Goal: Information Seeking & Learning: Learn about a topic

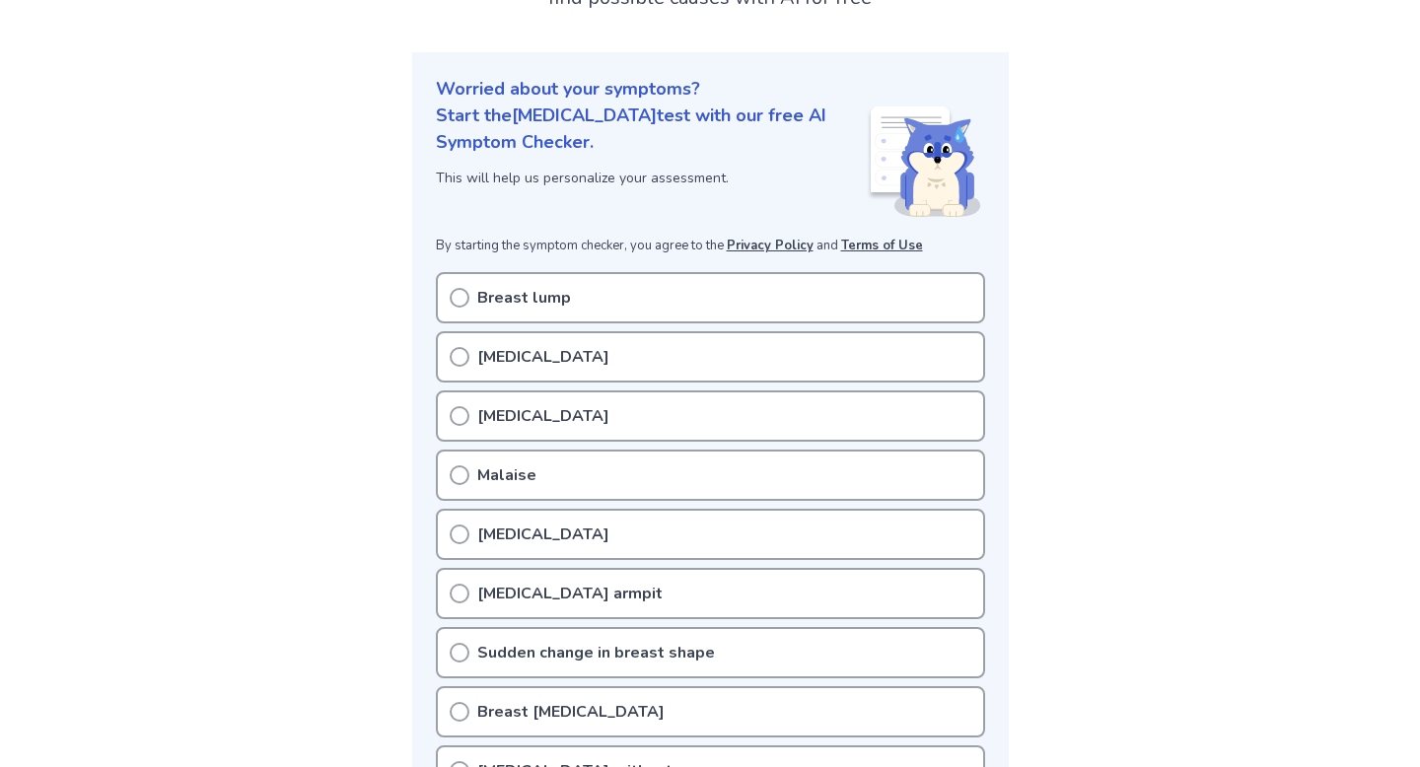
scroll to position [184, 0]
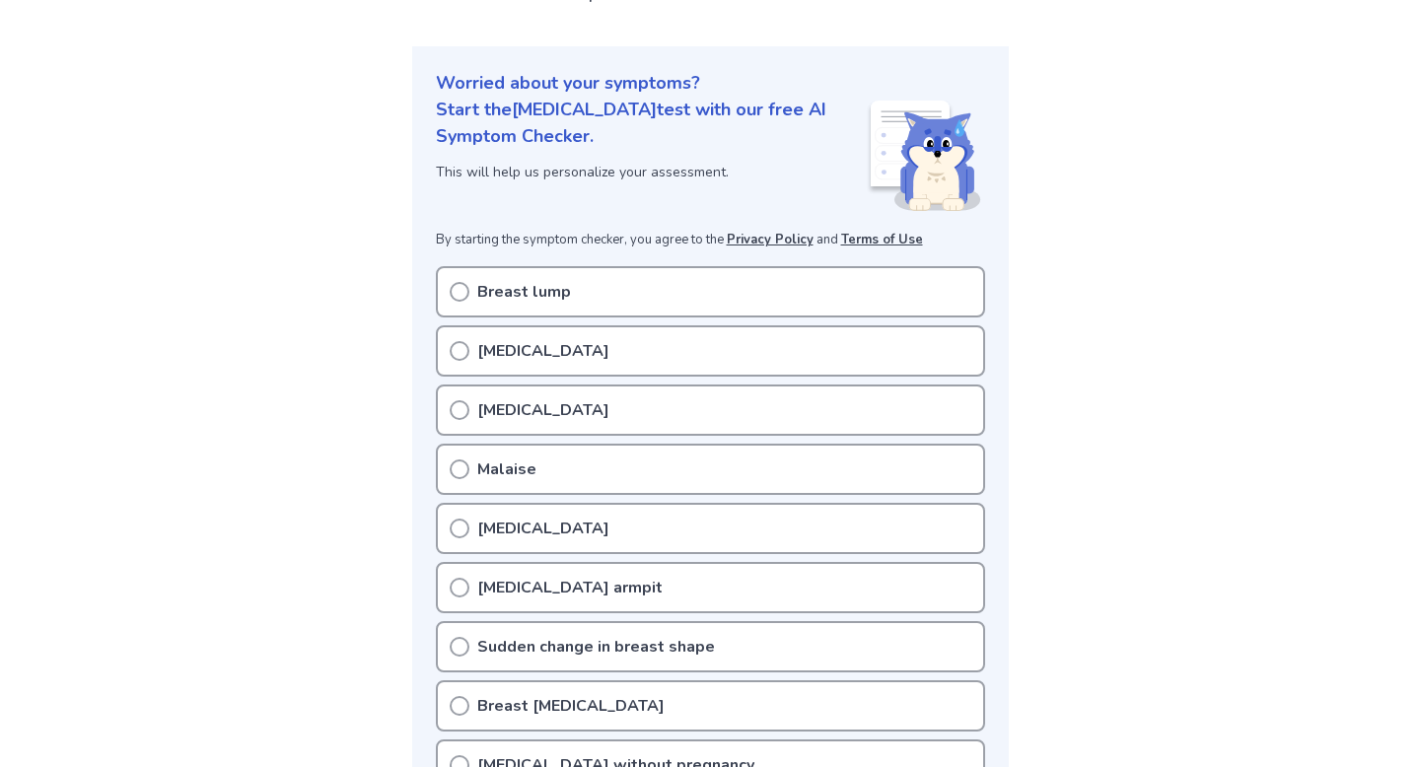
click at [486, 273] on div "Breast lump" at bounding box center [710, 291] width 549 height 51
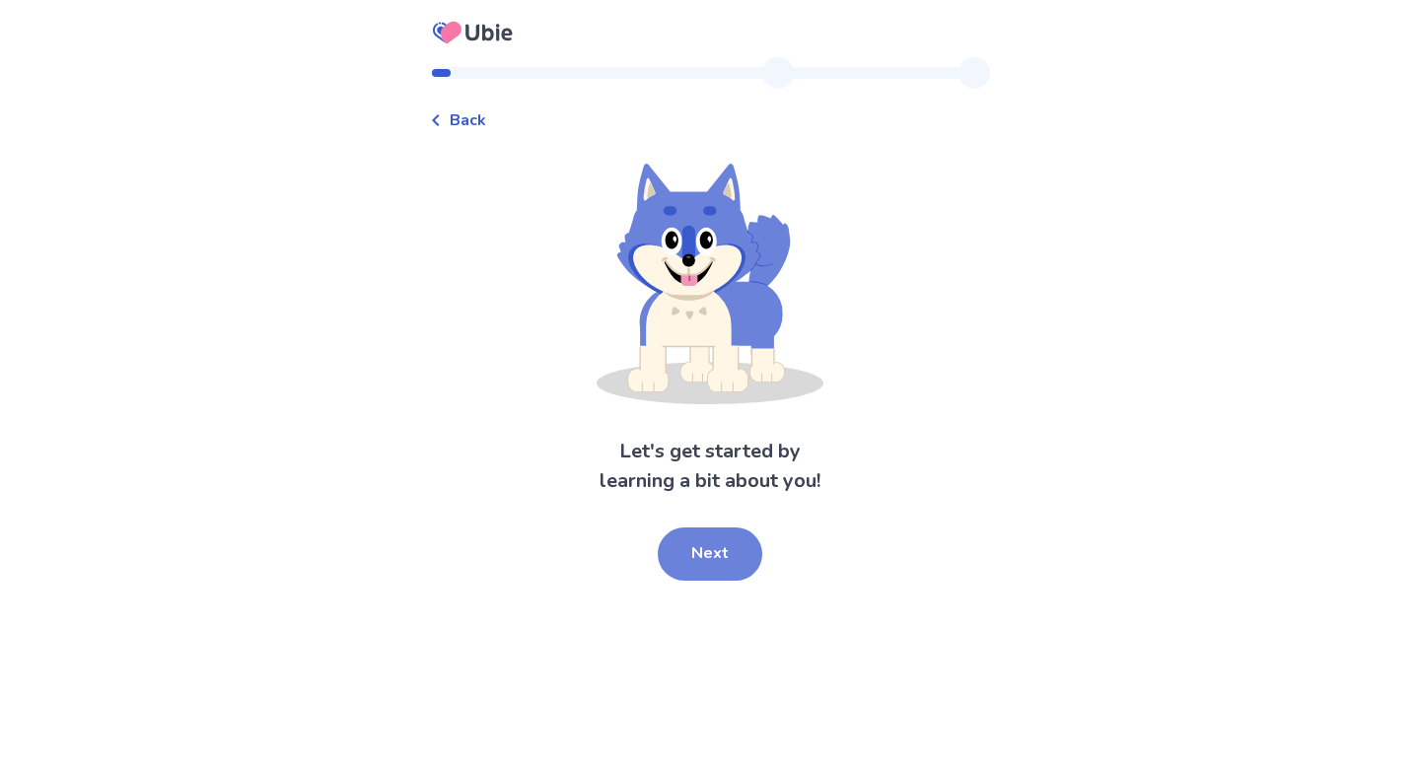
click at [730, 537] on button "Next" at bounding box center [710, 554] width 105 height 53
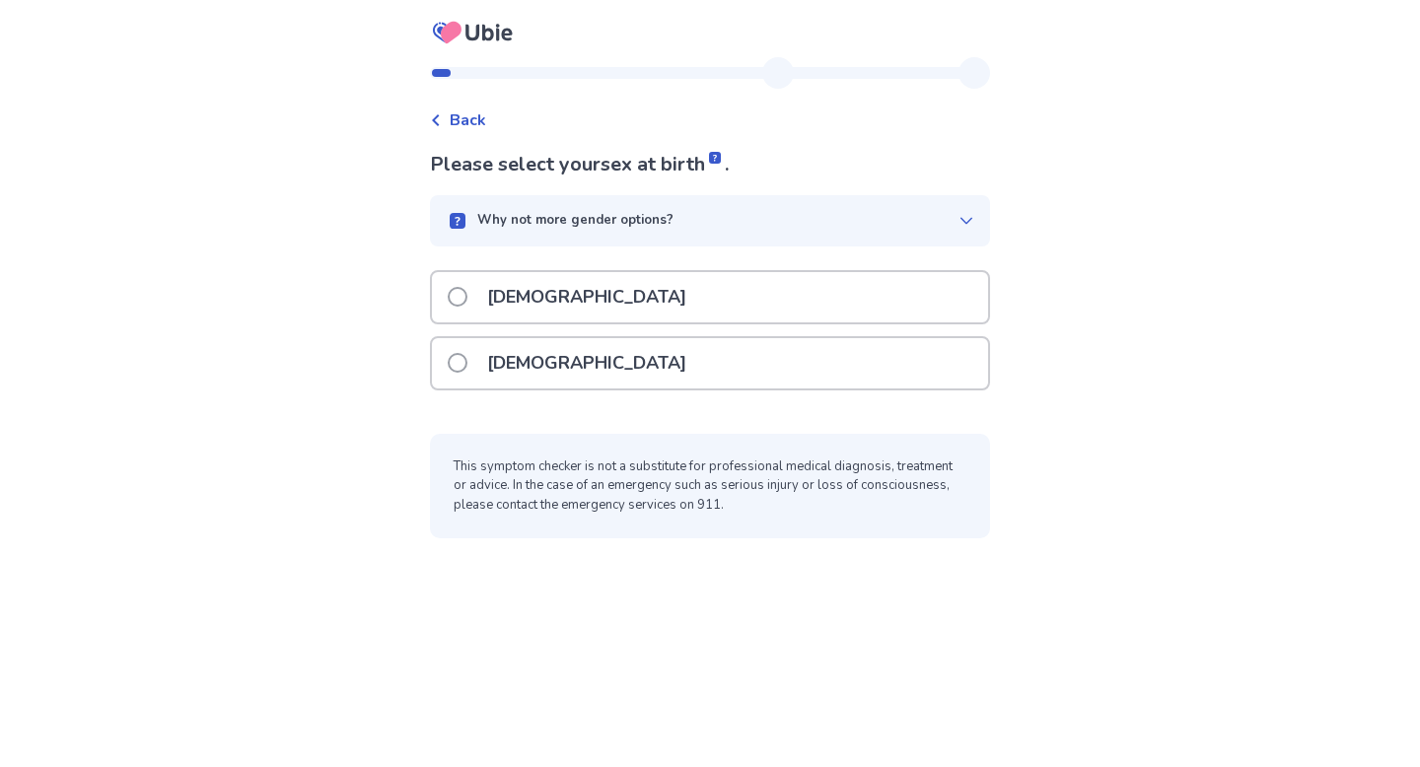
click at [599, 376] on div "[DEMOGRAPHIC_DATA]" at bounding box center [710, 363] width 556 height 50
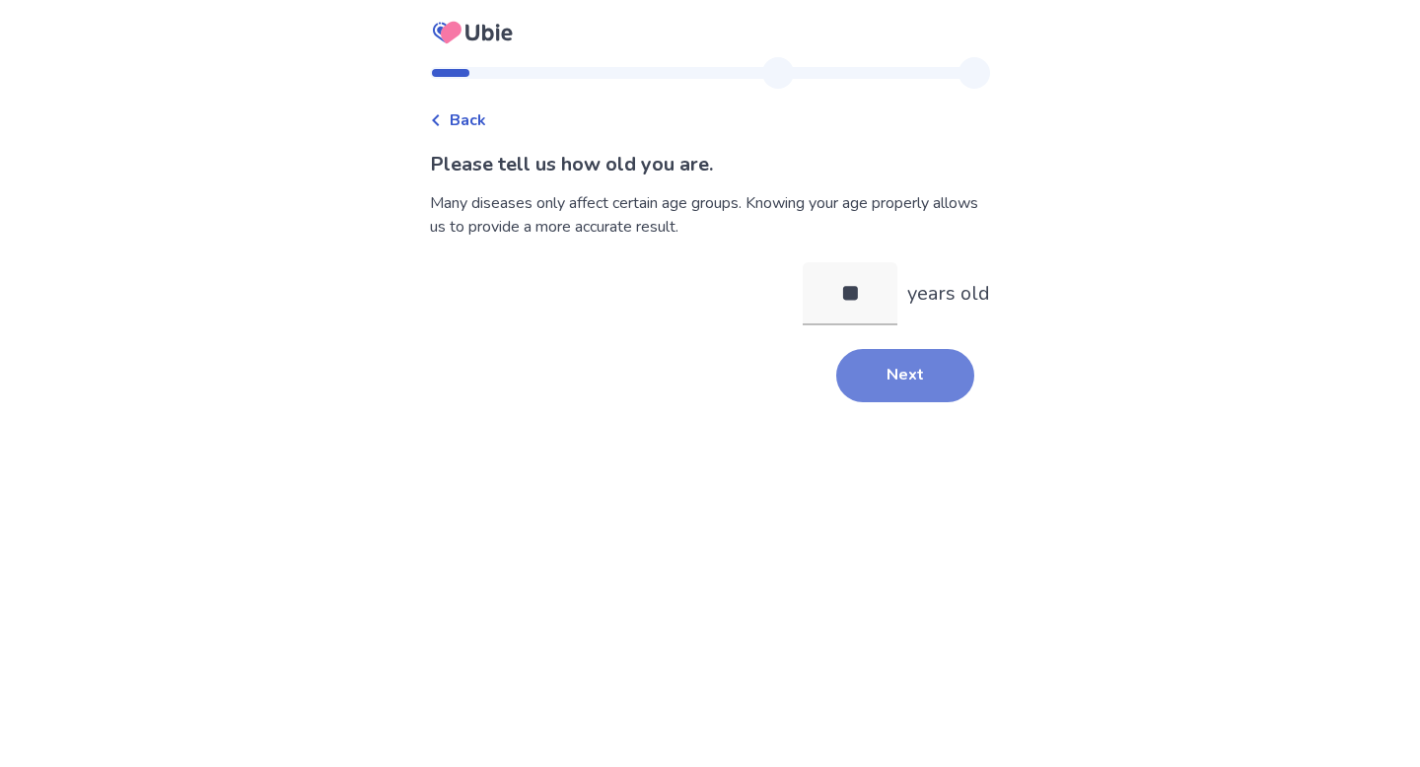
type input "**"
click at [936, 373] on button "Next" at bounding box center [905, 375] width 138 height 53
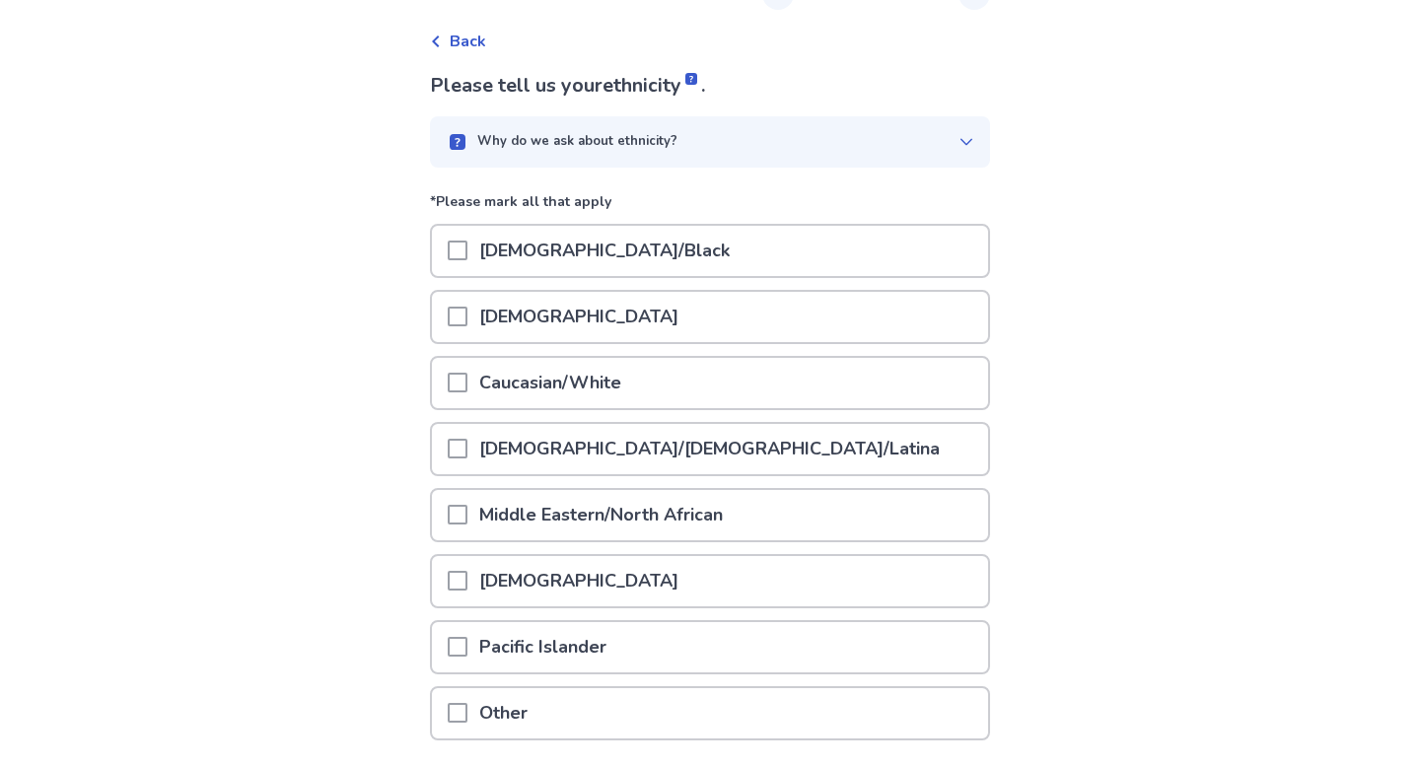
scroll to position [80, 0]
click at [466, 385] on span at bounding box center [458, 382] width 20 height 20
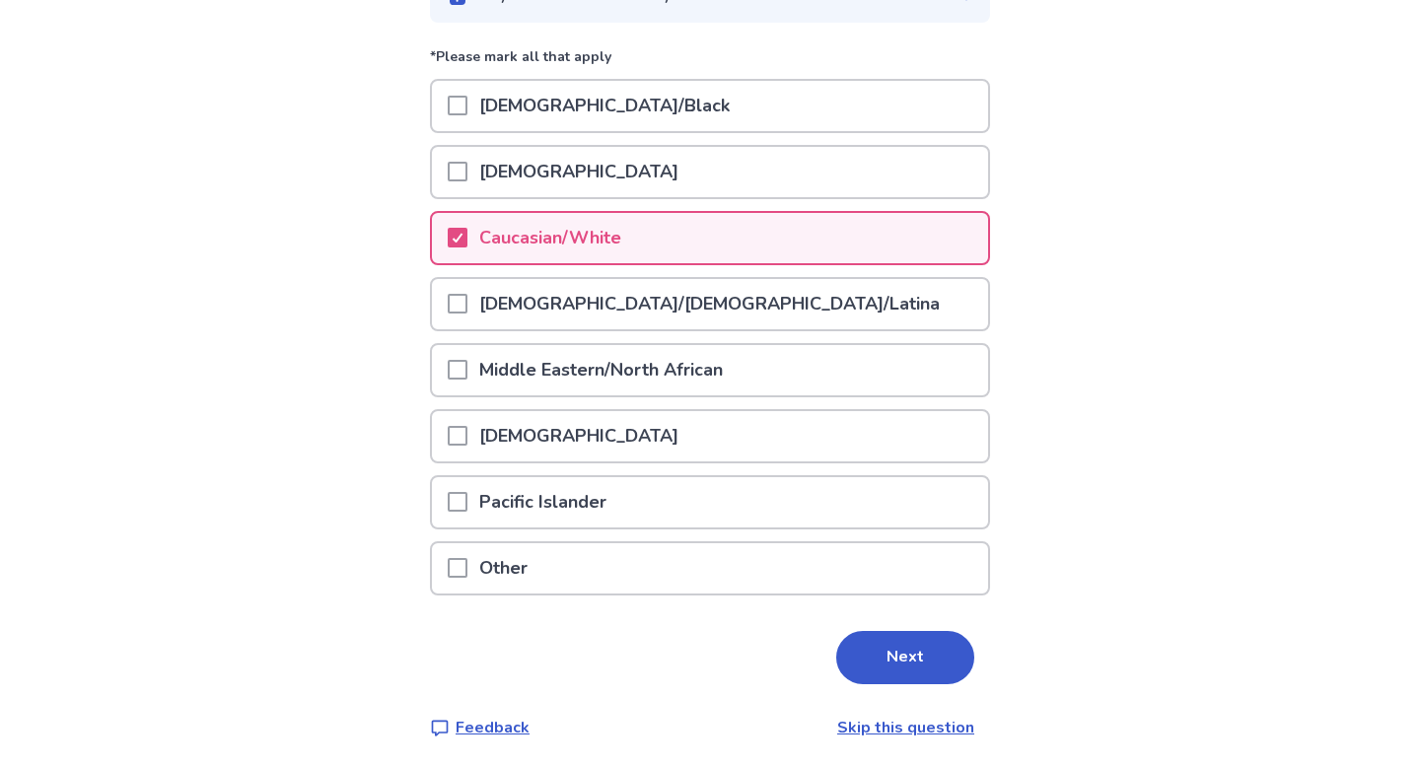
scroll to position [227, 0]
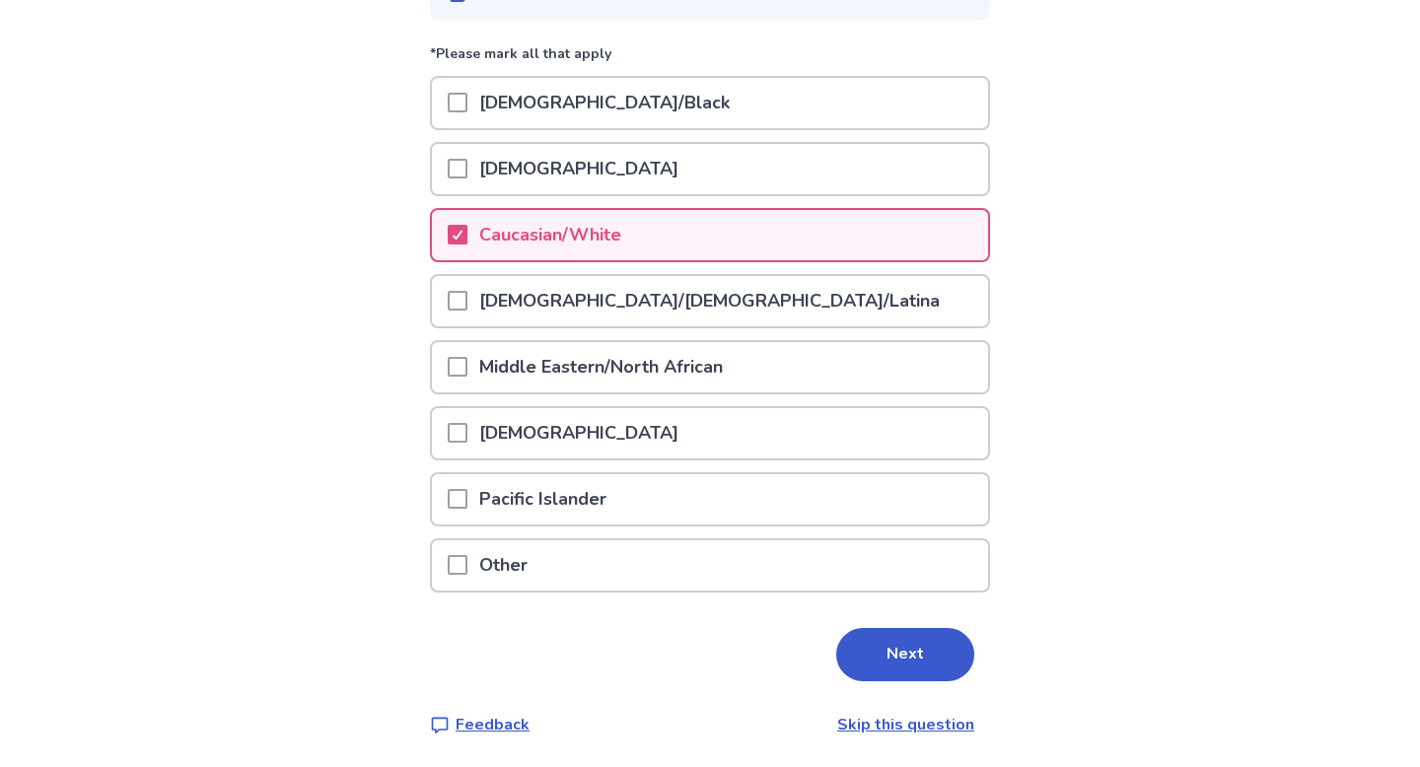
click at [463, 309] on span at bounding box center [458, 301] width 20 height 20
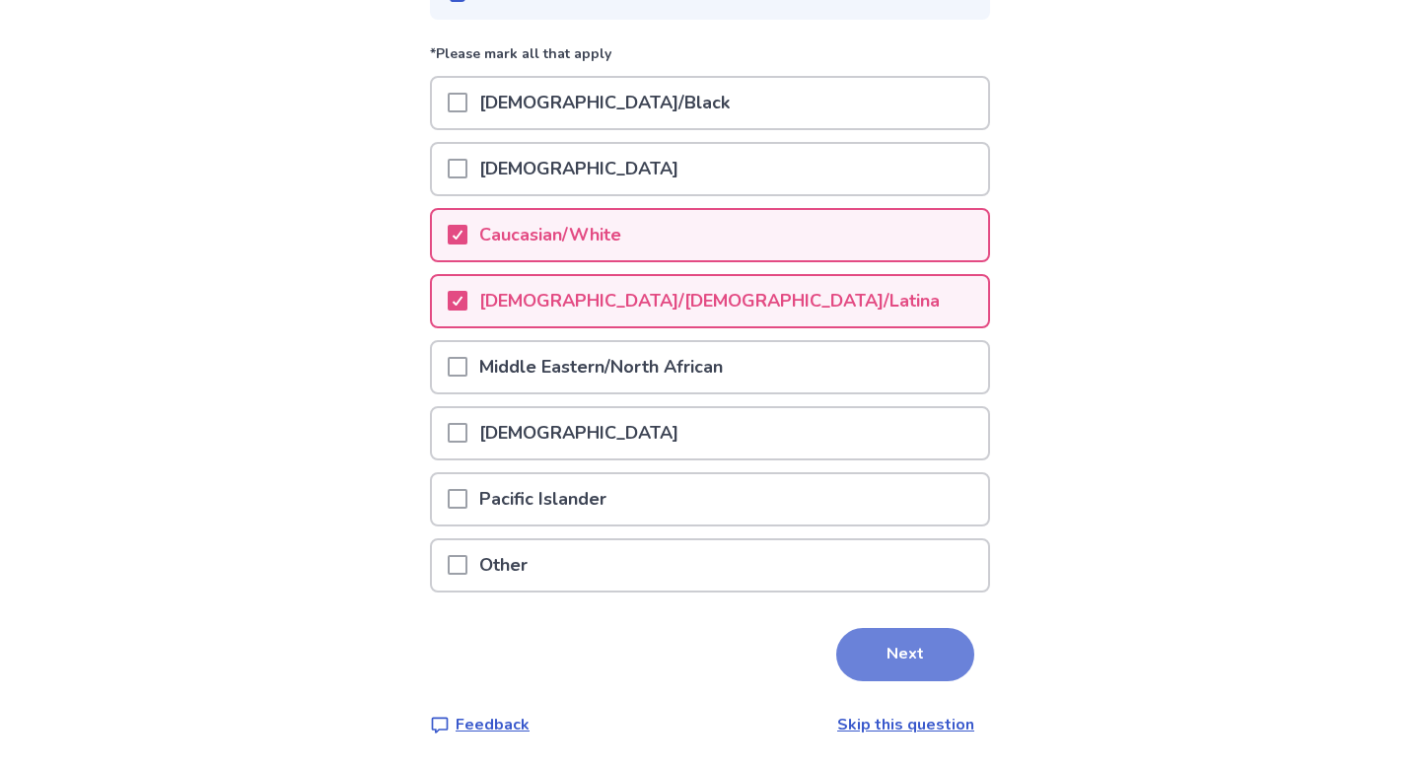
click at [864, 673] on button "Next" at bounding box center [905, 654] width 138 height 53
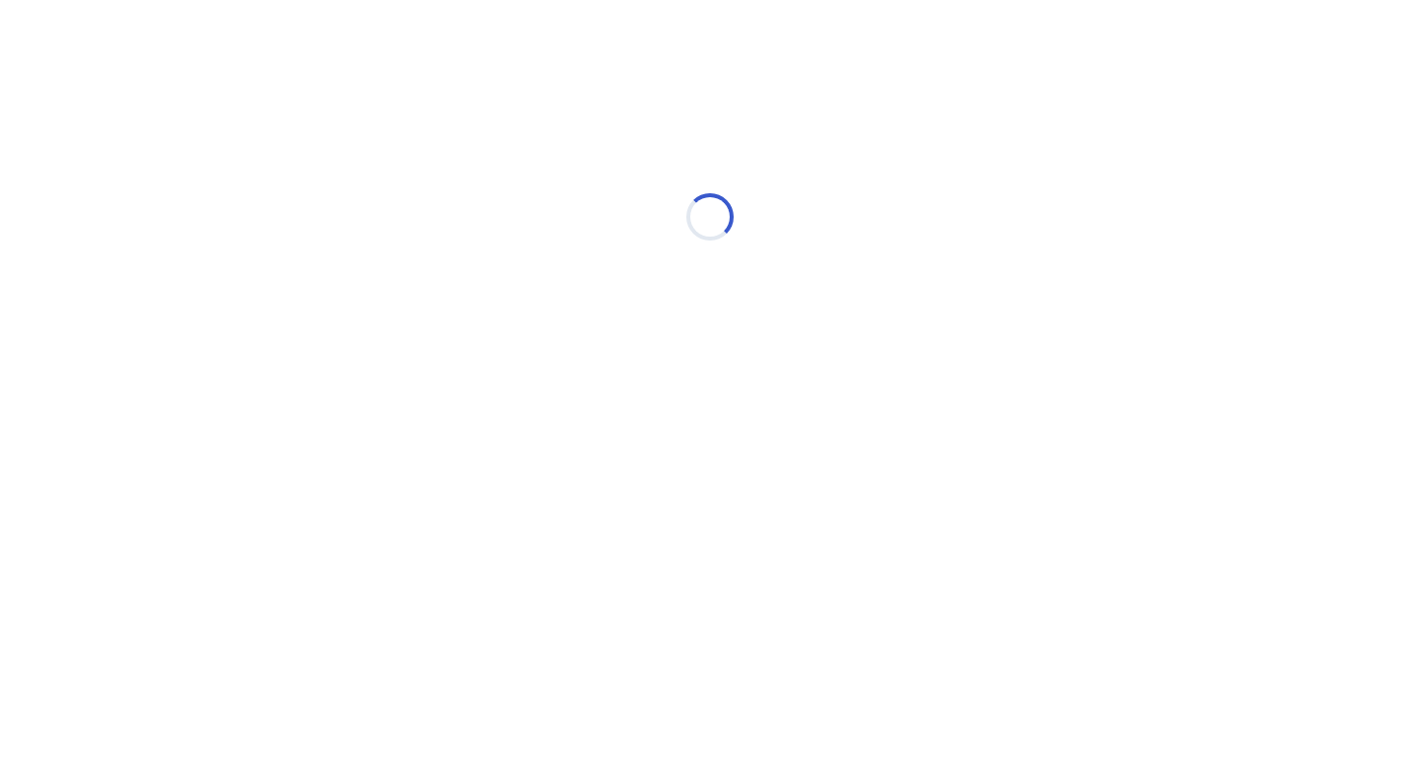
scroll to position [0, 0]
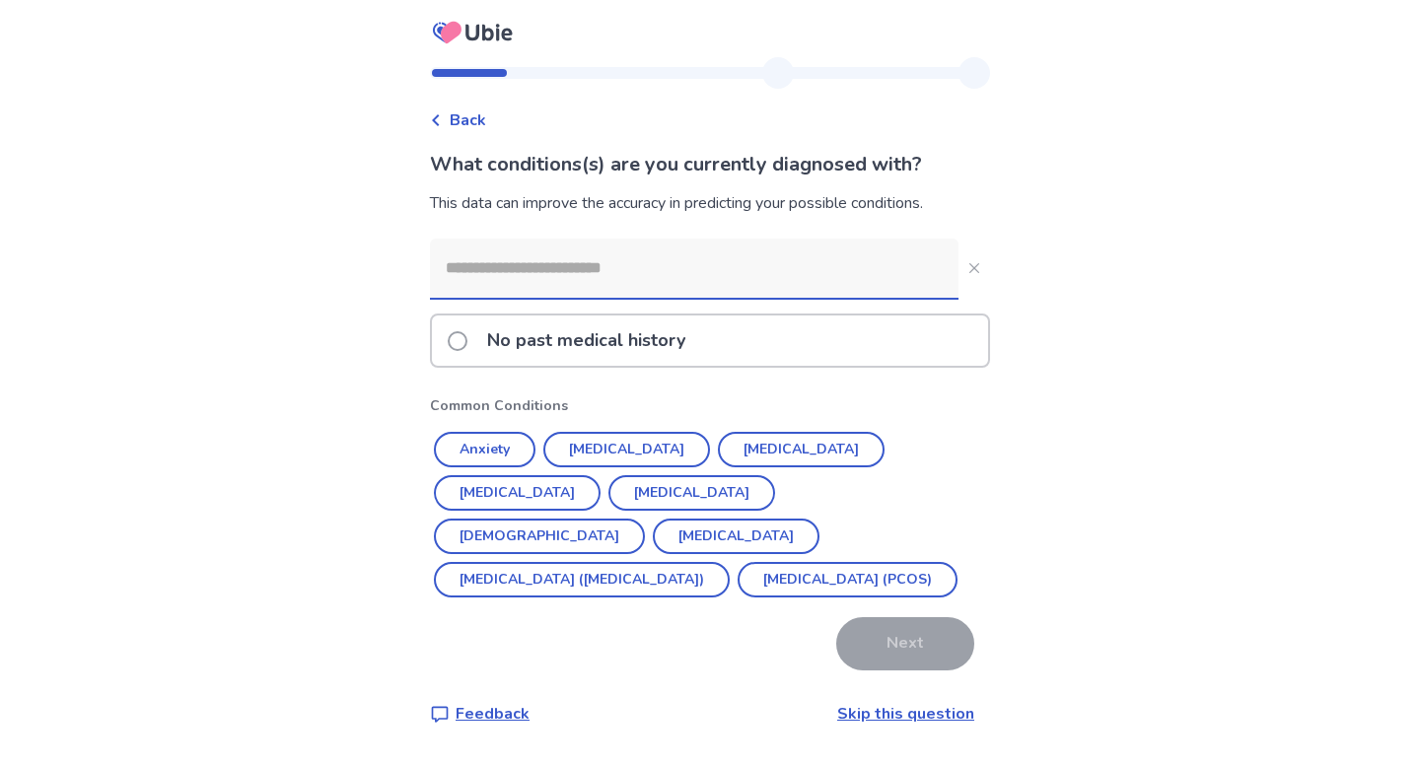
click at [685, 267] on input at bounding box center [694, 268] width 529 height 59
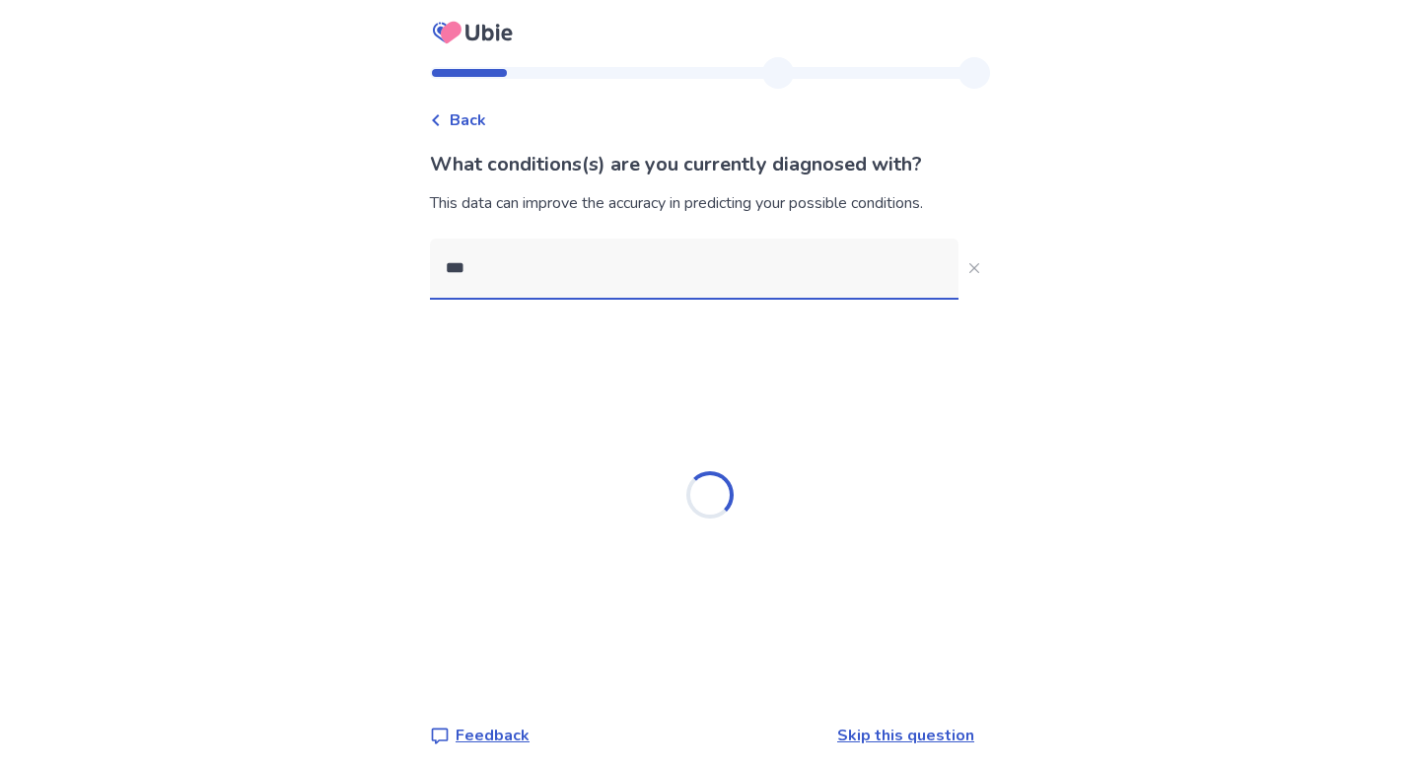
type input "****"
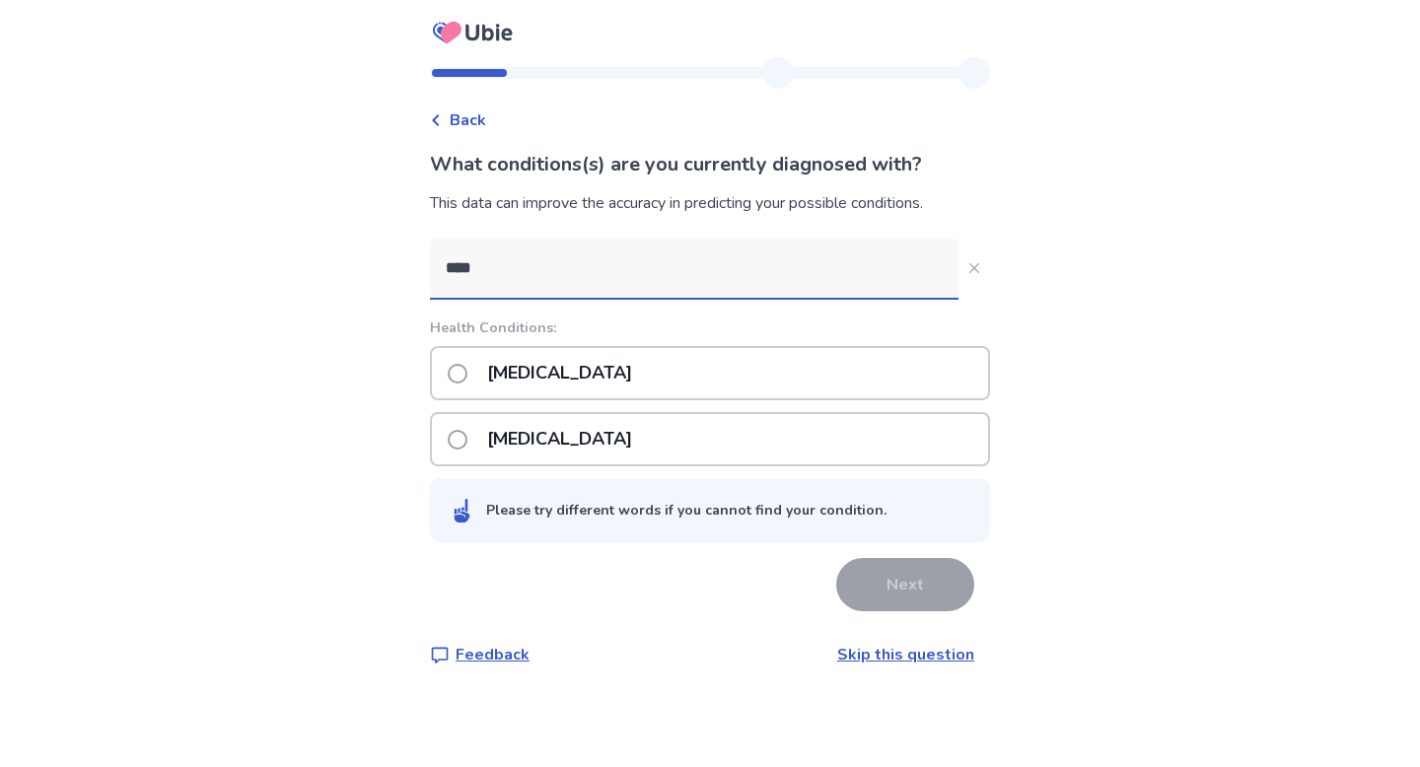
click at [644, 452] on p "[MEDICAL_DATA]" at bounding box center [559, 439] width 169 height 50
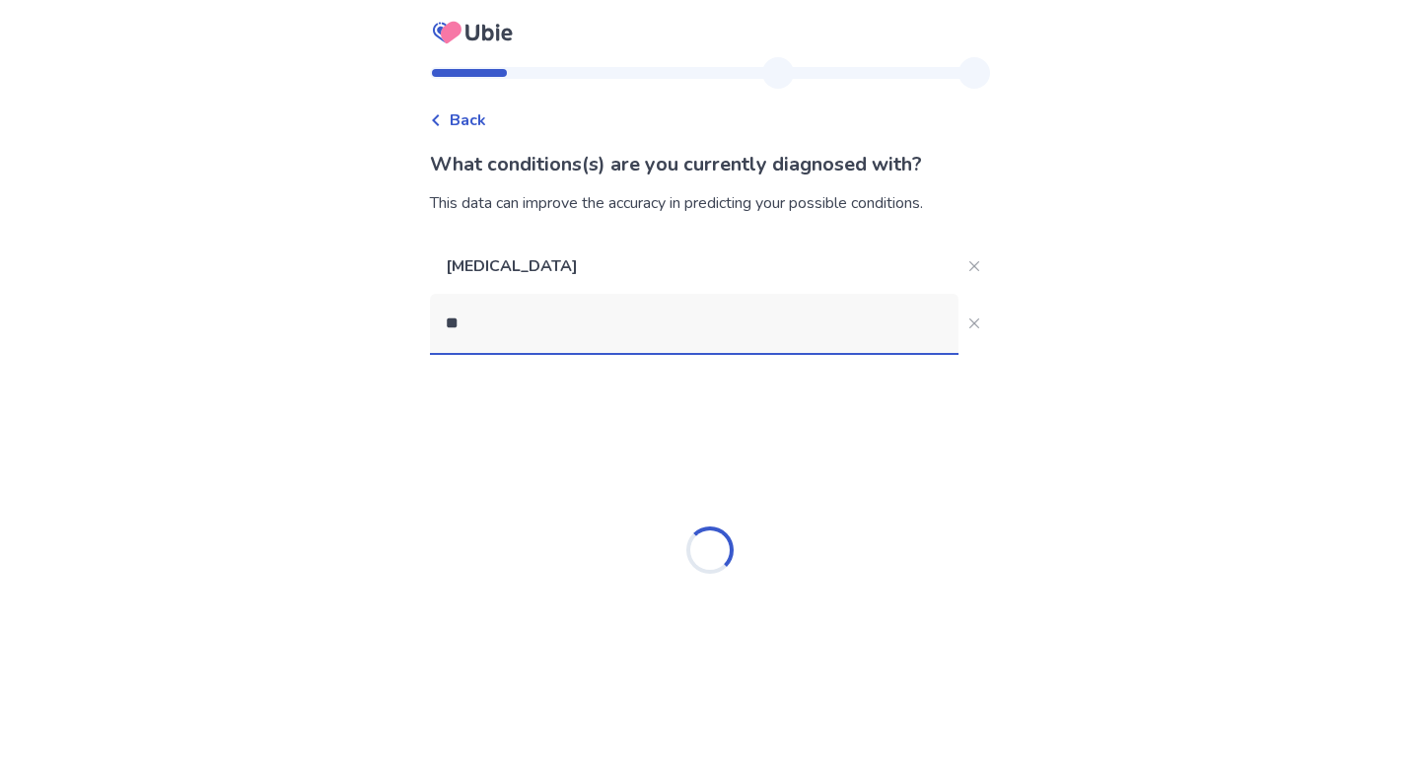
type input "*"
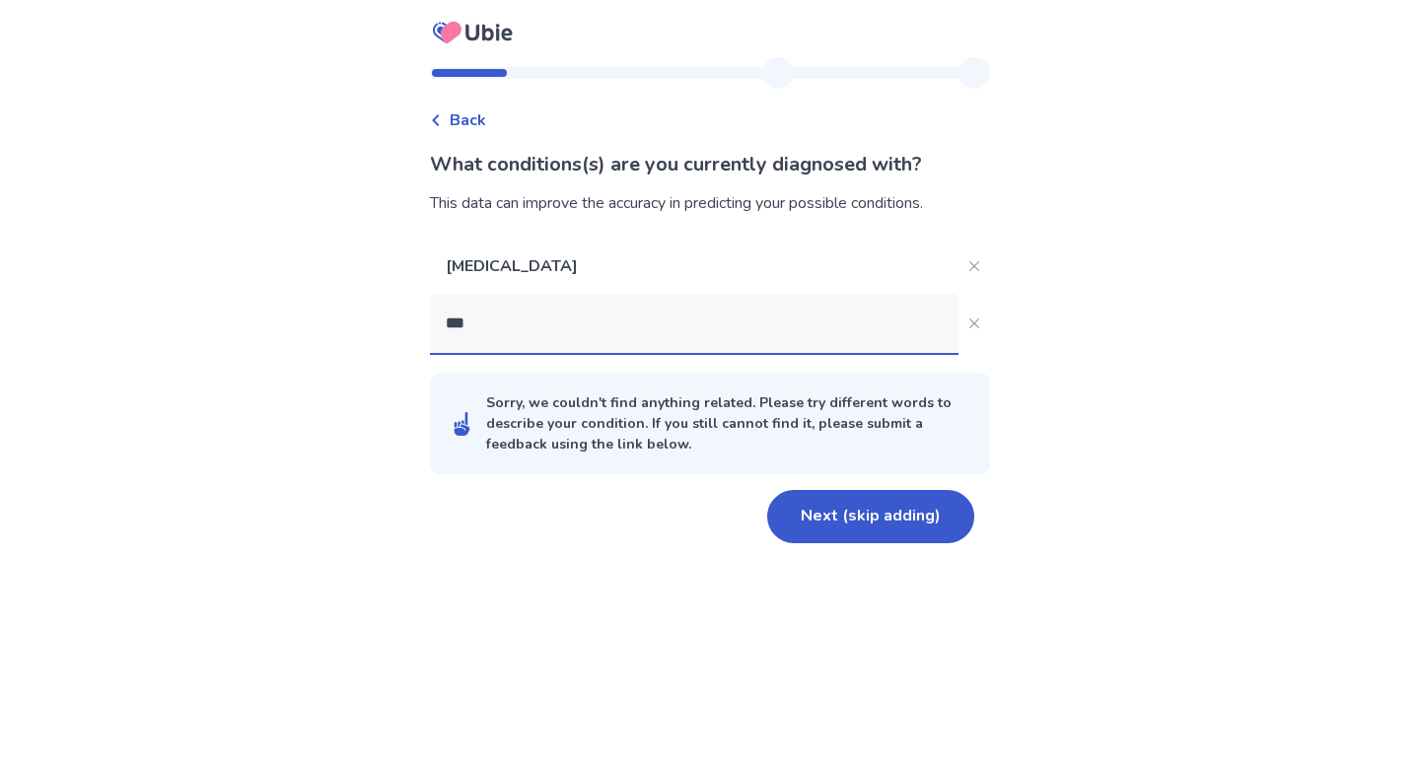
type input "****"
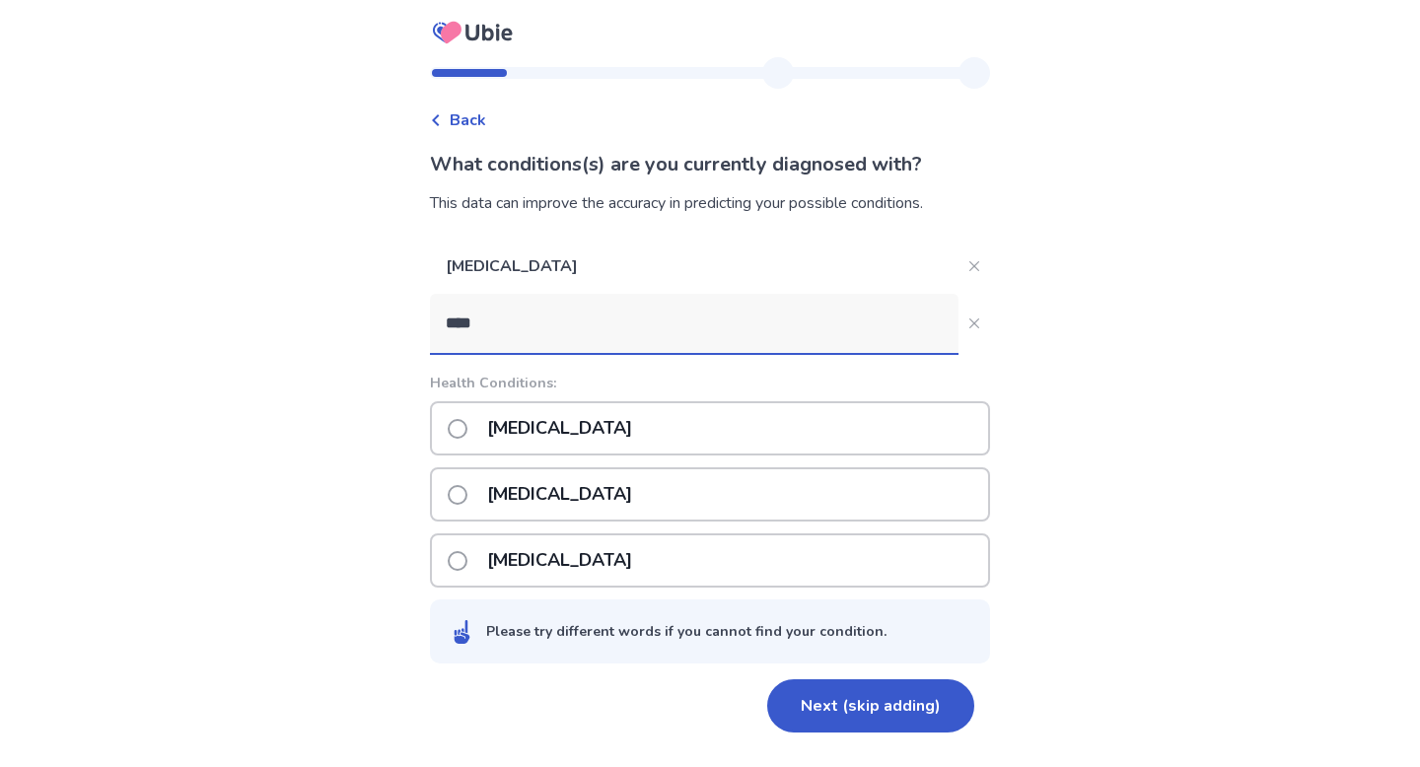
click at [625, 502] on p "[MEDICAL_DATA]" at bounding box center [559, 494] width 169 height 50
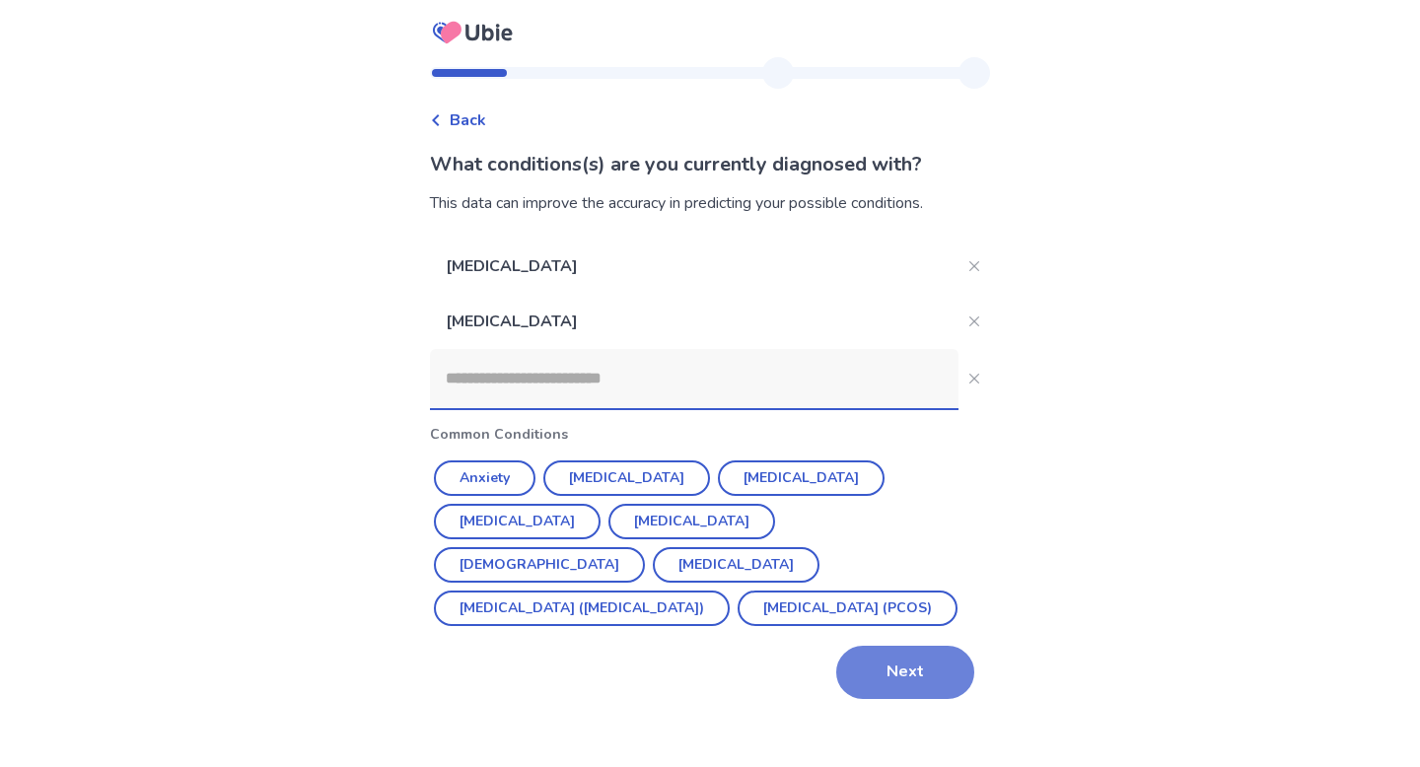
click at [918, 667] on button "Next" at bounding box center [905, 672] width 138 height 53
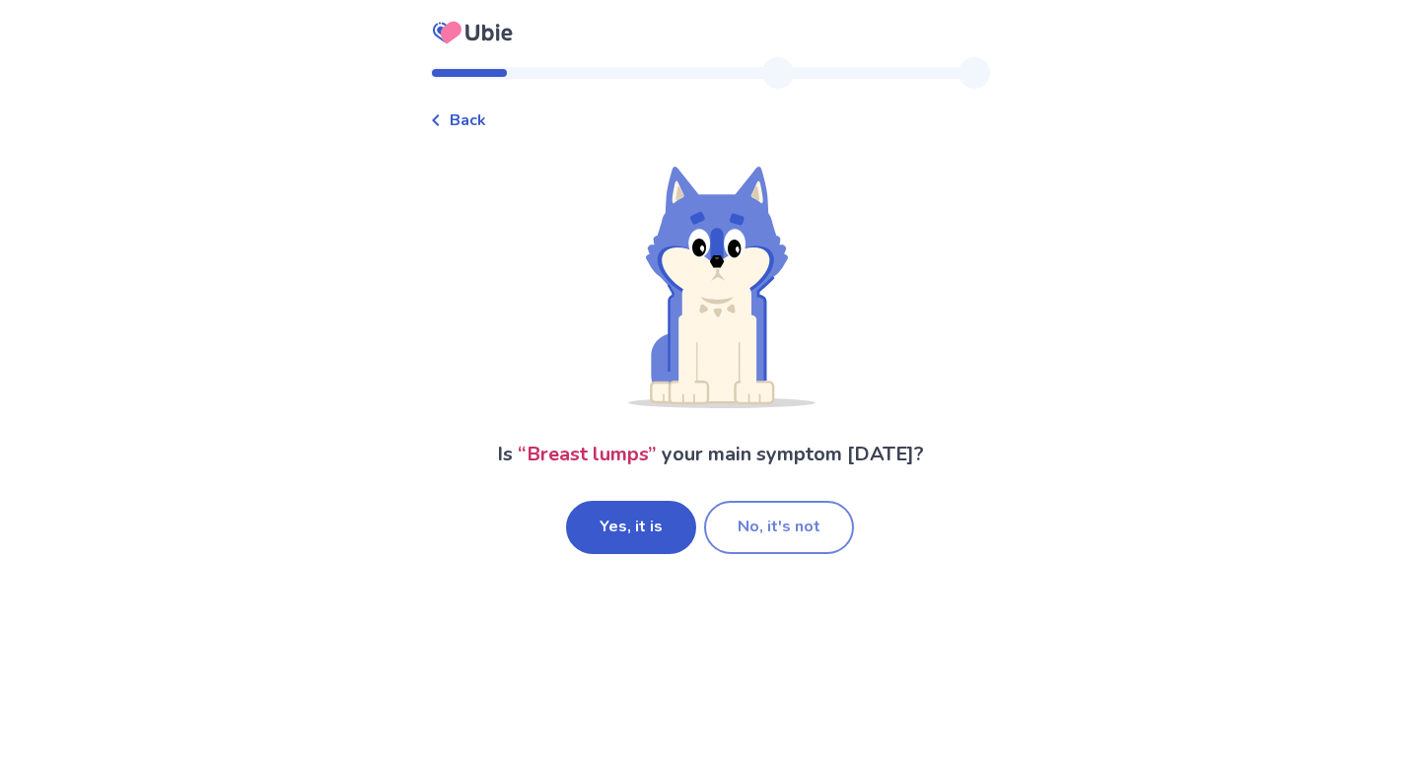
click at [744, 518] on button "No, it's not" at bounding box center [779, 527] width 150 height 53
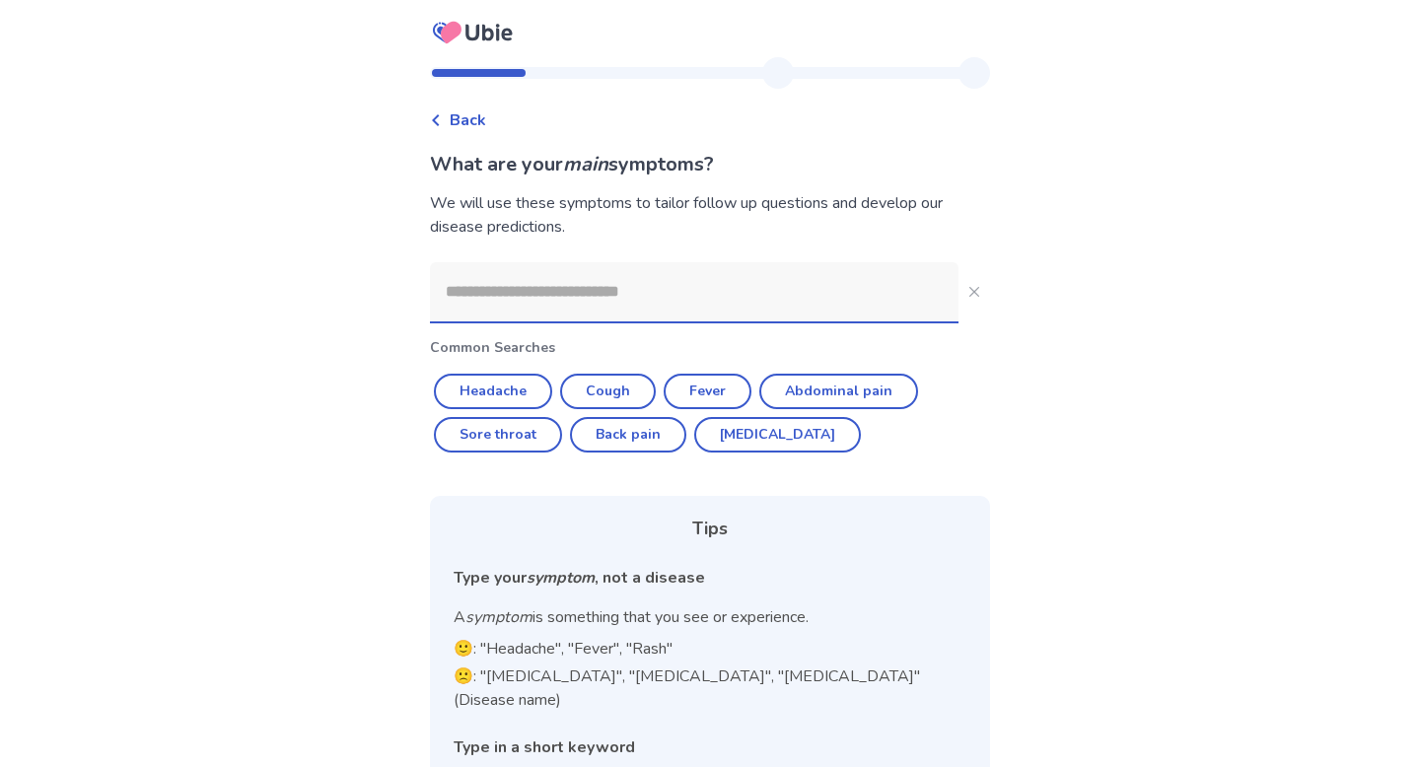
click at [608, 303] on input at bounding box center [694, 291] width 529 height 59
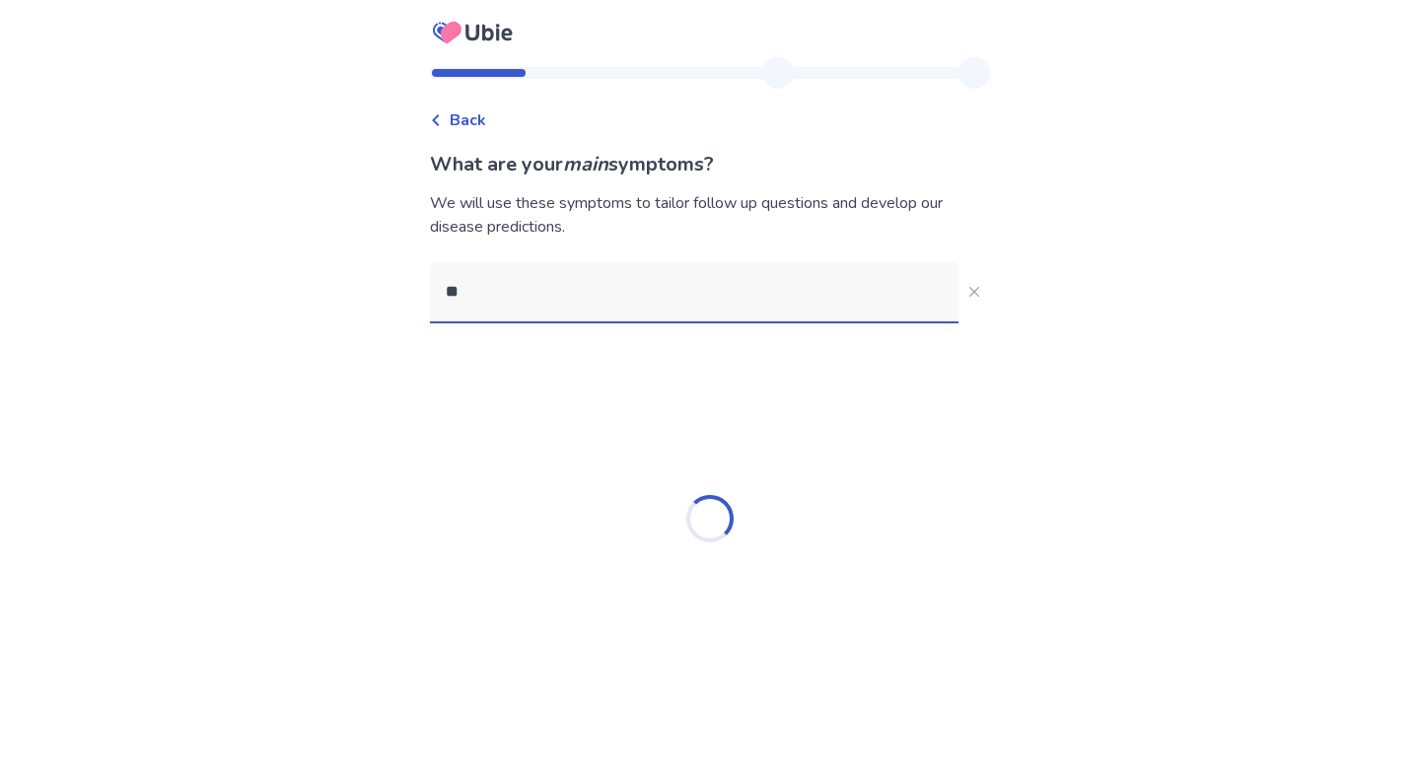
type input "*"
type input "******"
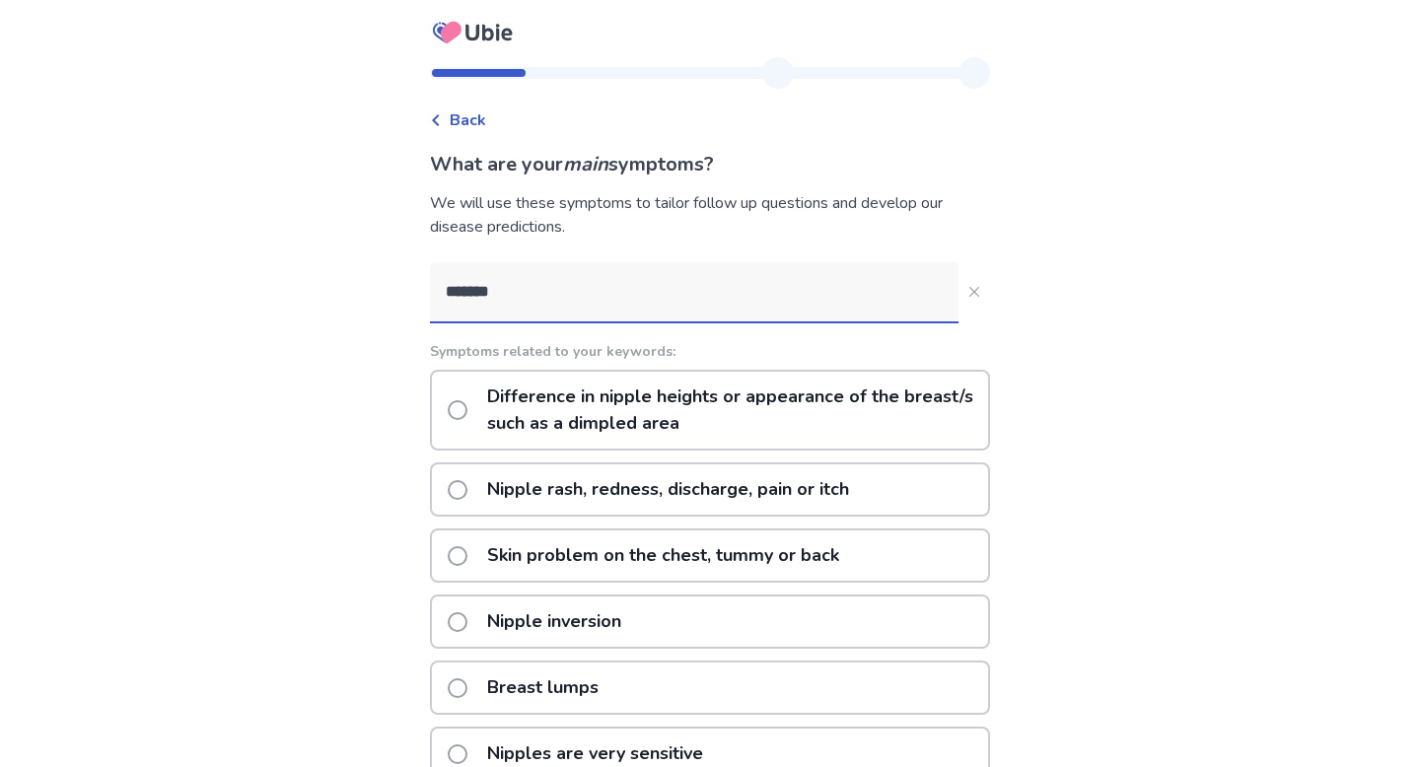
click at [620, 491] on p "Nipple rash, redness, discharge, pain or itch" at bounding box center [668, 489] width 386 height 50
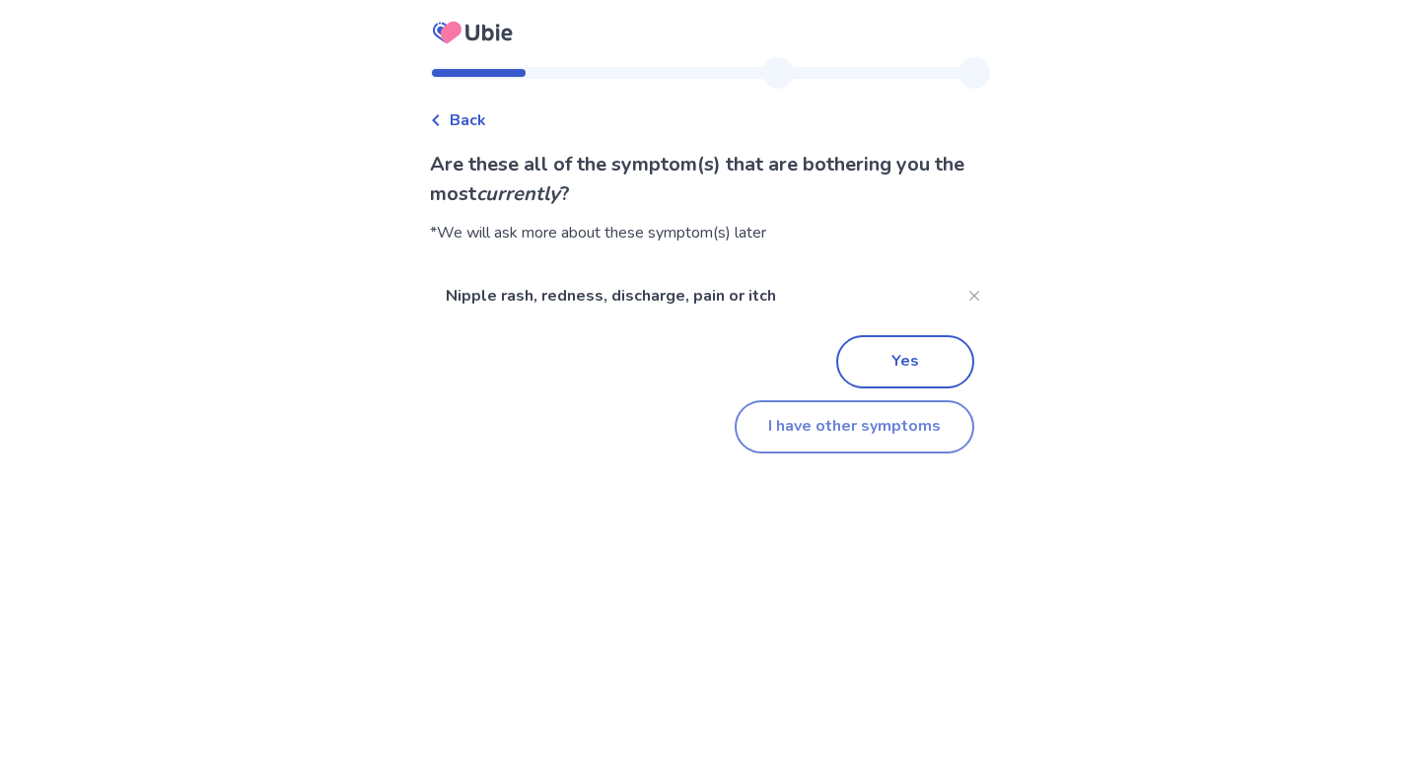
click at [769, 422] on button "I have other symptoms" at bounding box center [855, 426] width 240 height 53
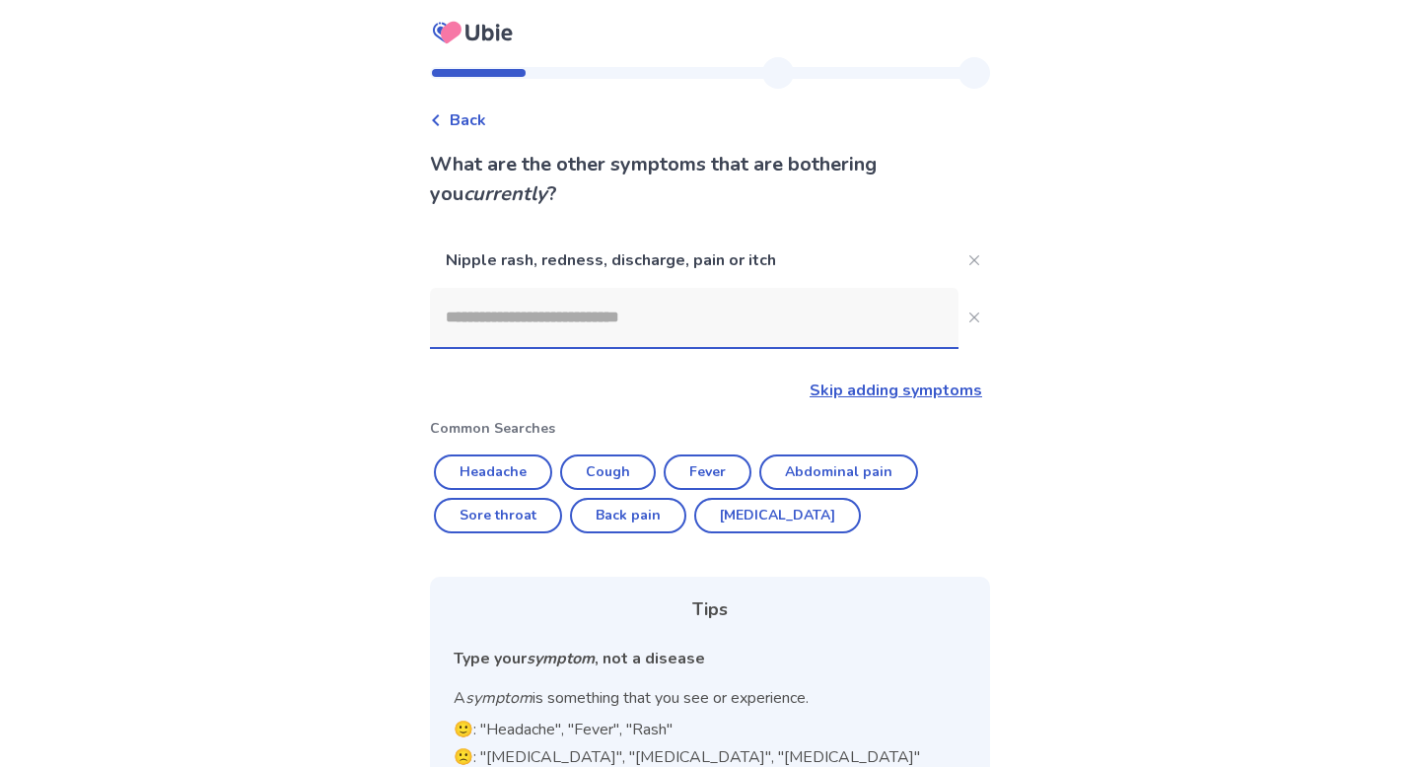
click at [680, 332] on input at bounding box center [694, 317] width 529 height 59
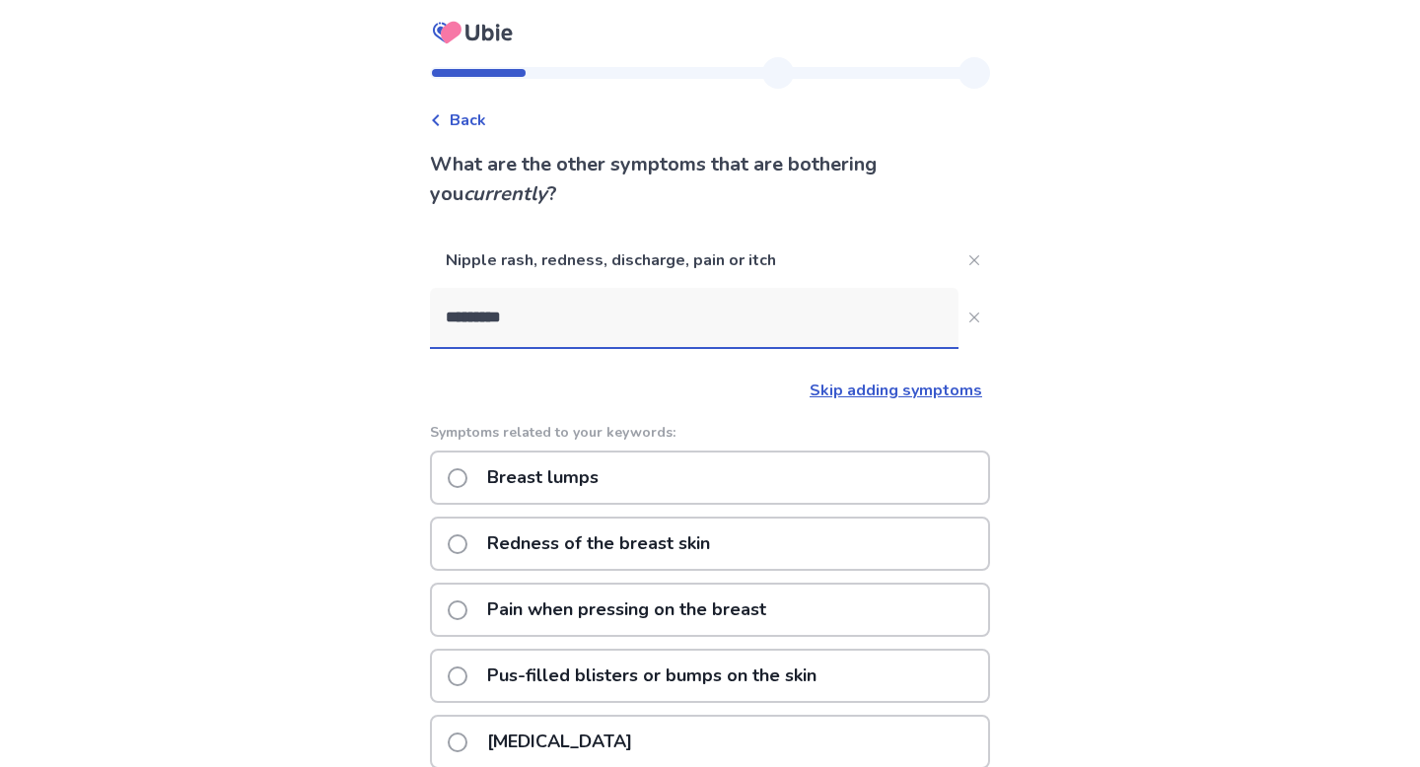
type input "**********"
click at [690, 598] on p "Pain when pressing on the breast" at bounding box center [626, 610] width 303 height 50
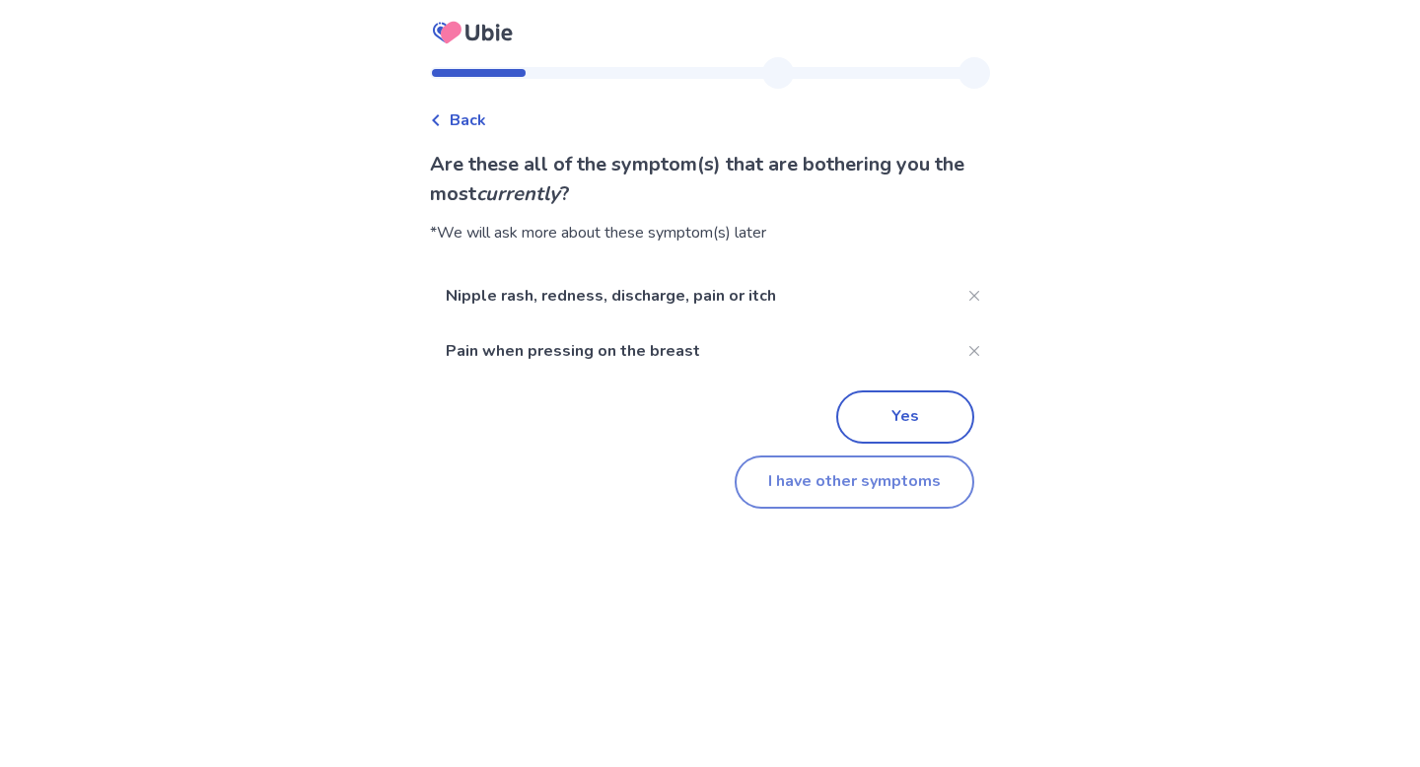
click at [781, 503] on button "I have other symptoms" at bounding box center [855, 482] width 240 height 53
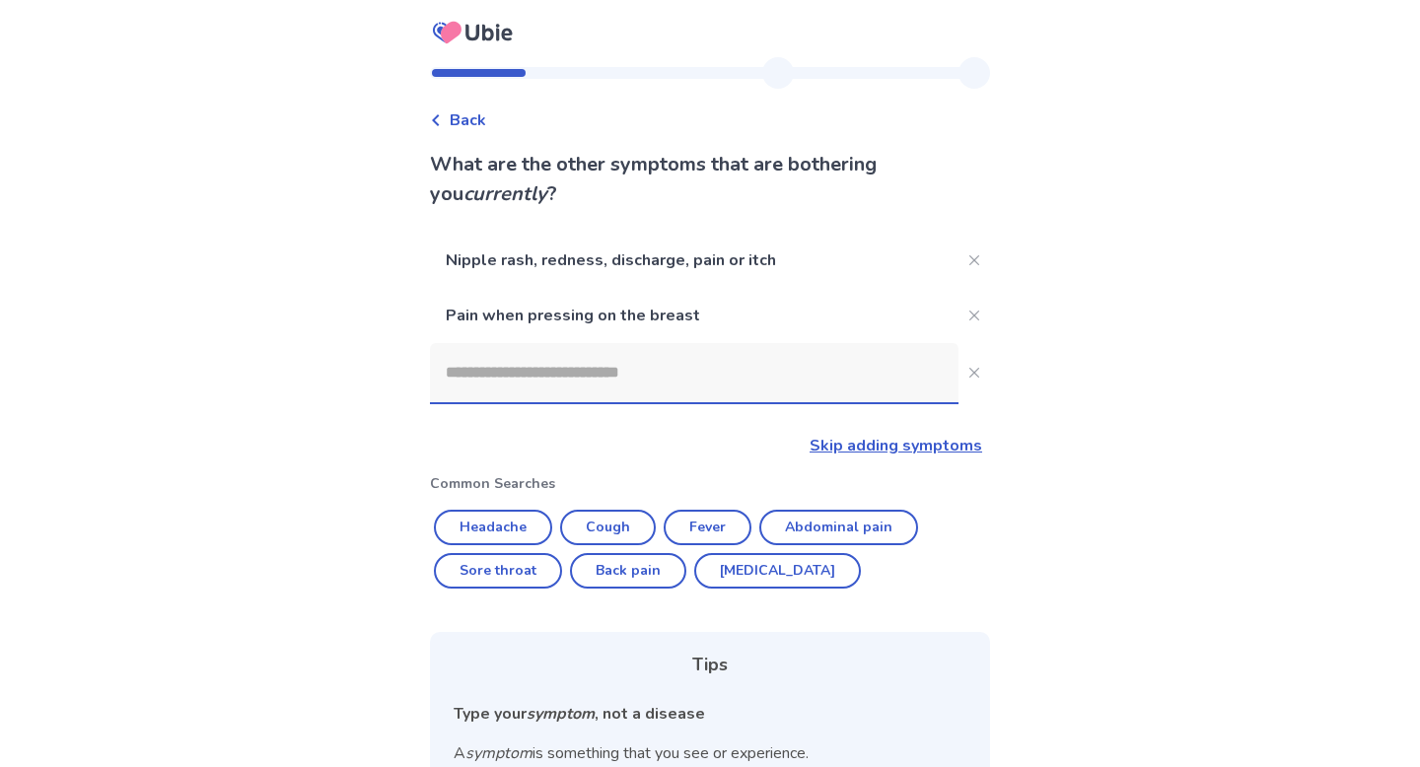
click at [652, 364] on input at bounding box center [694, 372] width 529 height 59
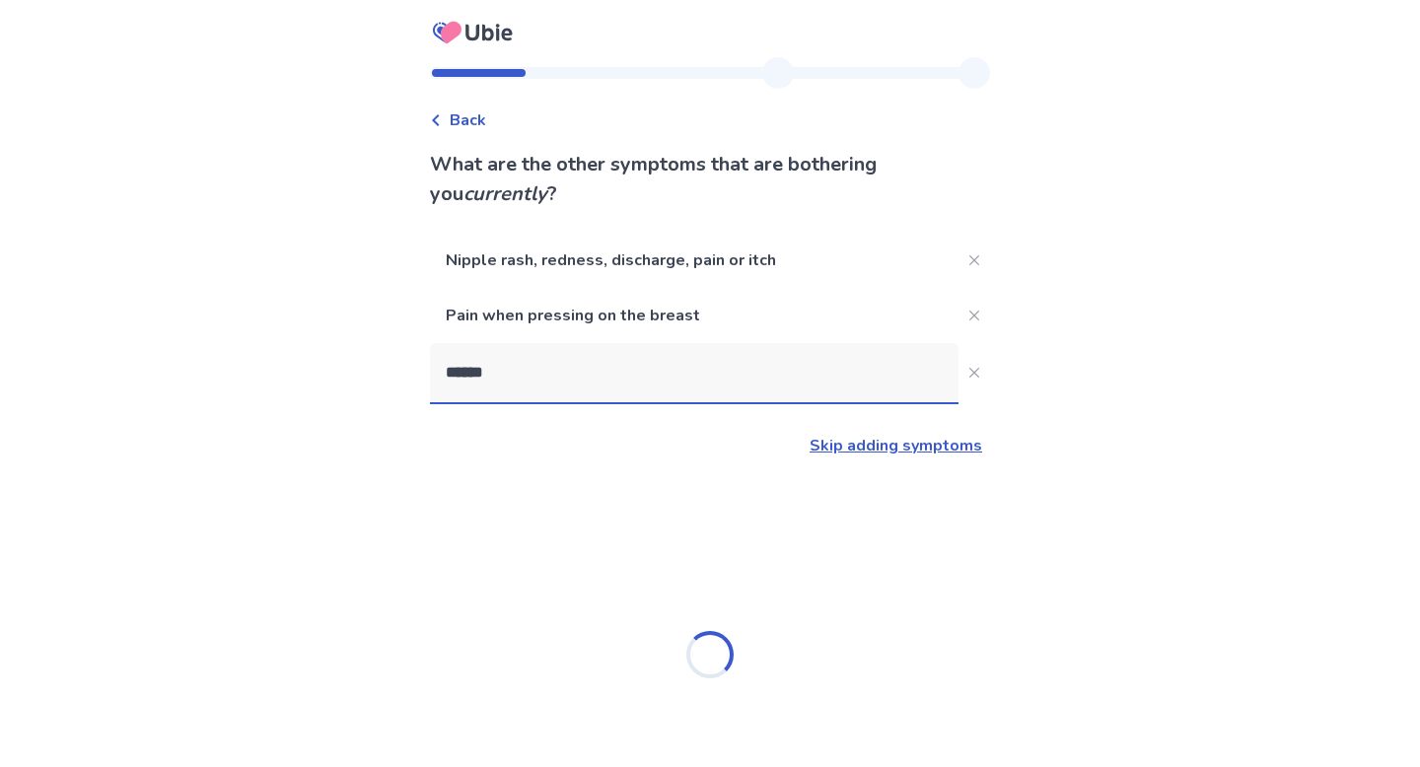
type input "******"
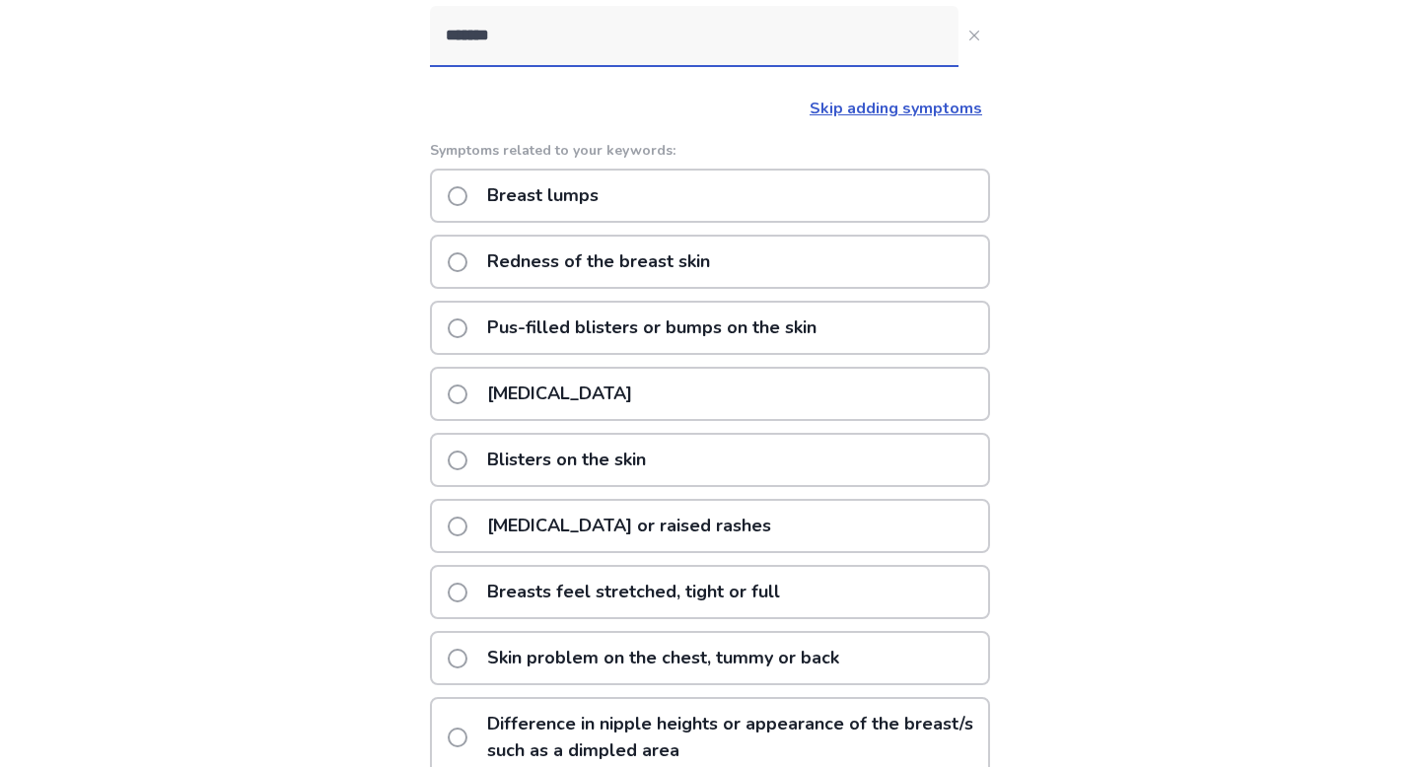
scroll to position [378, 0]
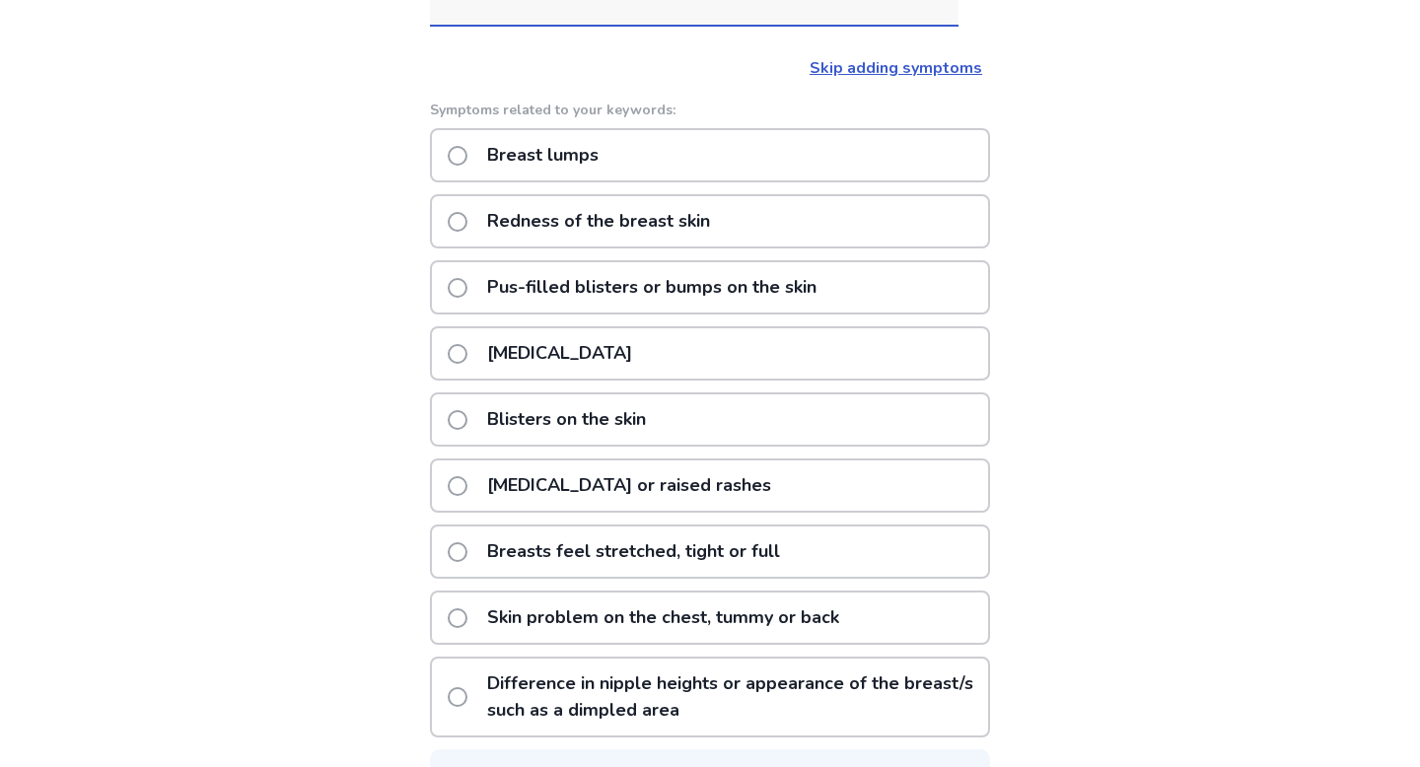
click at [676, 548] on p "Breasts feel stretched, tight or full" at bounding box center [633, 552] width 317 height 50
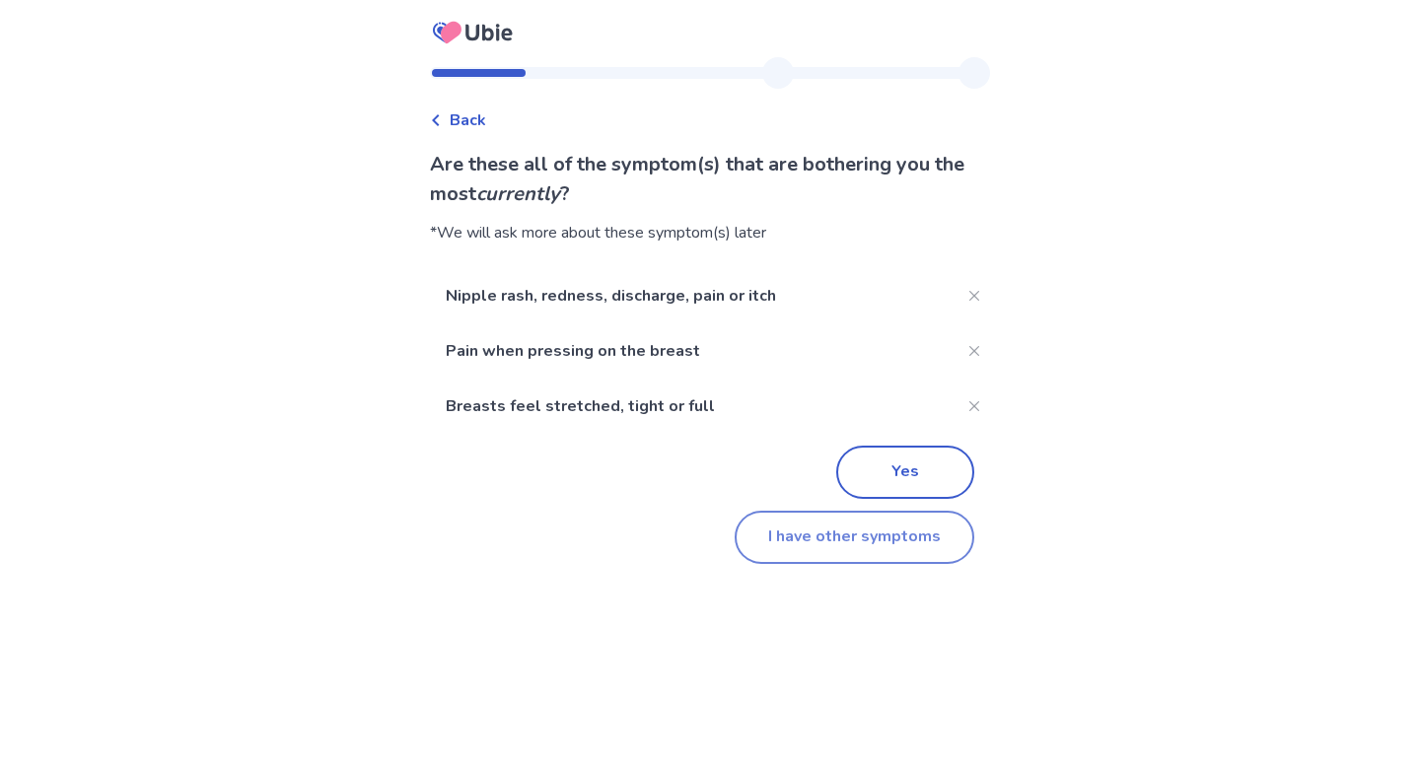
click at [766, 541] on button "I have other symptoms" at bounding box center [855, 537] width 240 height 53
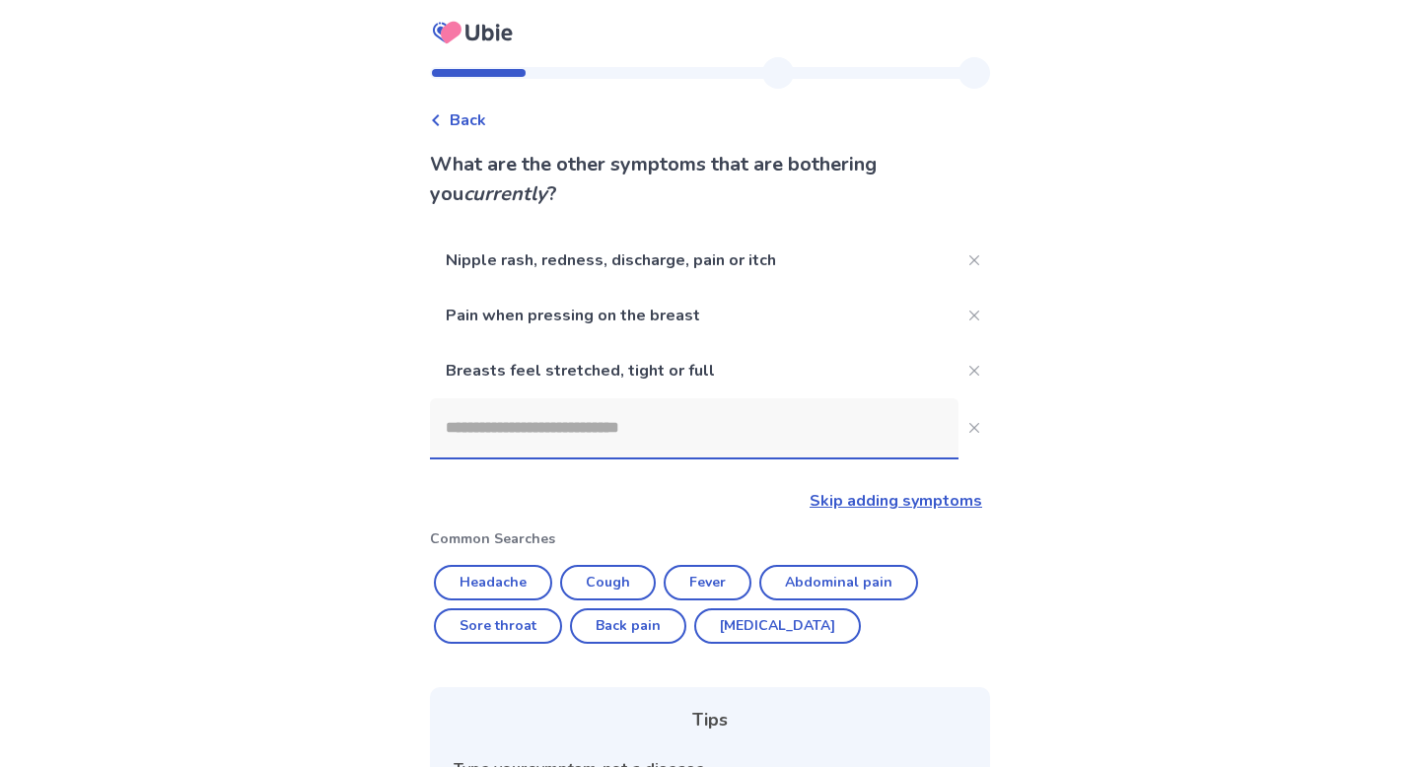
scroll to position [286, 0]
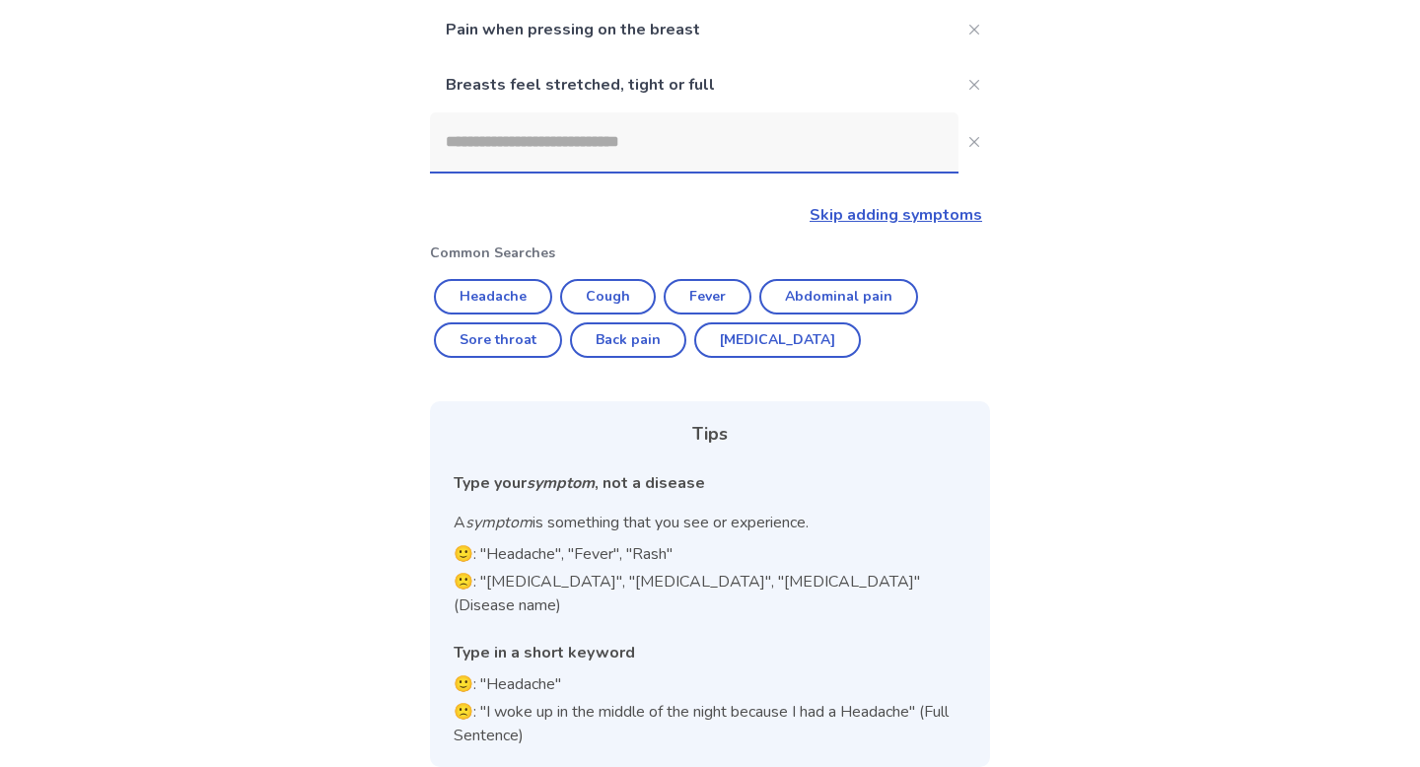
click at [629, 151] on input at bounding box center [694, 141] width 529 height 59
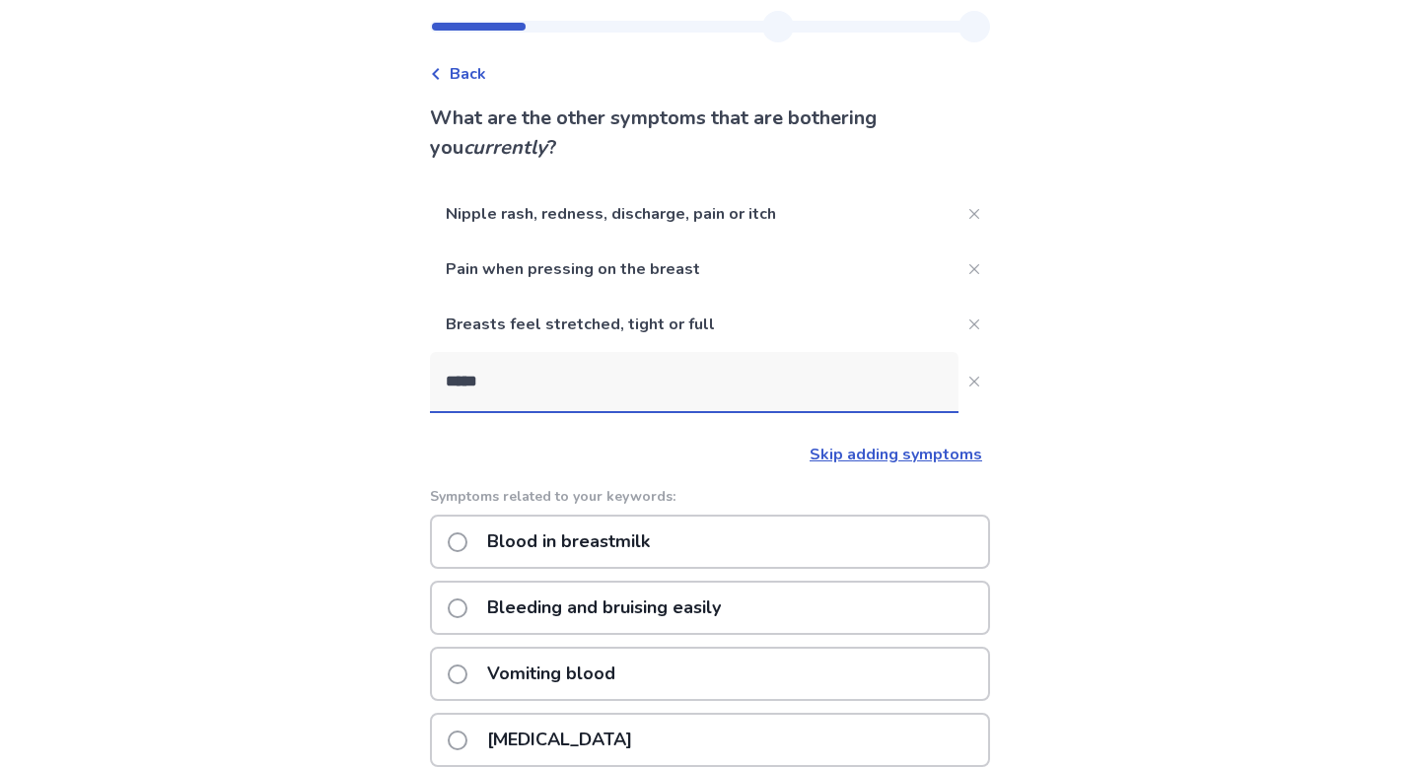
scroll to position [0, 0]
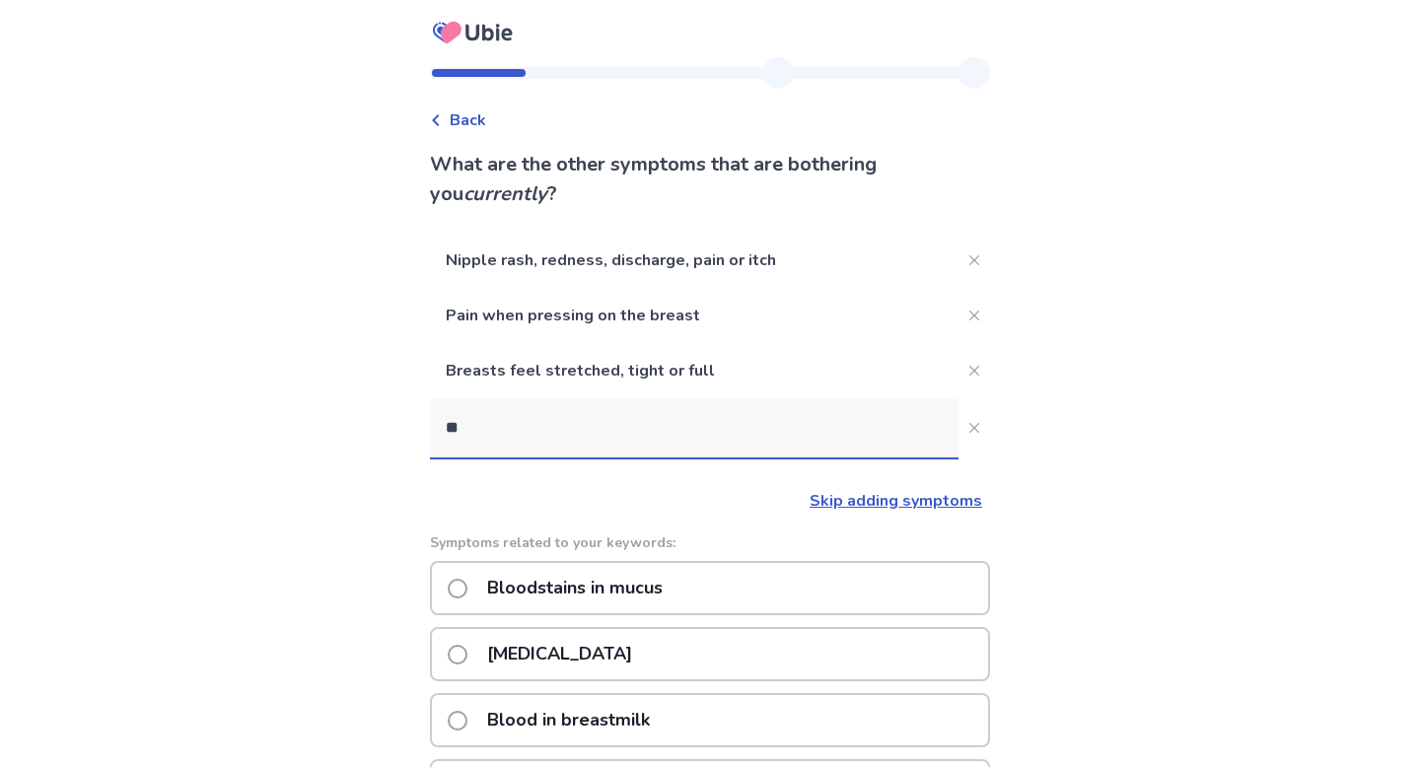
type input "*"
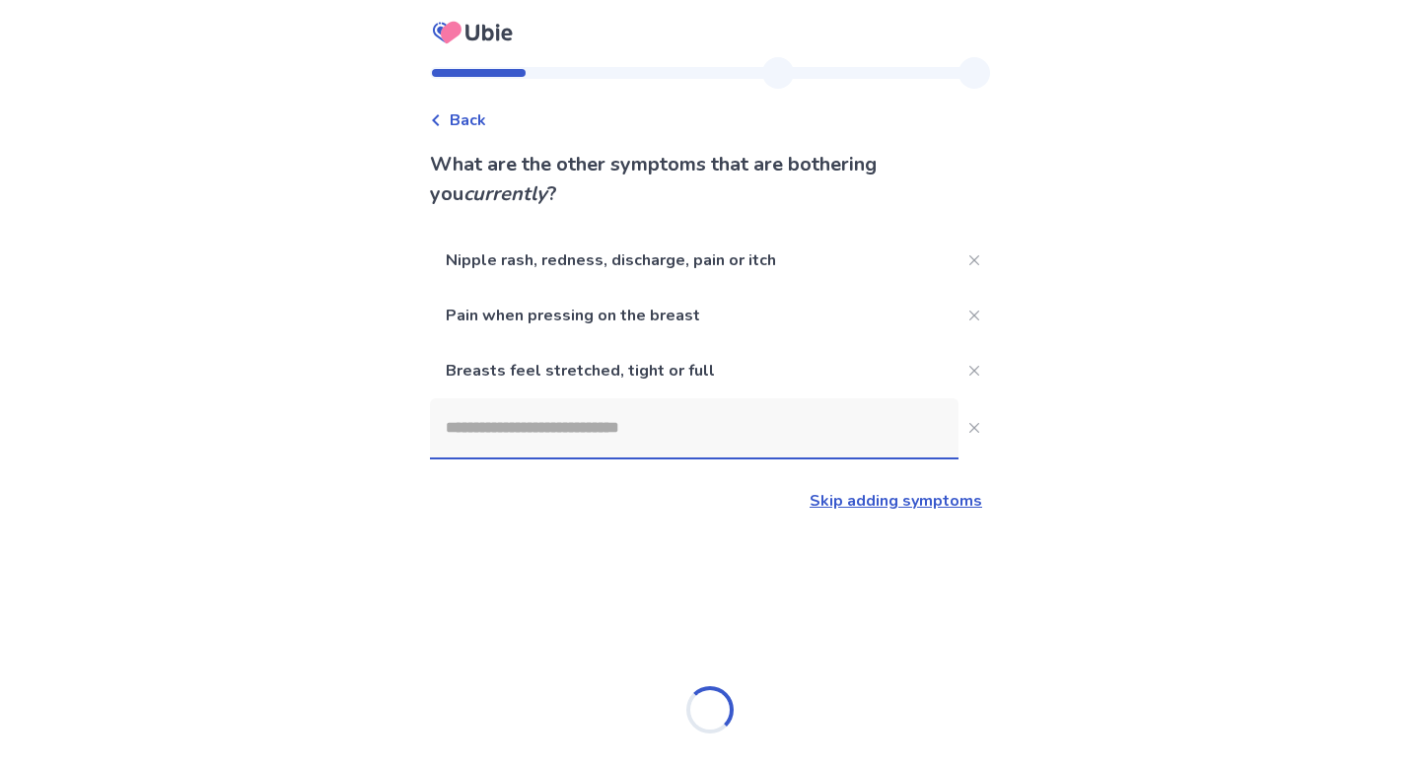
type input "*"
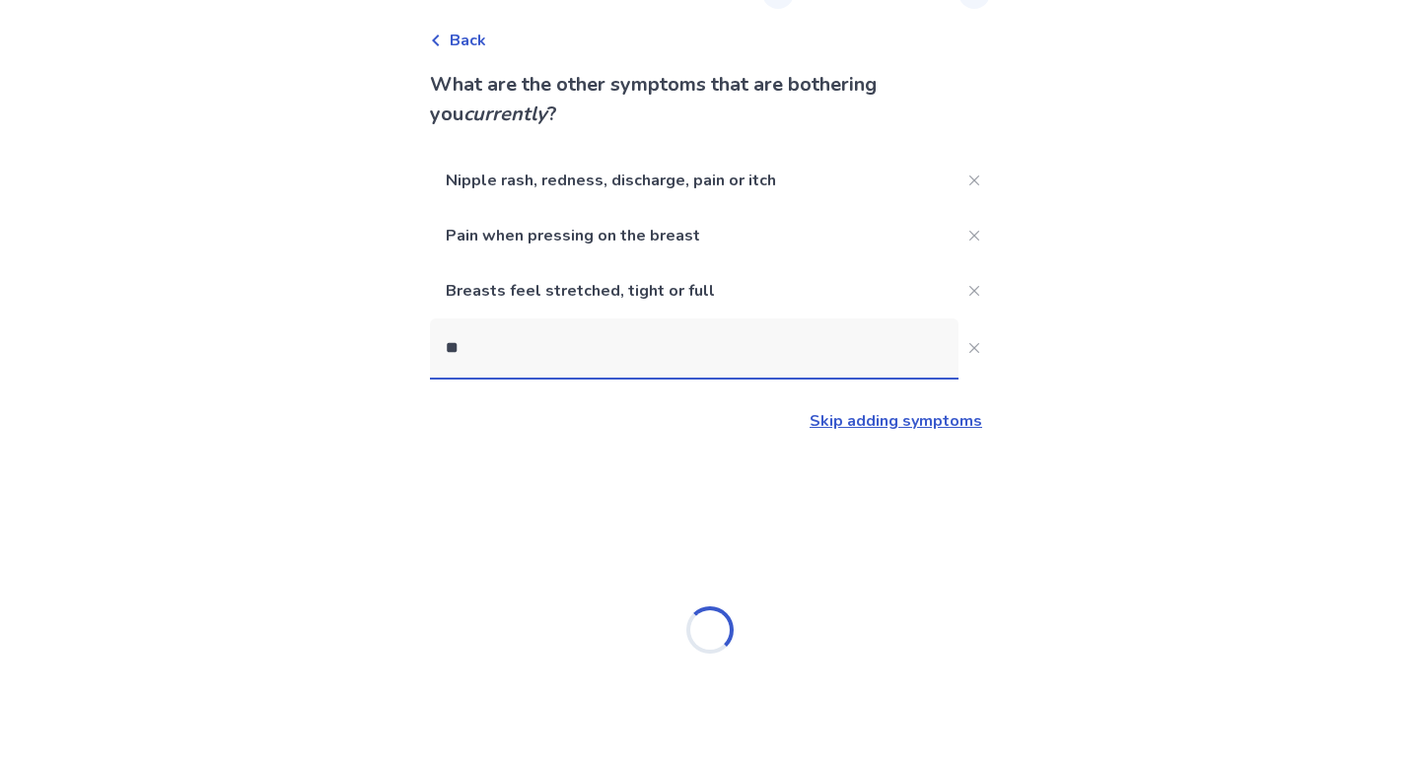
type input "*"
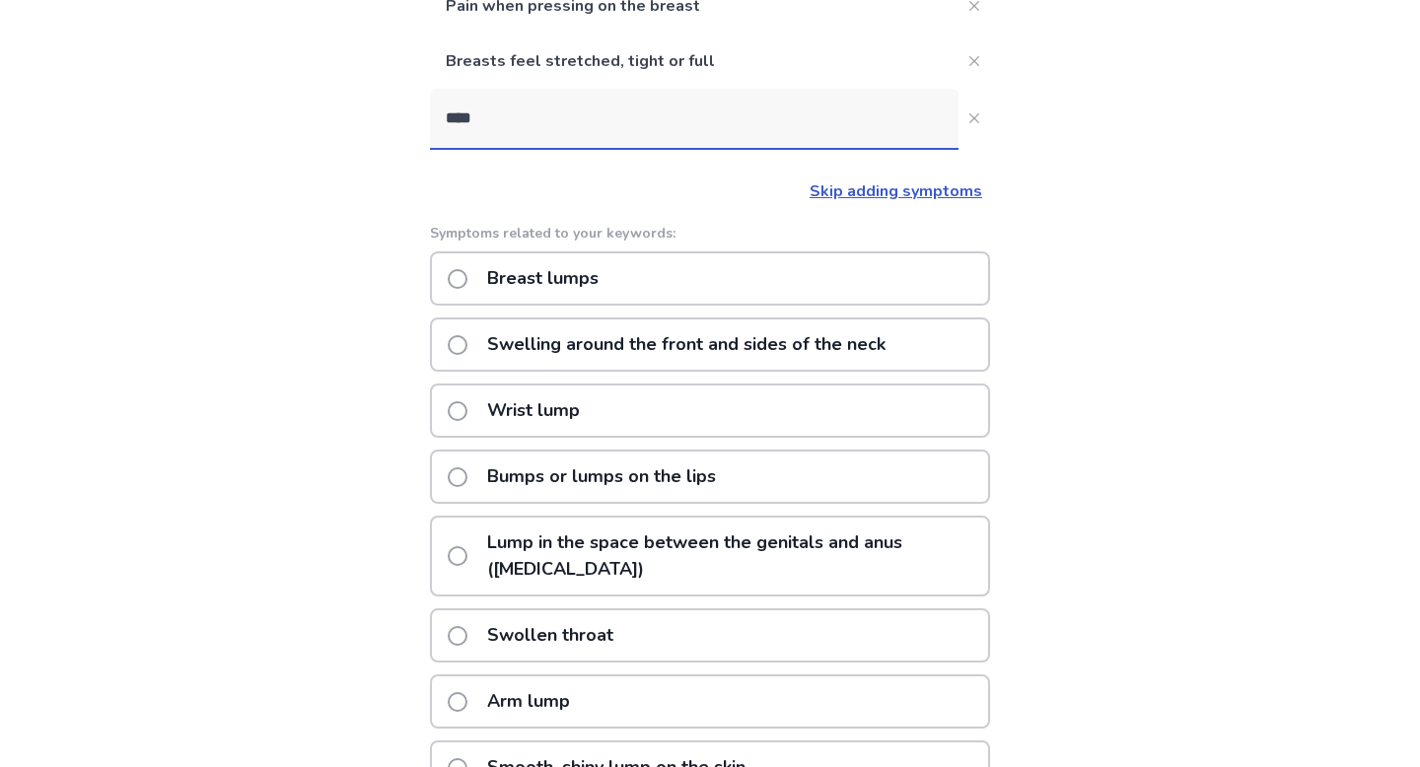
scroll to position [301, 0]
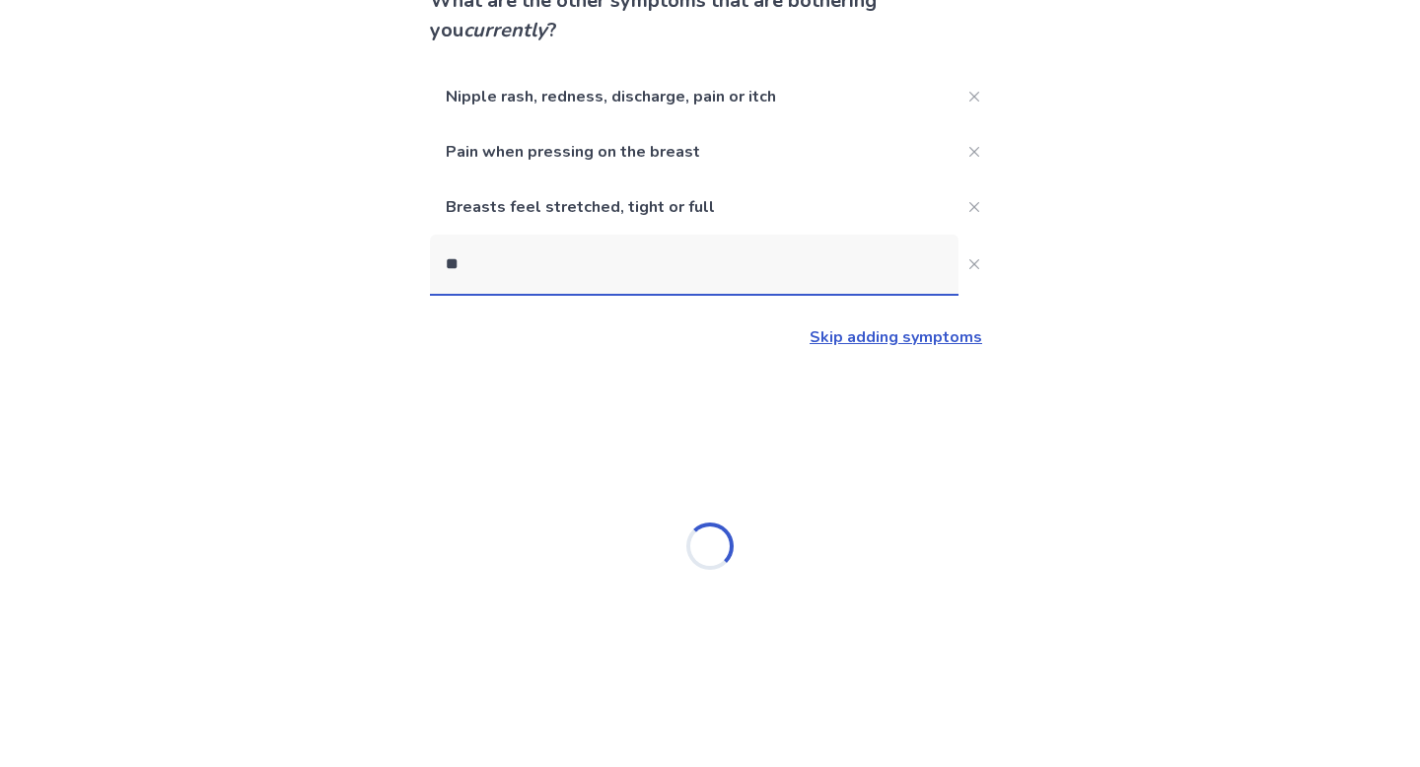
type input "*"
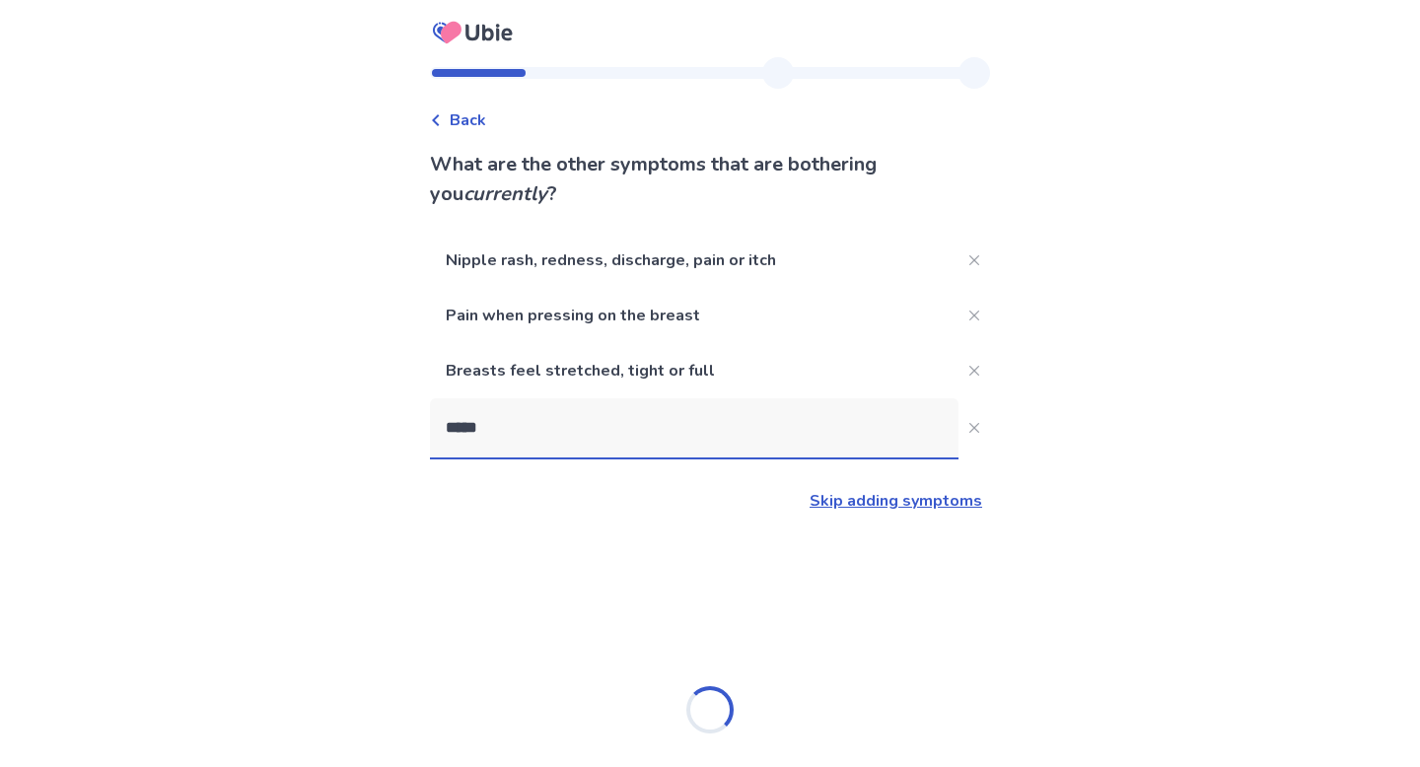
type input "******"
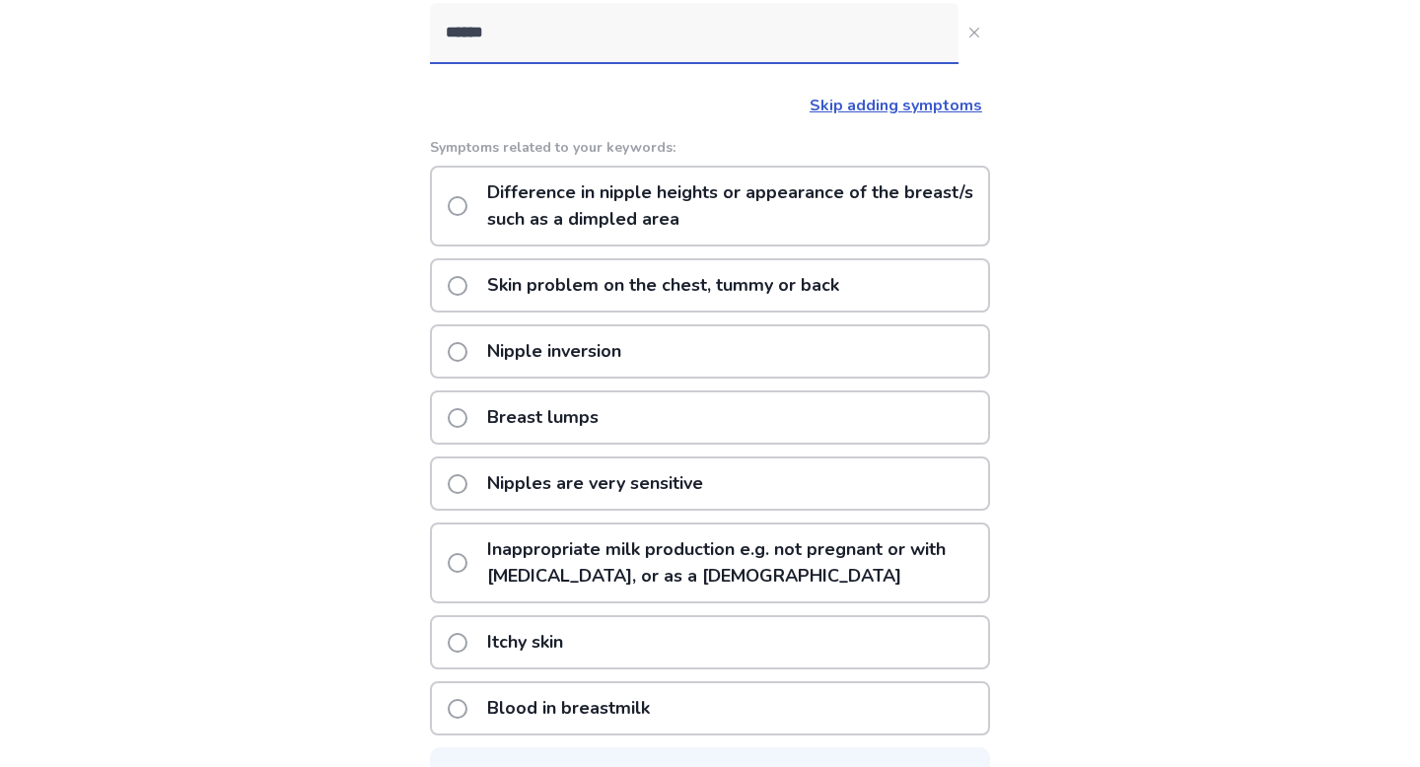
scroll to position [389, 0]
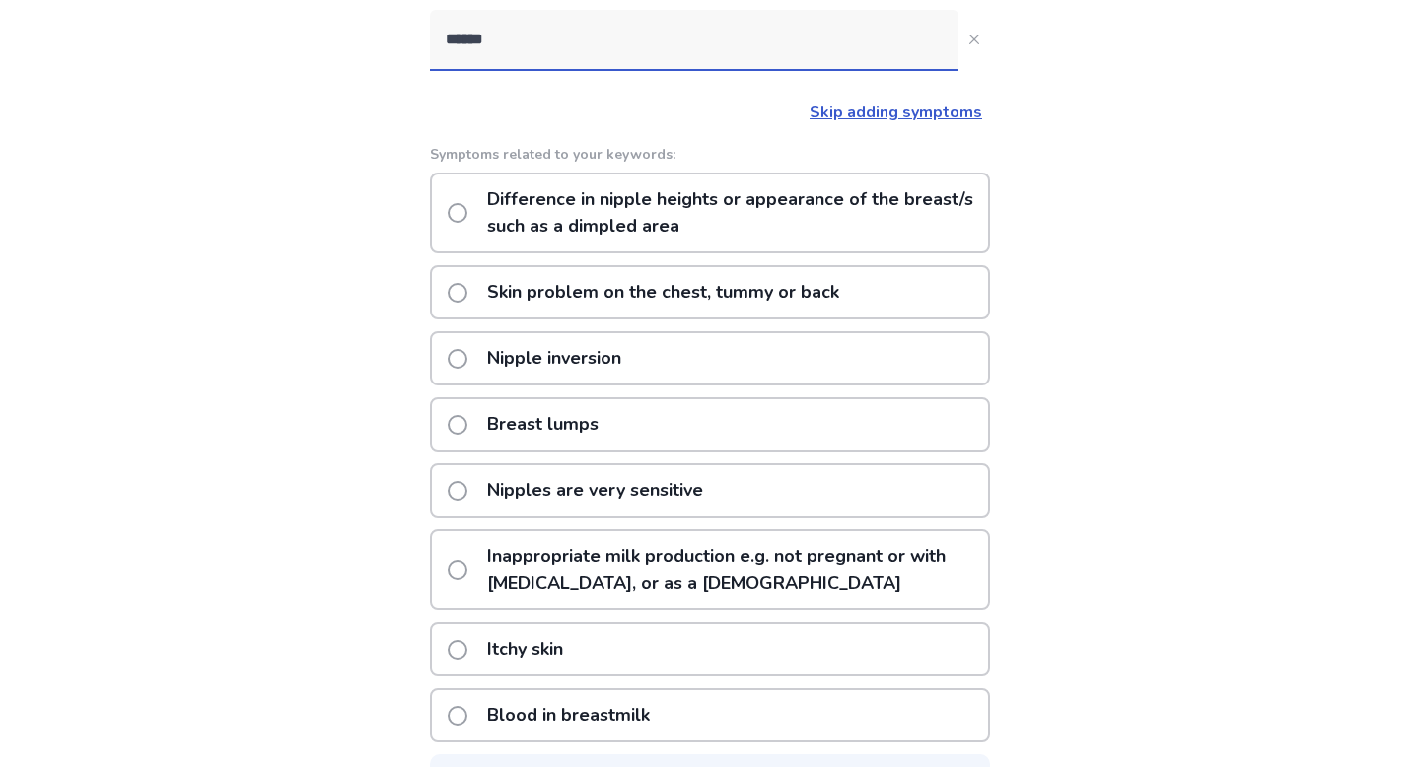
click at [673, 481] on p "Nipples are very sensitive" at bounding box center [595, 490] width 240 height 50
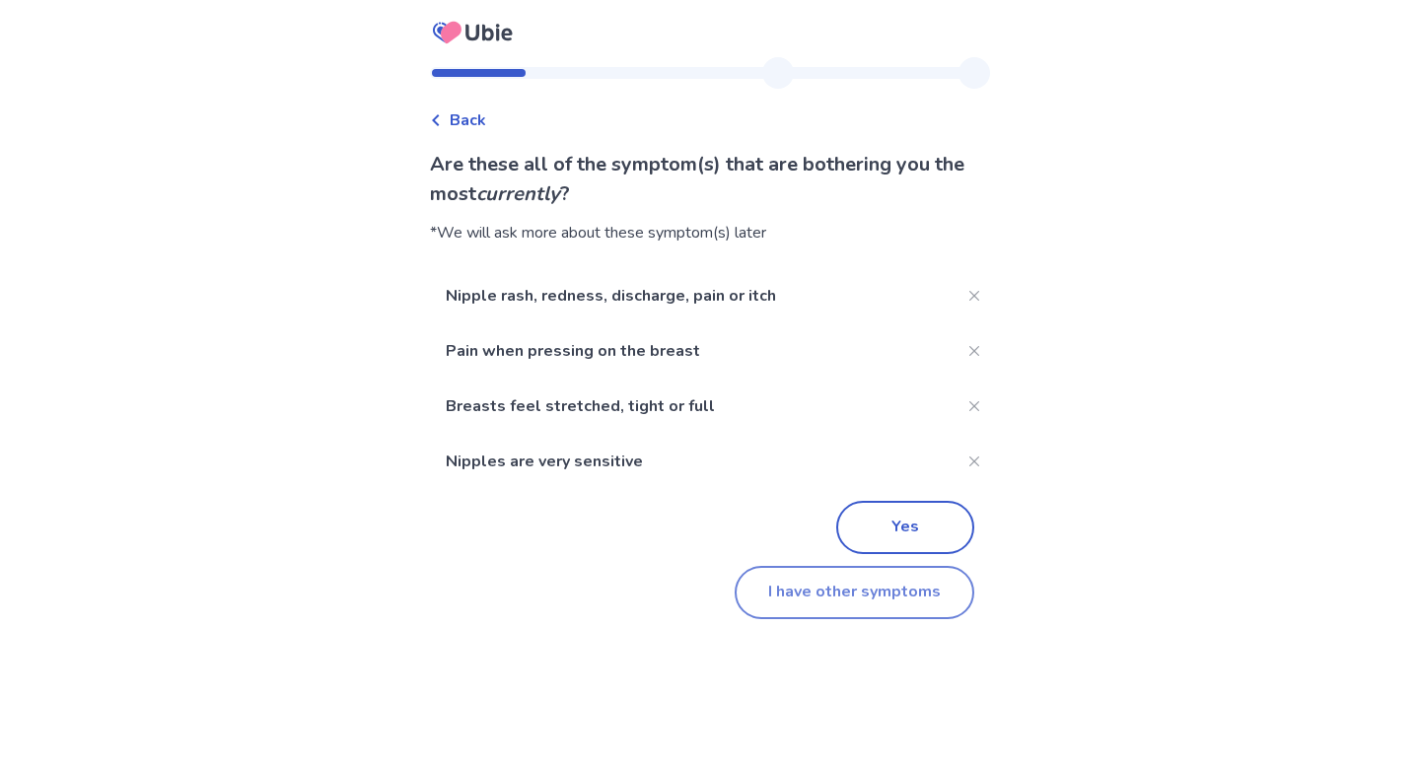
click at [776, 593] on button "I have other symptoms" at bounding box center [855, 592] width 240 height 53
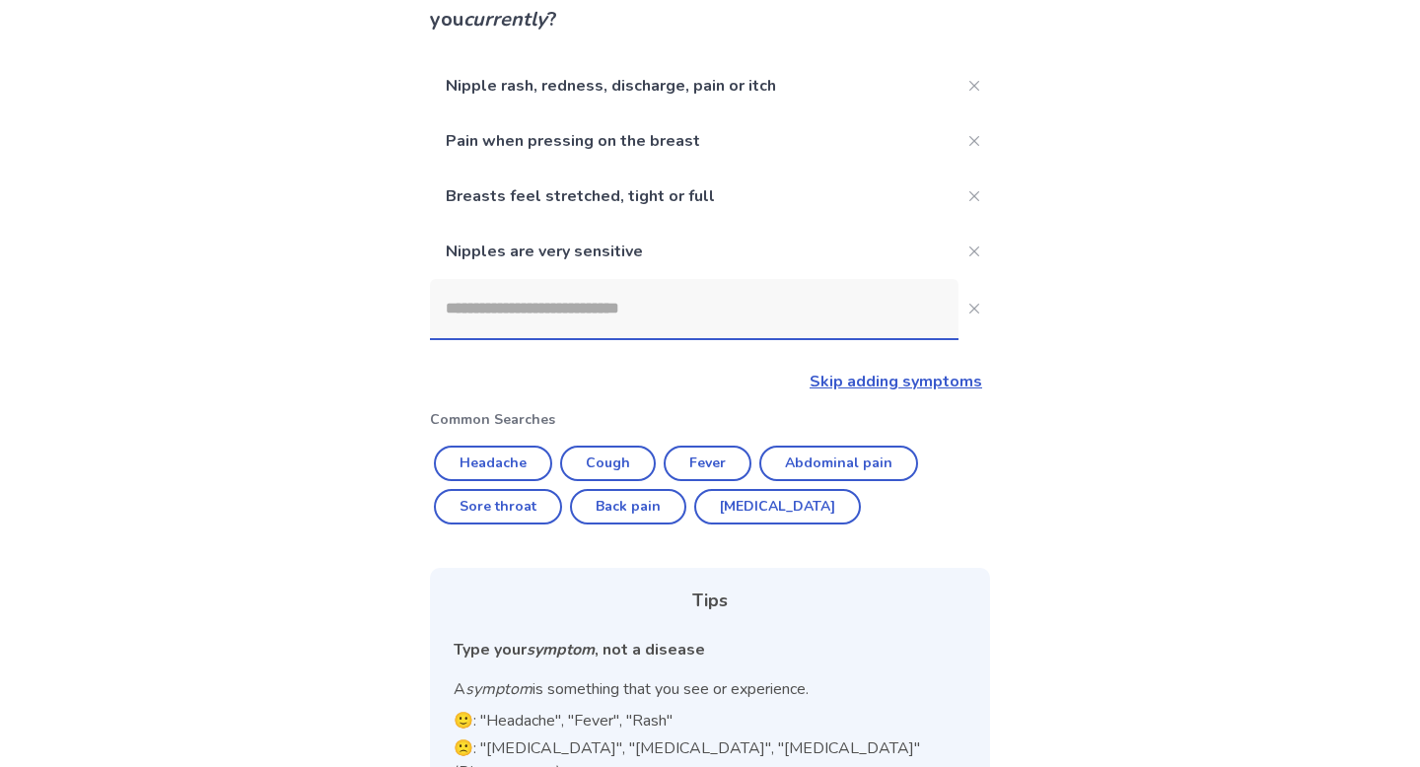
scroll to position [172, 0]
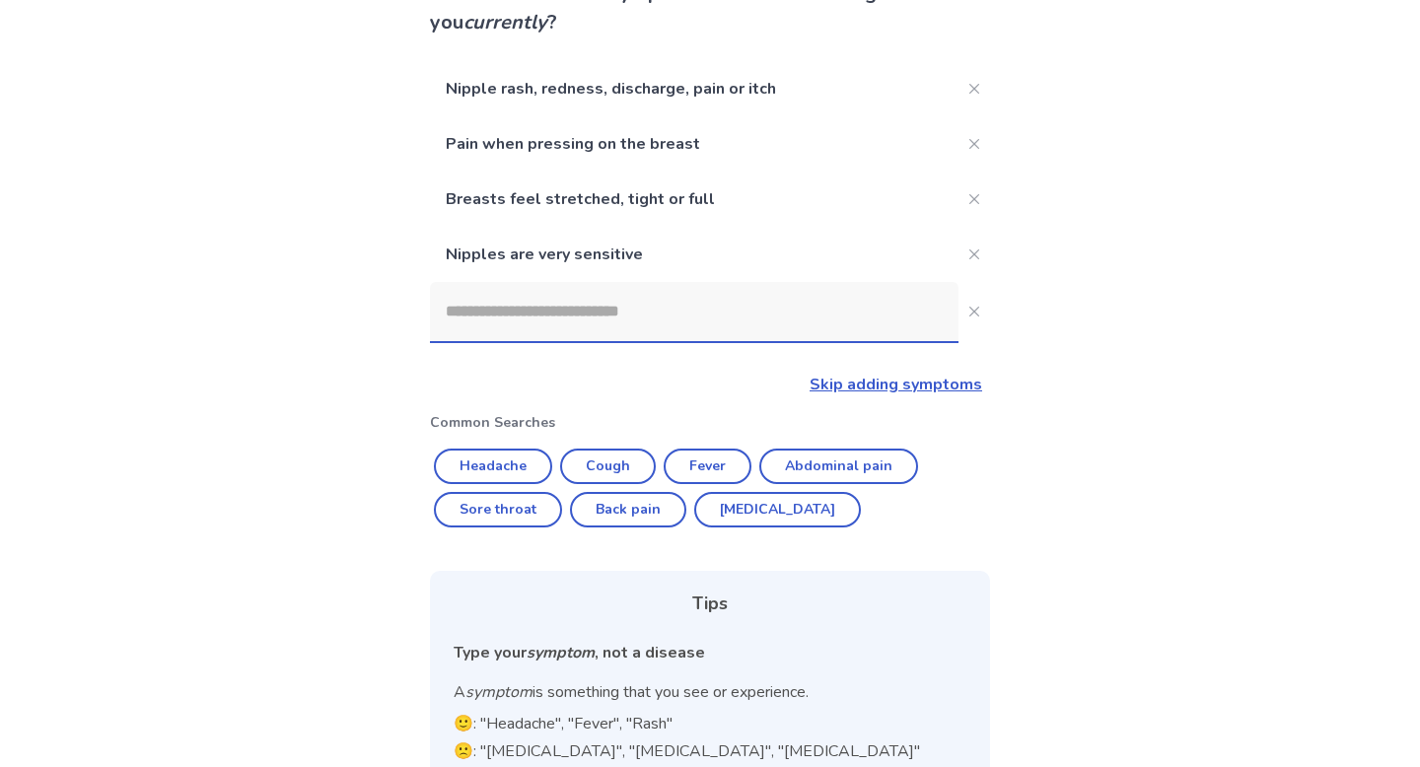
click at [682, 316] on input at bounding box center [694, 311] width 529 height 59
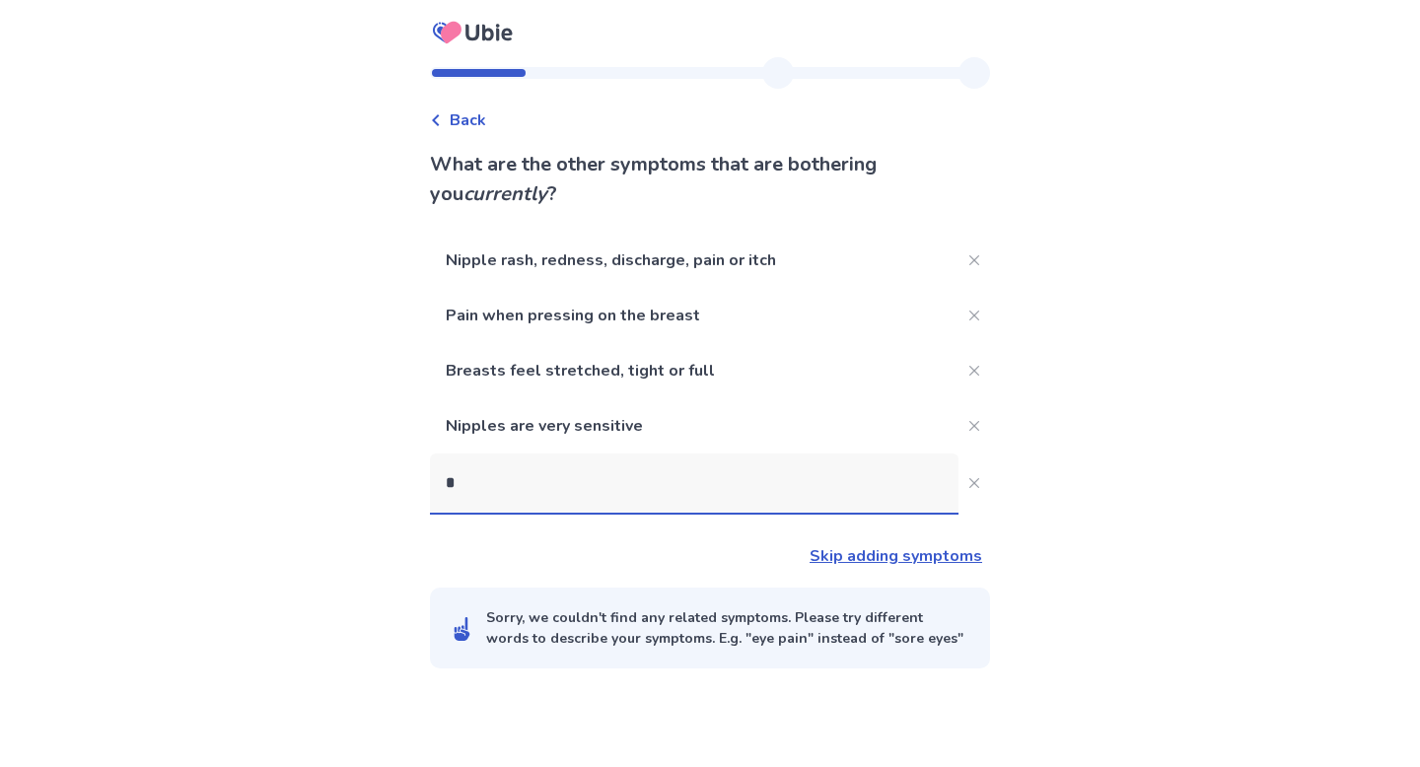
scroll to position [0, 0]
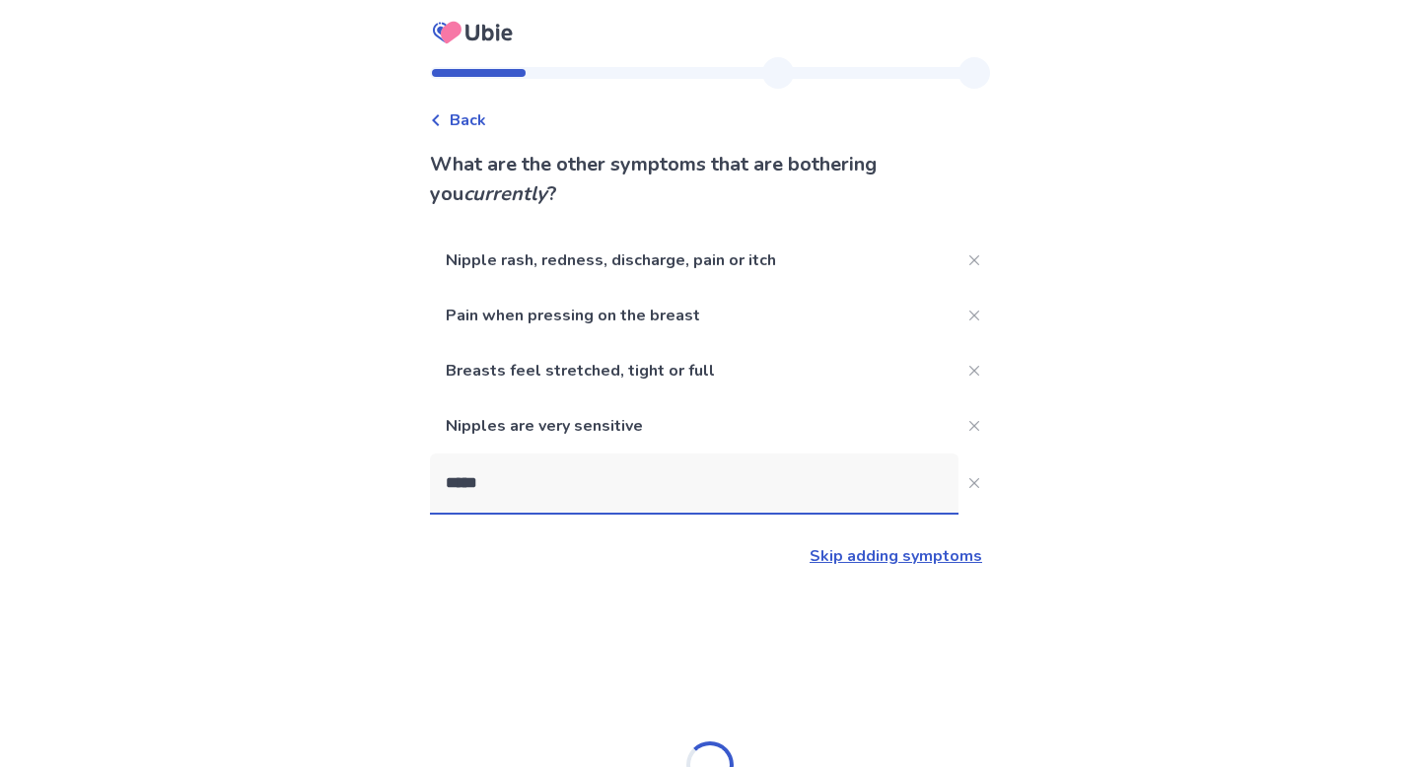
type input "******"
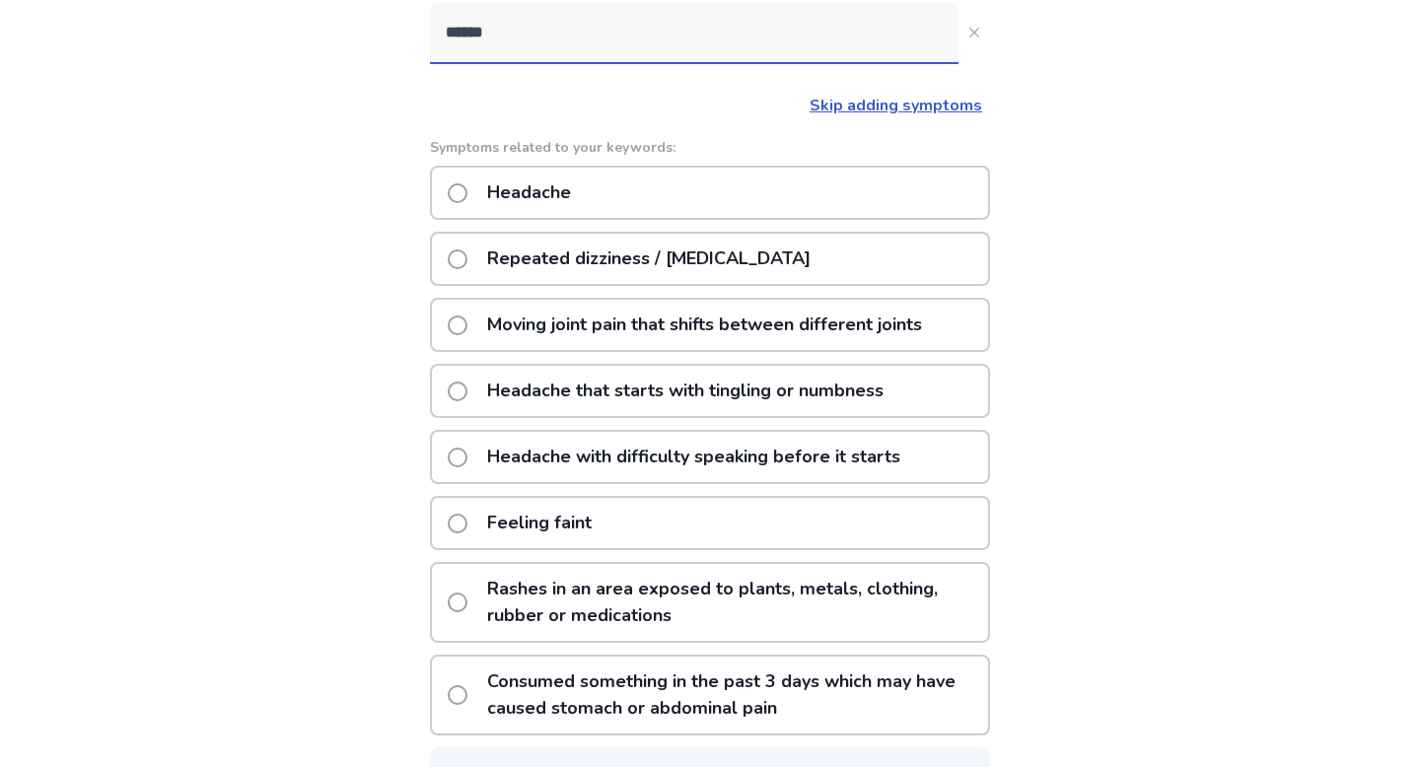
scroll to position [452, 0]
click at [682, 323] on p "Moving joint pain that shifts between different joints" at bounding box center [704, 324] width 459 height 50
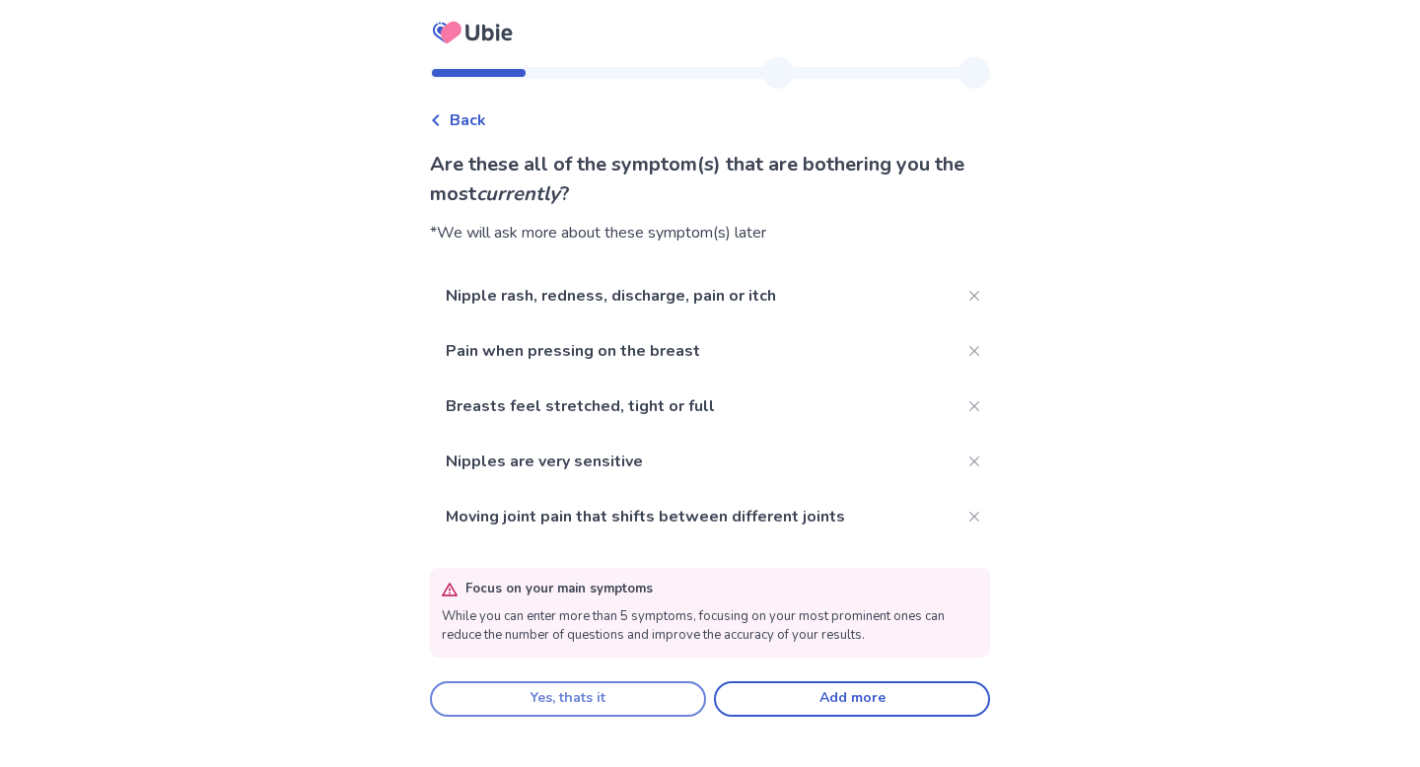
click at [632, 690] on button "Yes, thats it" at bounding box center [568, 698] width 276 height 35
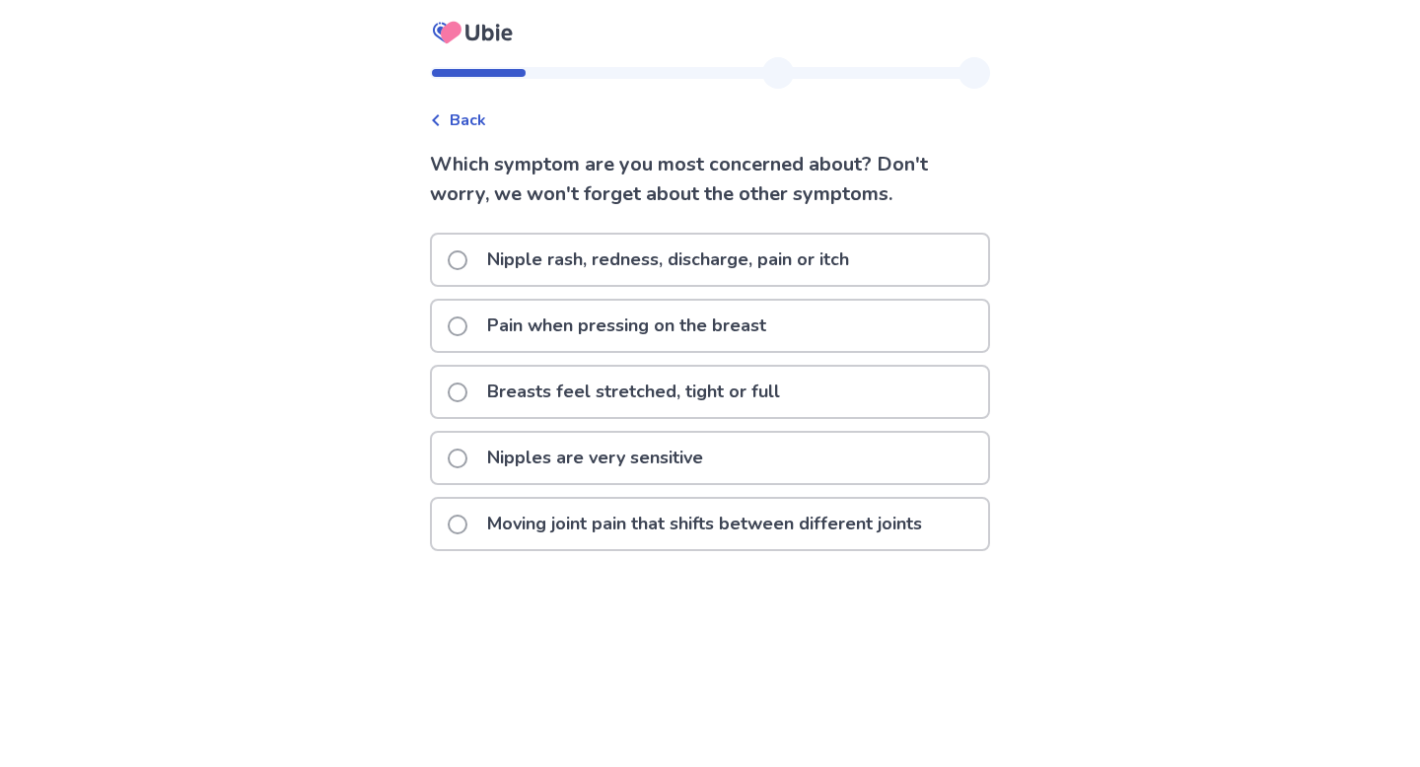
click at [704, 263] on p "Nipple rash, redness, discharge, pain or itch" at bounding box center [668, 260] width 386 height 50
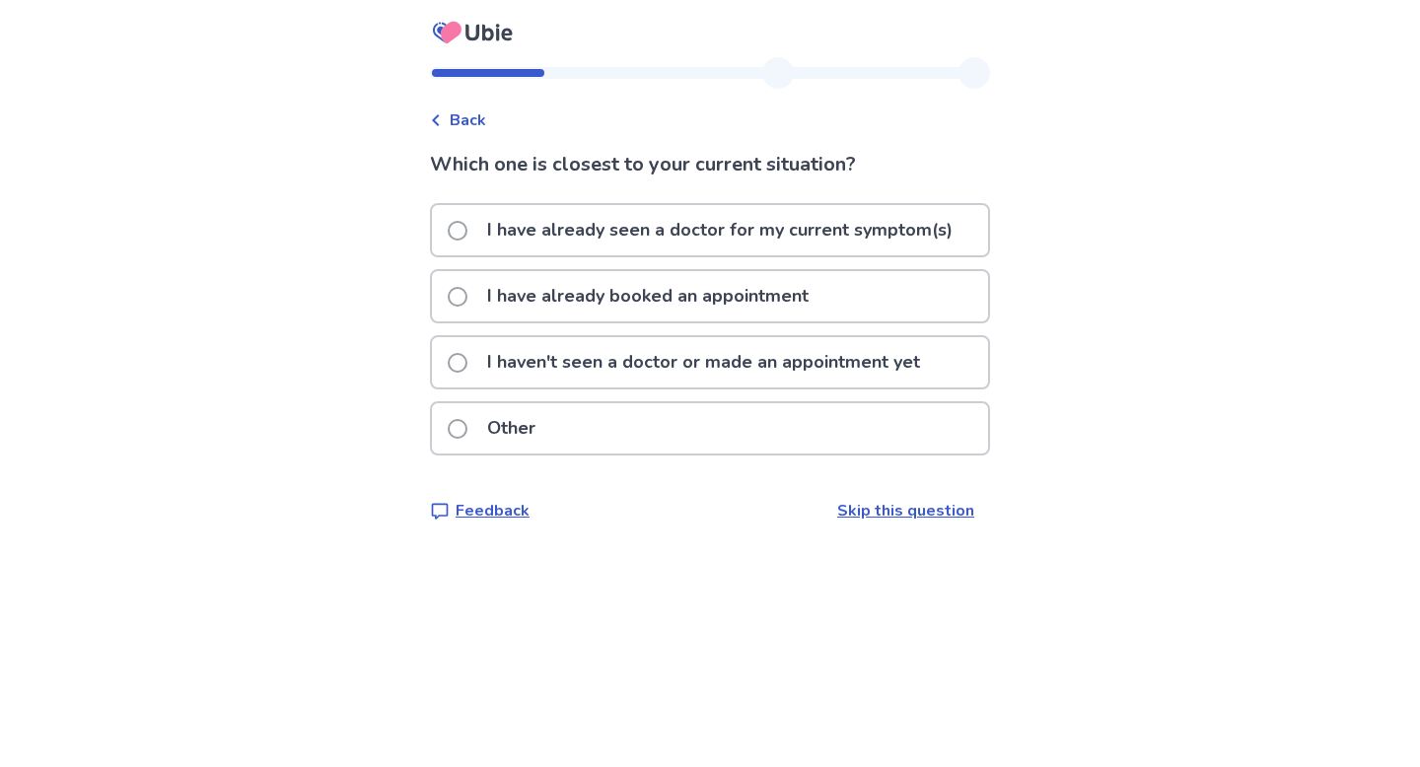
click at [753, 295] on p "I have already booked an appointment" at bounding box center [647, 296] width 345 height 50
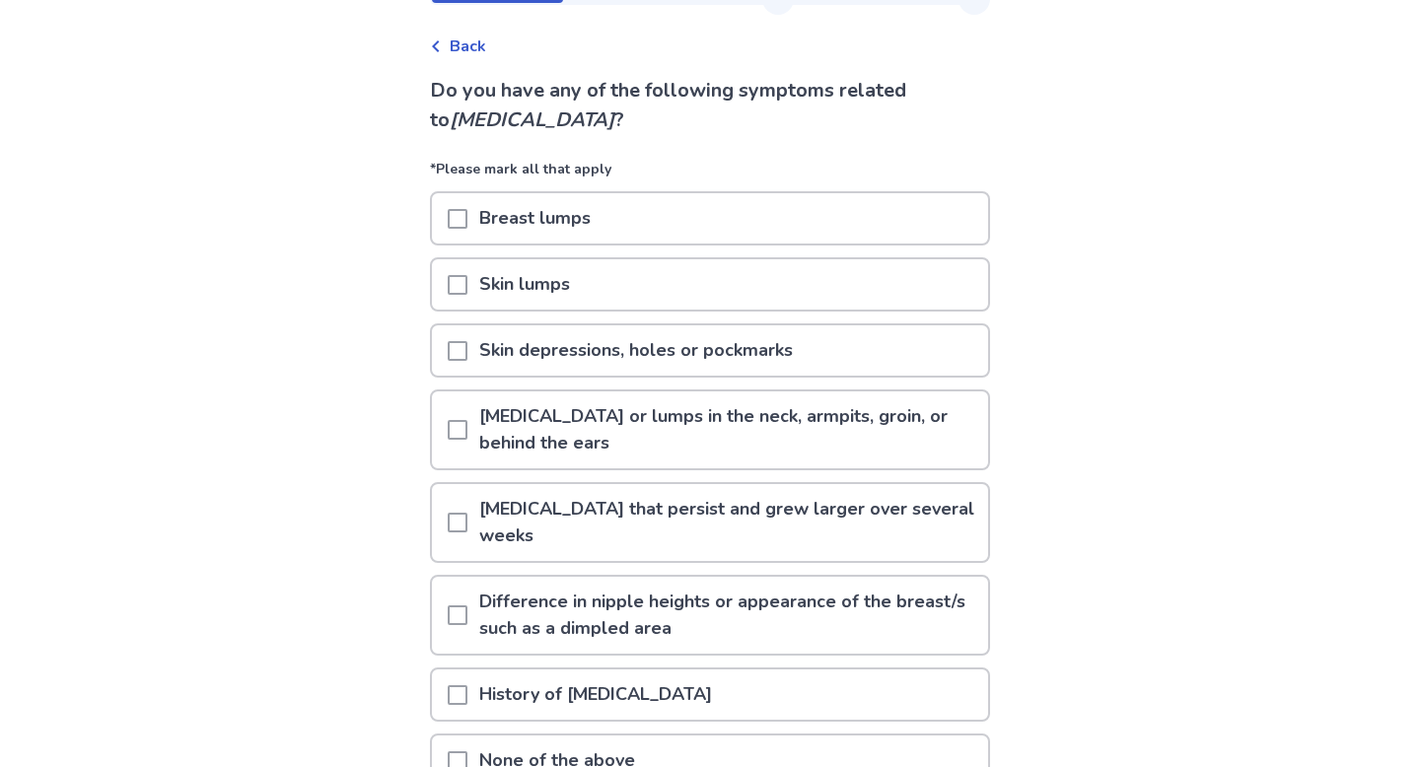
scroll to position [89, 0]
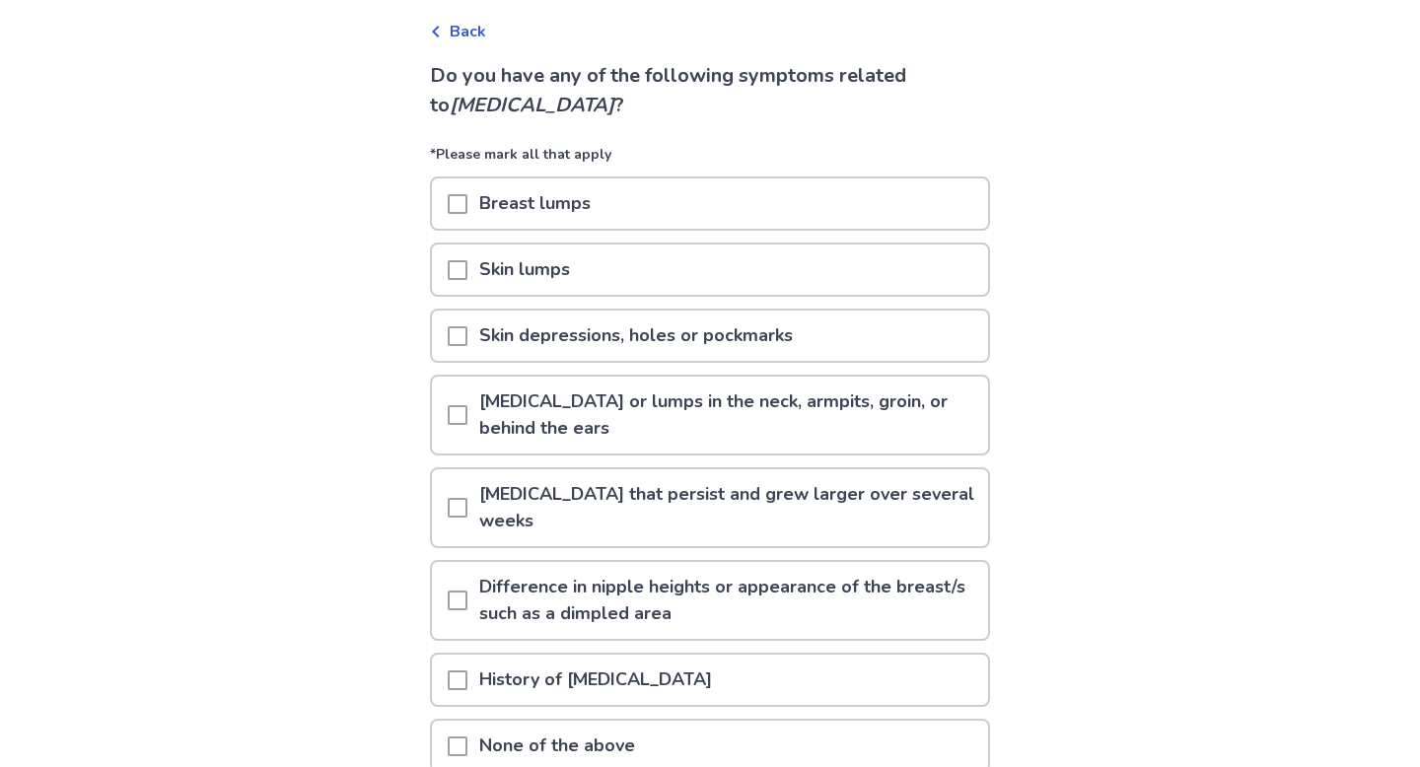
click at [744, 227] on div "Breast lumps" at bounding box center [710, 203] width 556 height 50
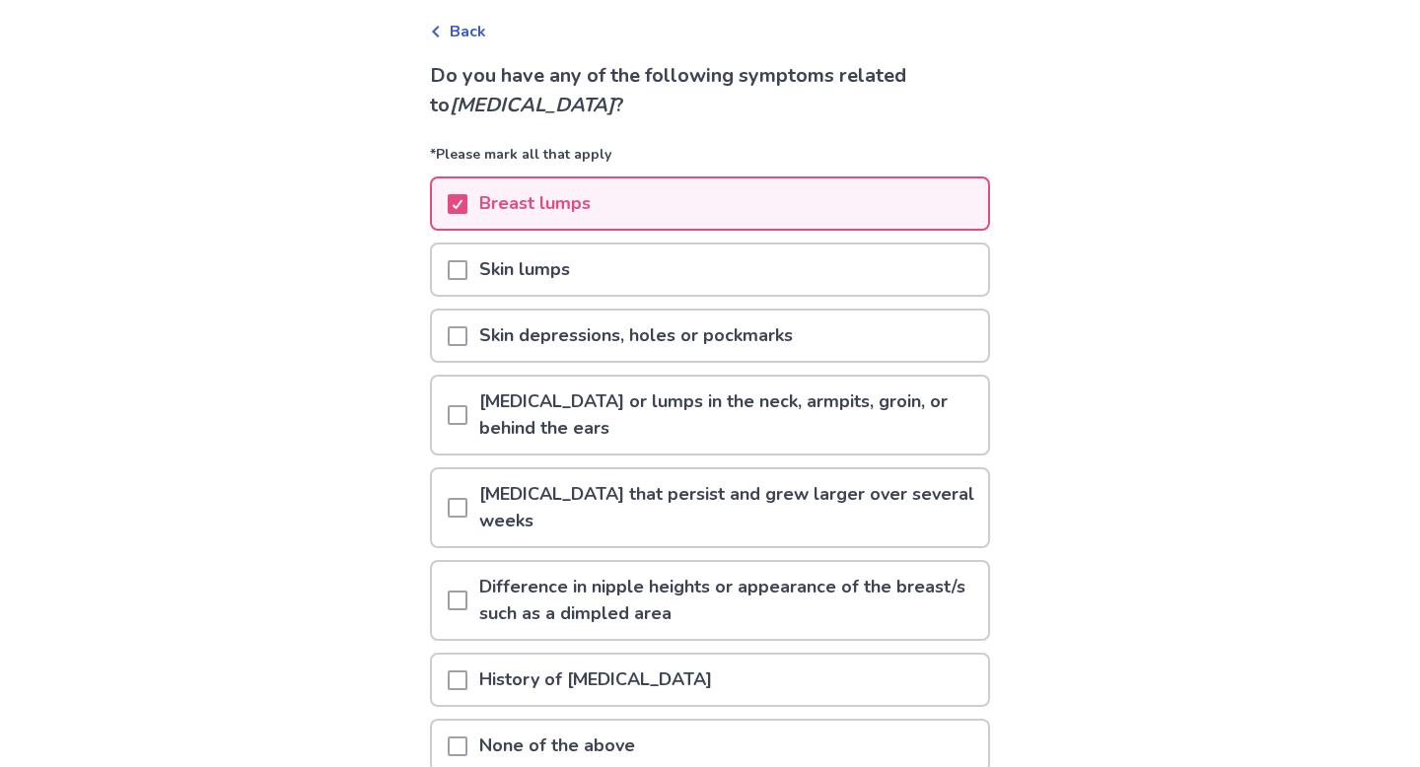
click at [742, 272] on div "Skin lumps" at bounding box center [710, 270] width 556 height 50
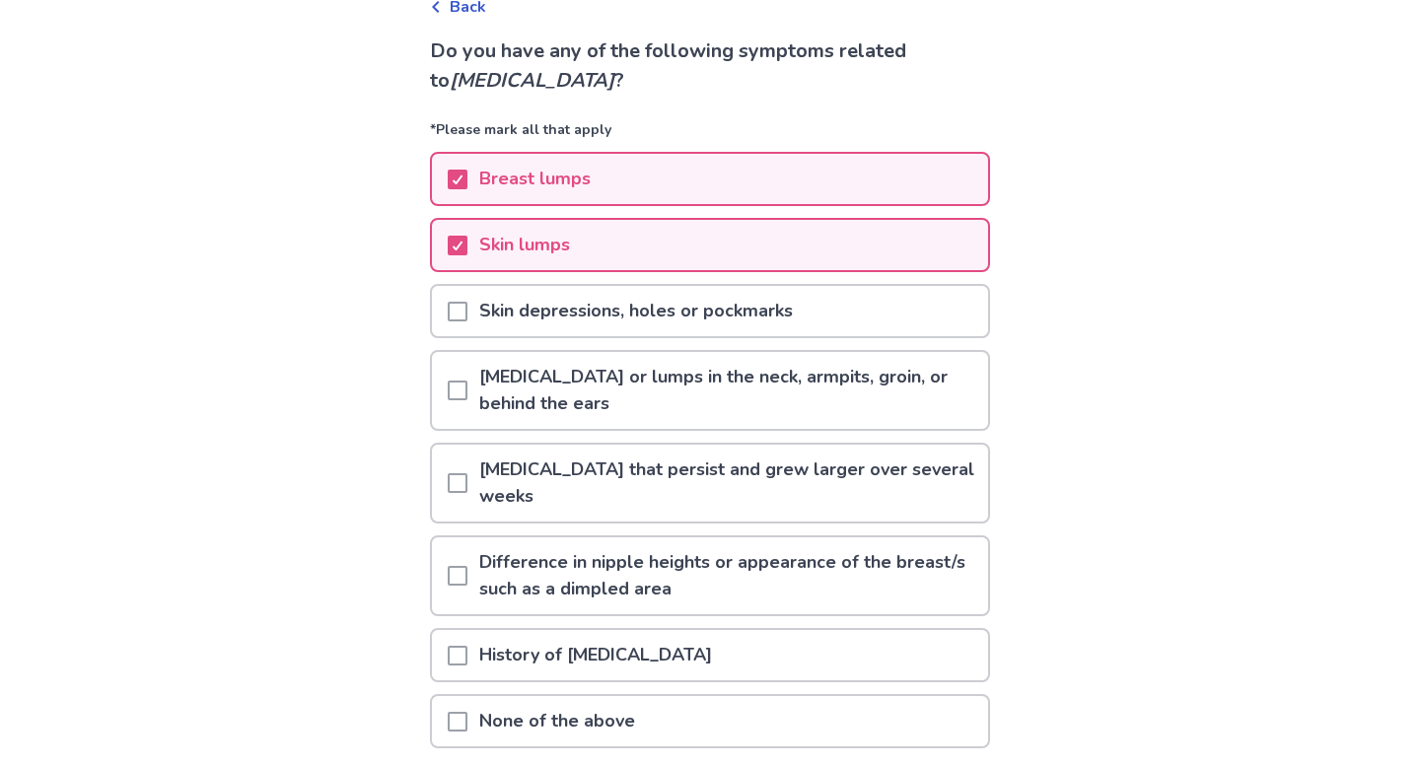
scroll to position [129, 0]
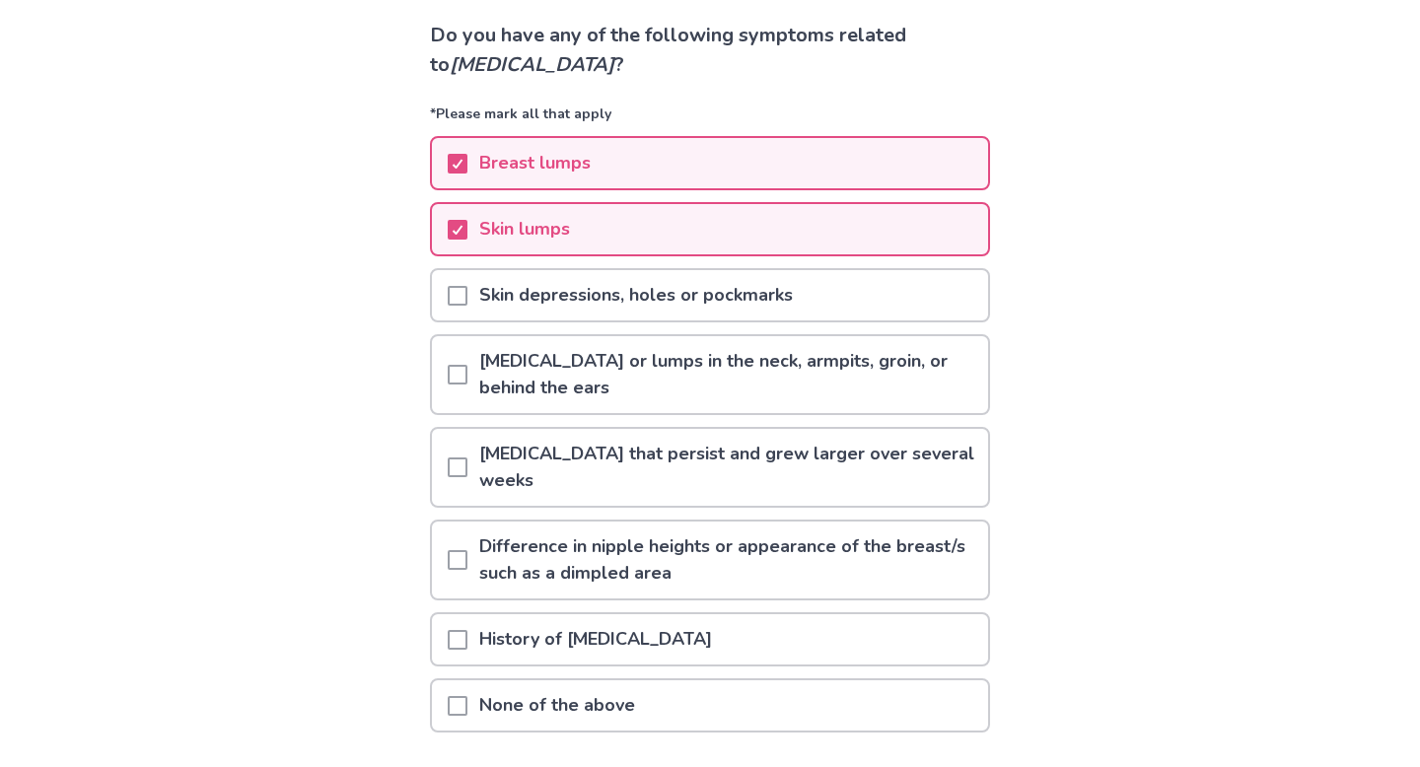
click at [744, 284] on p "Skin depressions, holes or pockmarks" at bounding box center [635, 295] width 337 height 50
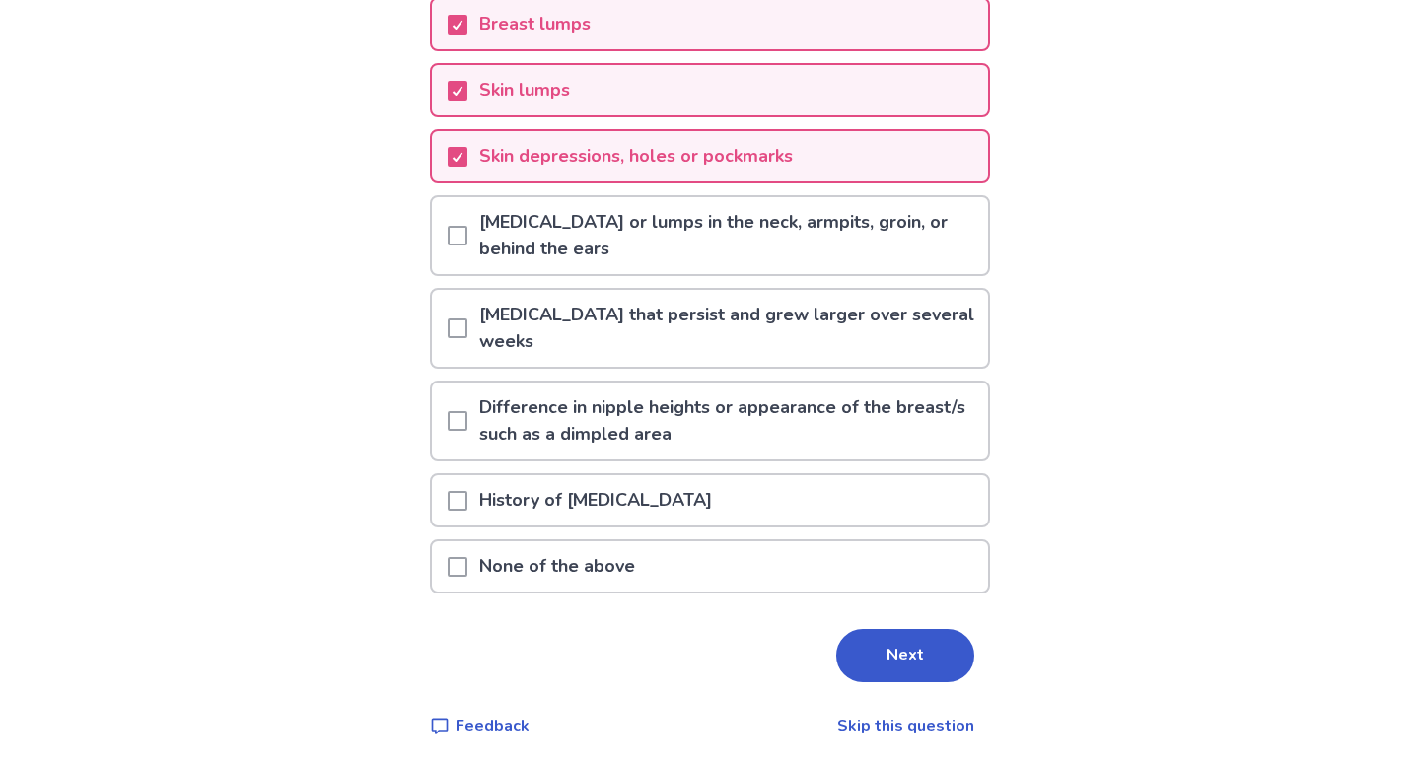
scroll to position [270, 0]
click at [748, 452] on p "Difference in nipple heights or appearance of the breast/s such as a dimpled ar…" at bounding box center [727, 419] width 521 height 77
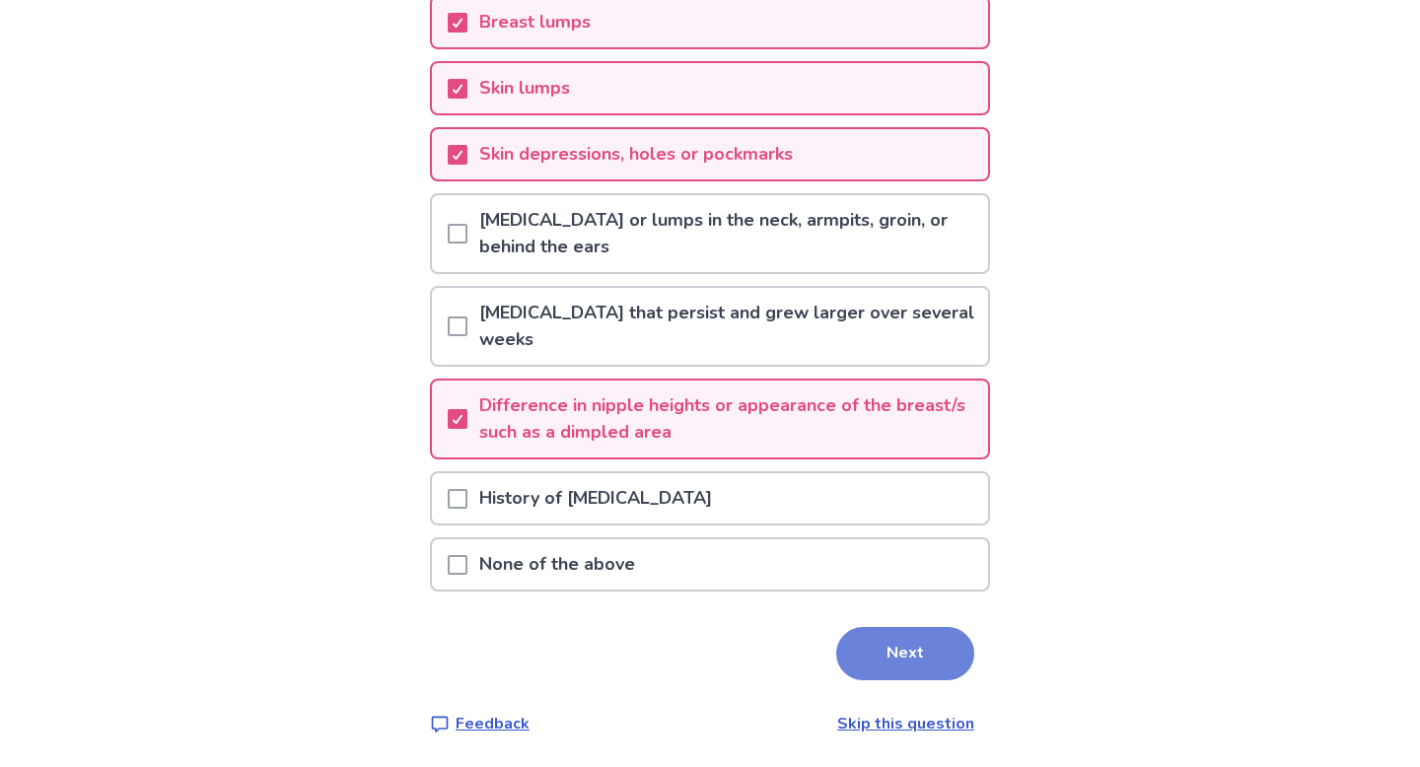
click at [927, 656] on button "Next" at bounding box center [905, 653] width 138 height 53
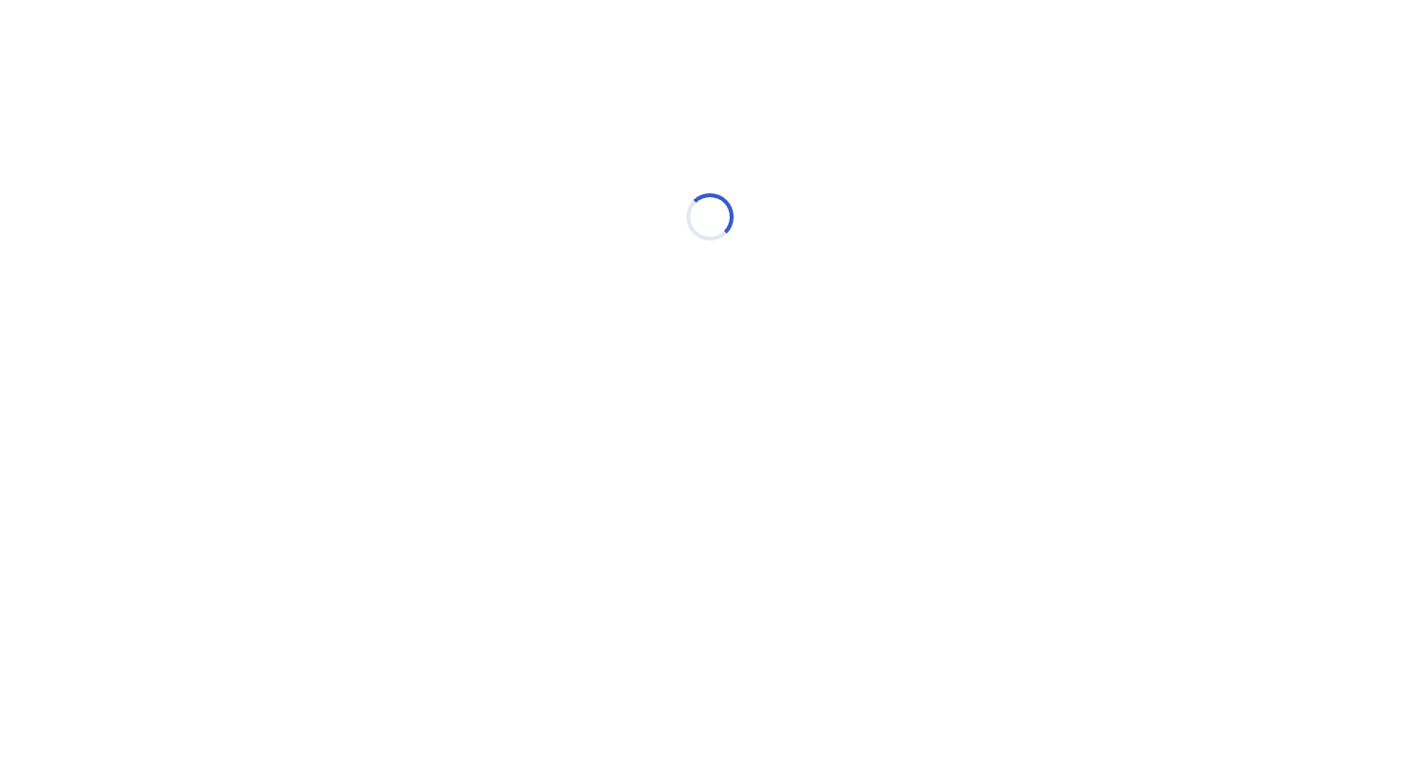
scroll to position [0, 0]
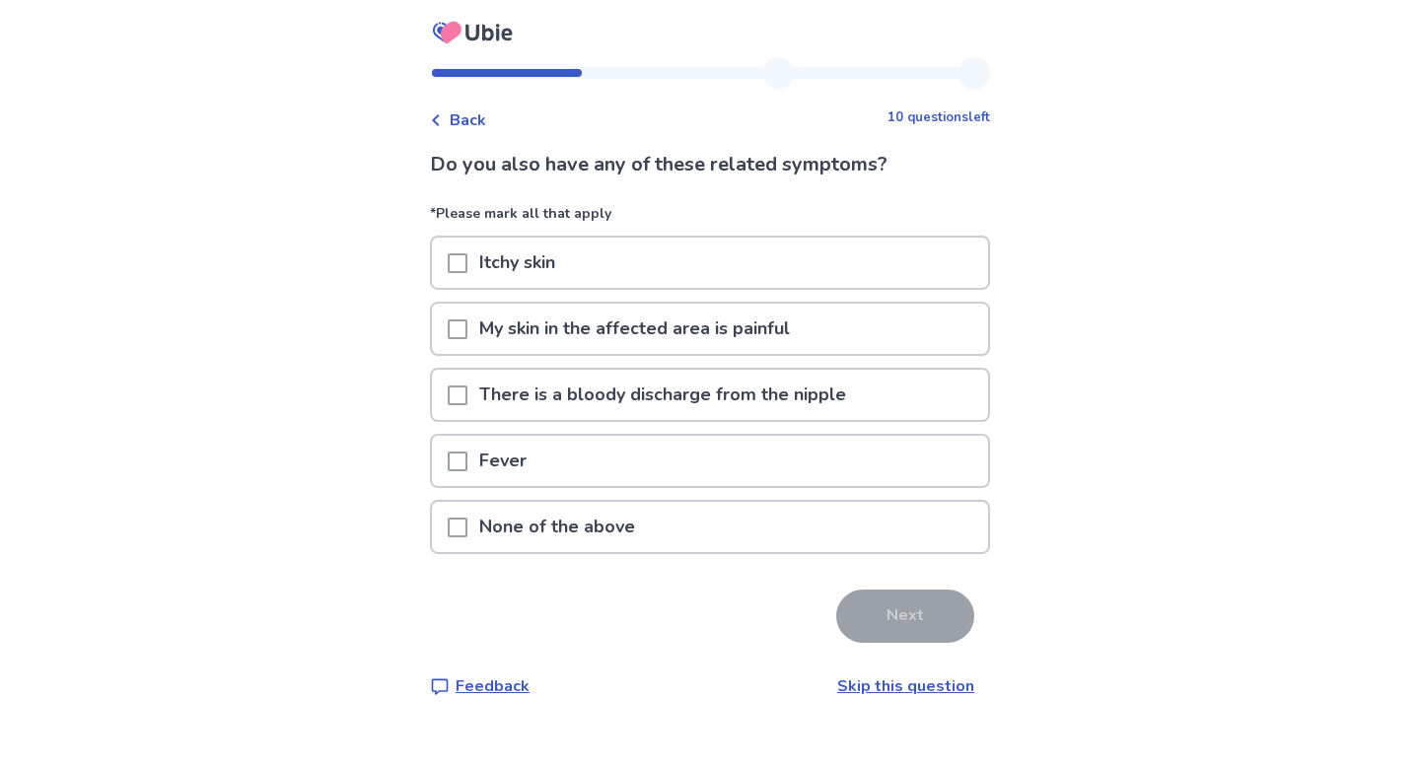
click at [887, 254] on div "Itchy skin" at bounding box center [710, 263] width 556 height 50
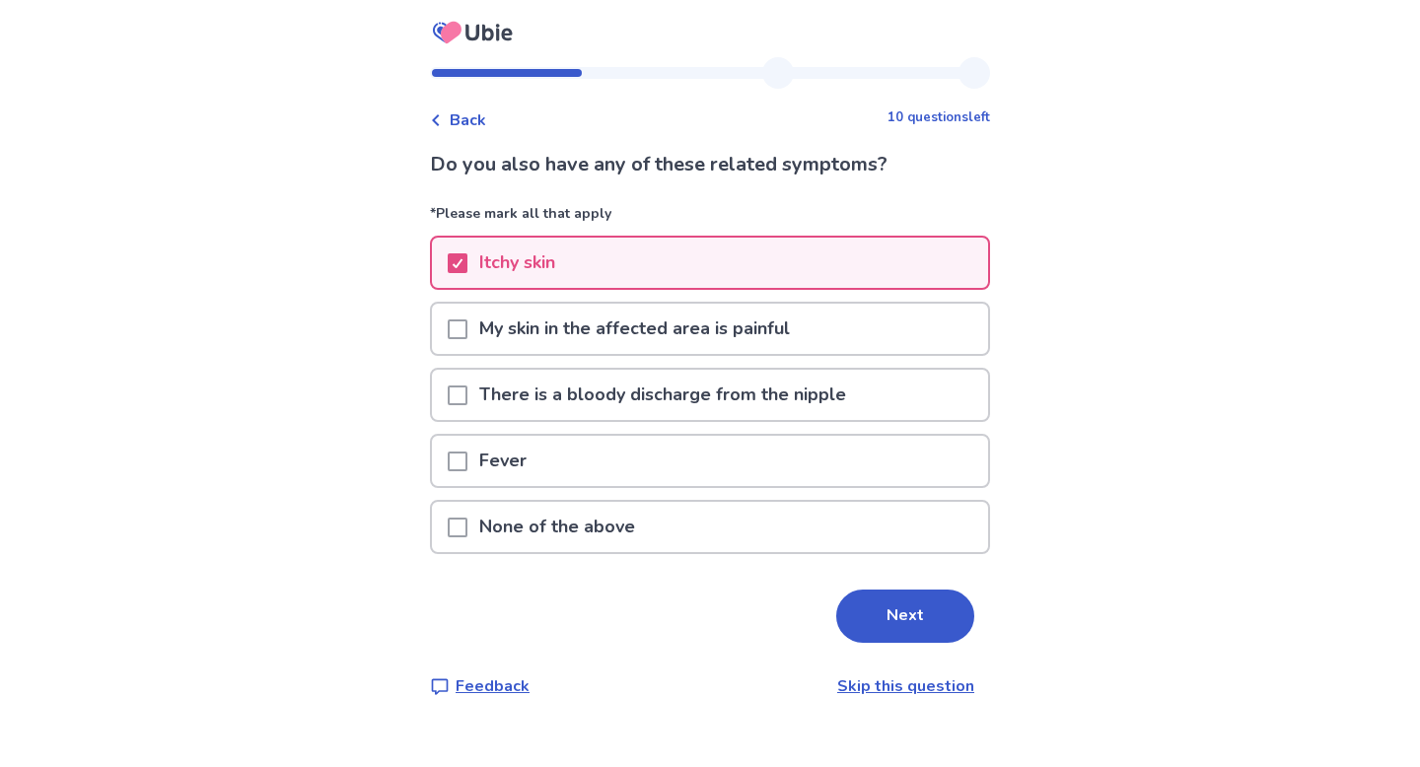
click at [888, 317] on div "My skin in the affected area is painful" at bounding box center [710, 329] width 556 height 50
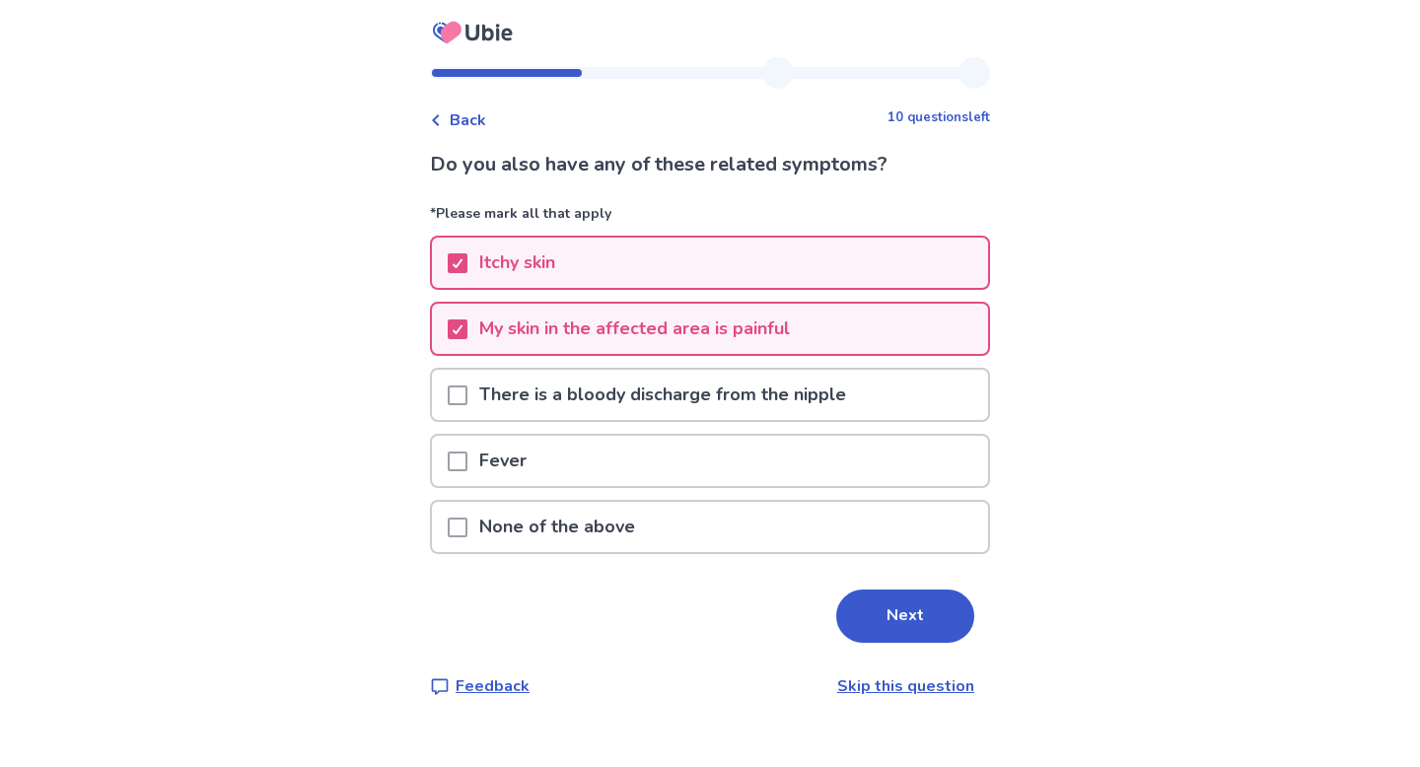
click at [897, 370] on div "There is a bloody discharge from the nipple" at bounding box center [710, 395] width 556 height 50
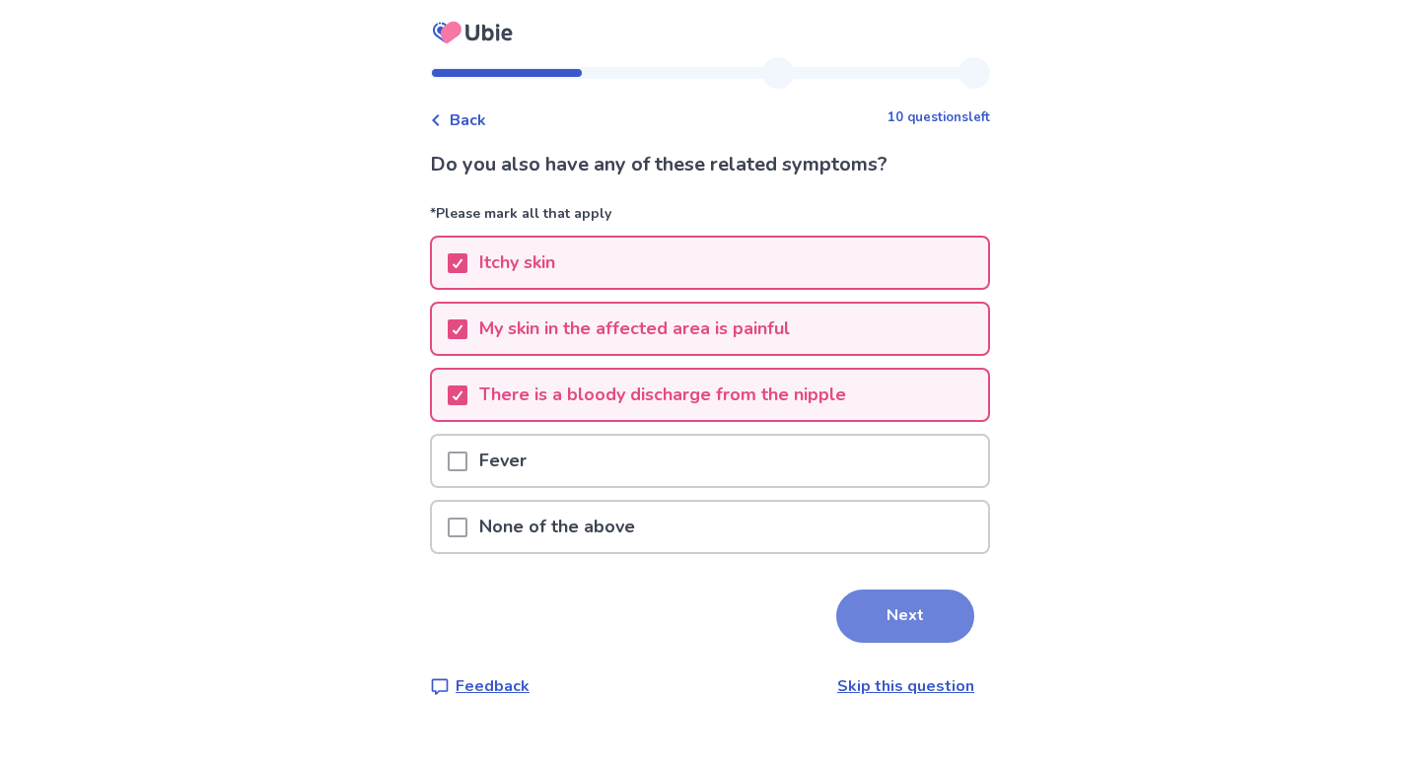
click at [879, 608] on button "Next" at bounding box center [905, 616] width 138 height 53
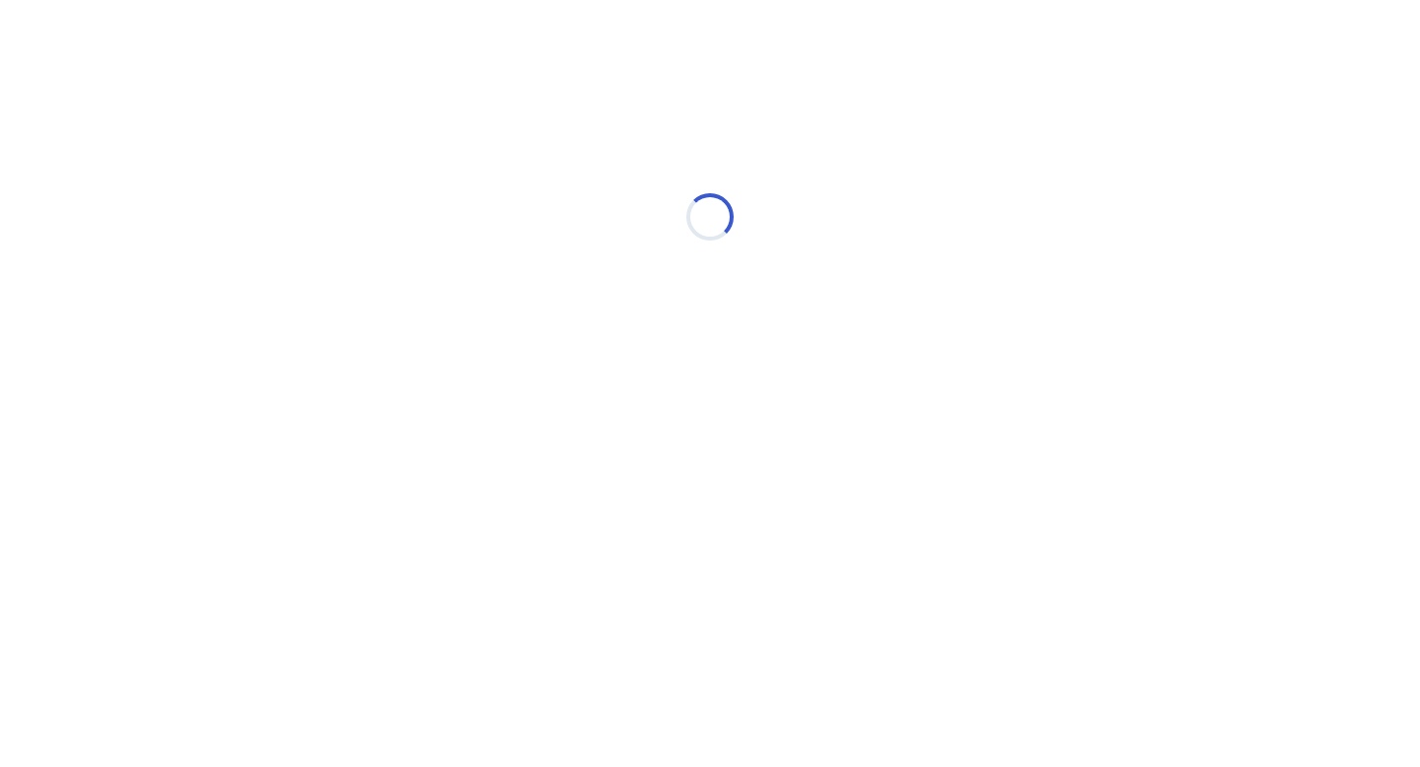
select select "*"
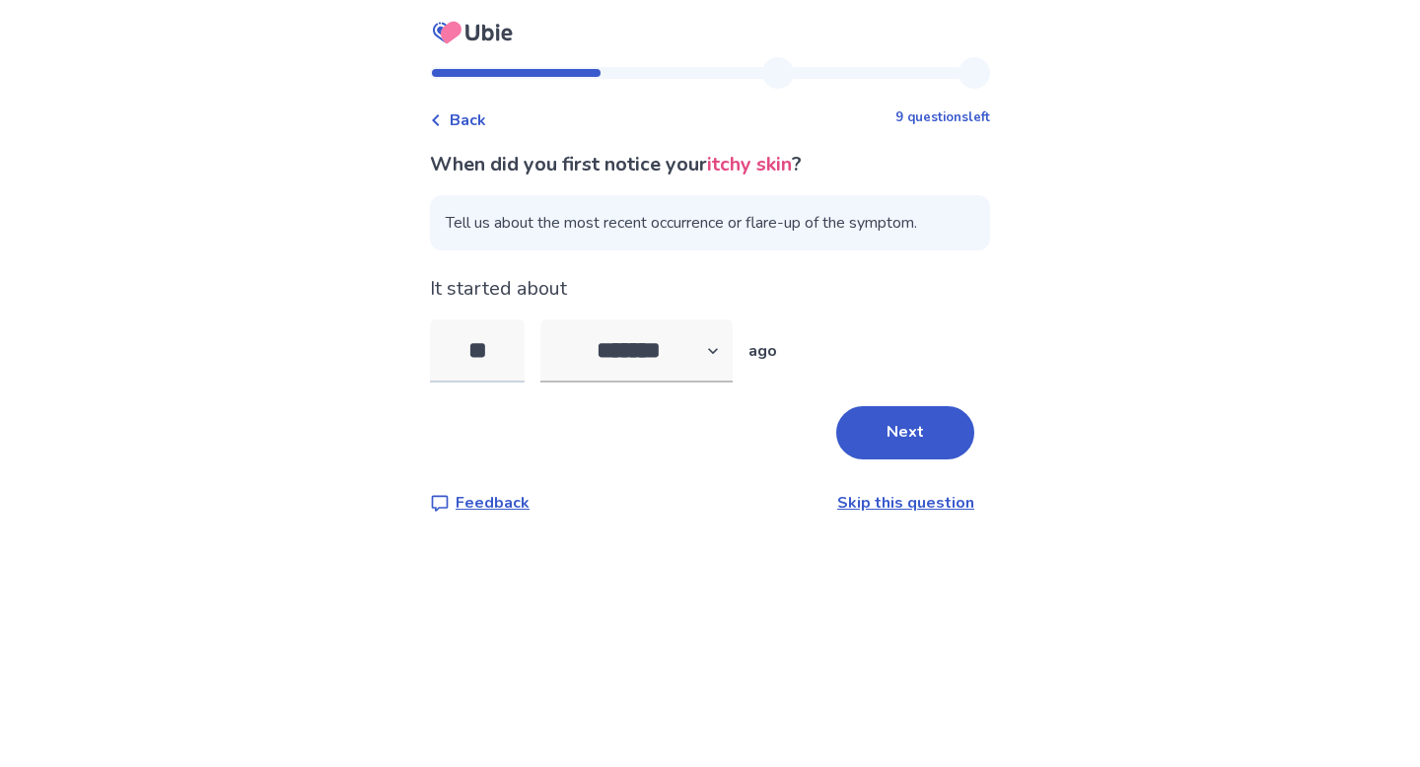
type input "*"
click at [668, 348] on select "******* ****** ******* ******** *******" at bounding box center [636, 350] width 192 height 63
select select "*"
click at [474, 344] on input "tel" at bounding box center [477, 350] width 95 height 63
type input "*"
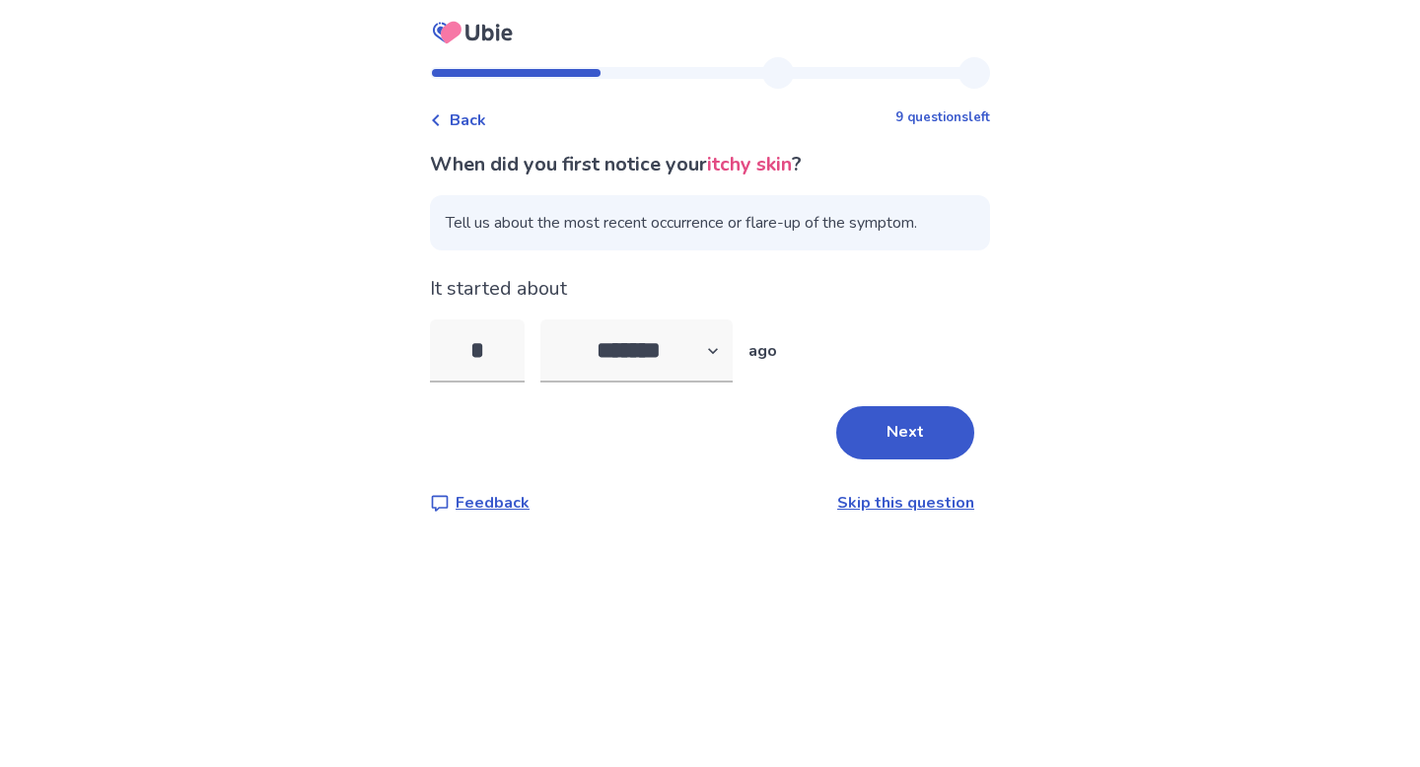
click at [657, 444] on div "Next" at bounding box center [710, 432] width 560 height 53
click at [886, 439] on button "Next" at bounding box center [905, 432] width 138 height 53
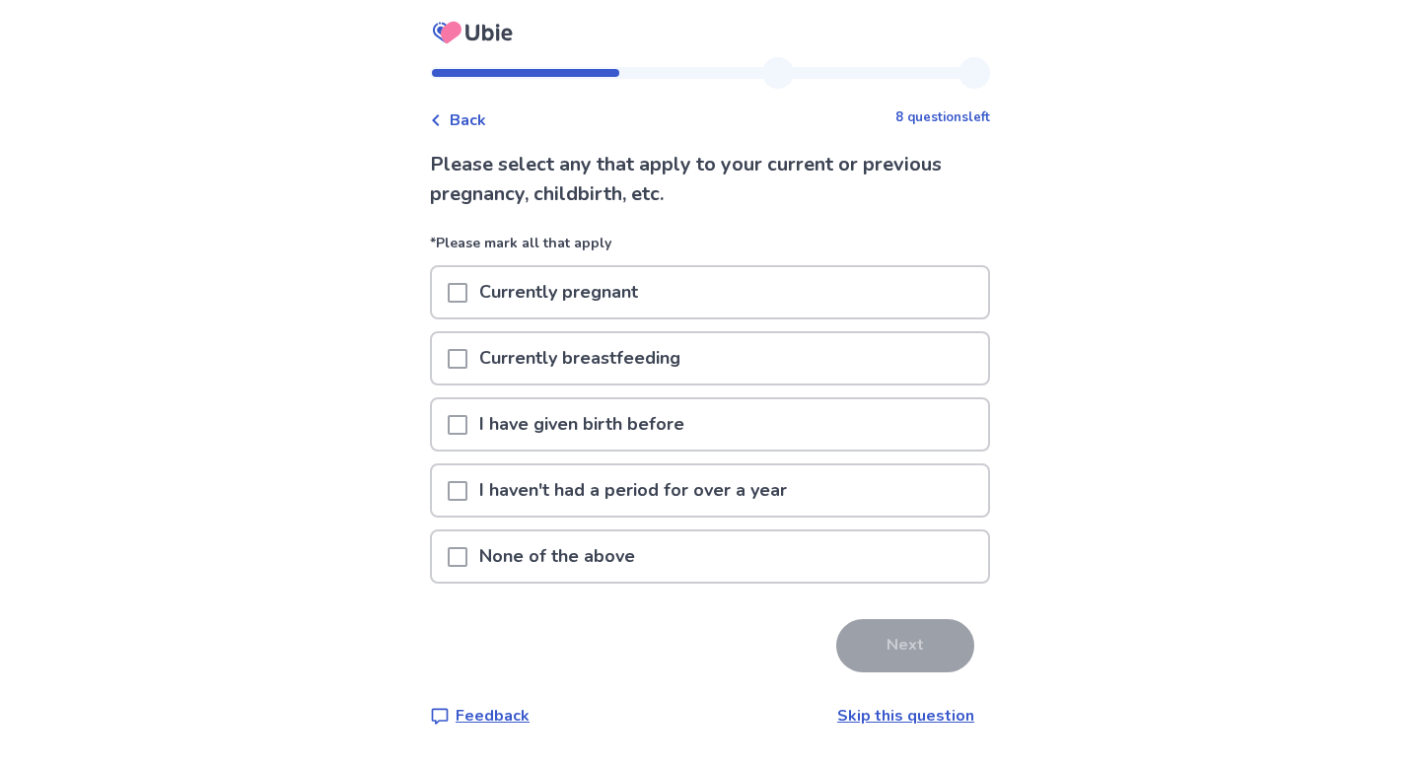
click at [779, 499] on p "I haven't had a period for over a year" at bounding box center [632, 490] width 331 height 50
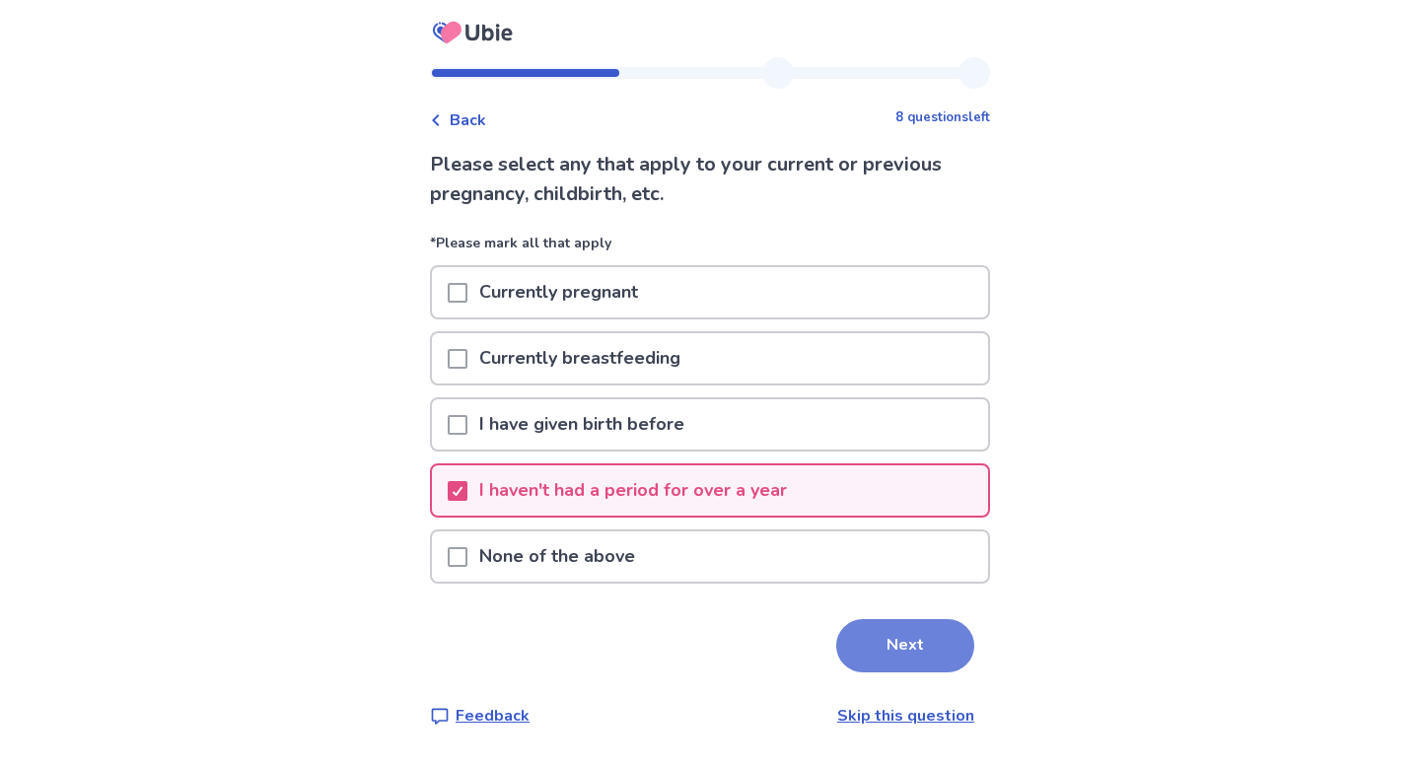
click at [852, 641] on button "Next" at bounding box center [905, 645] width 138 height 53
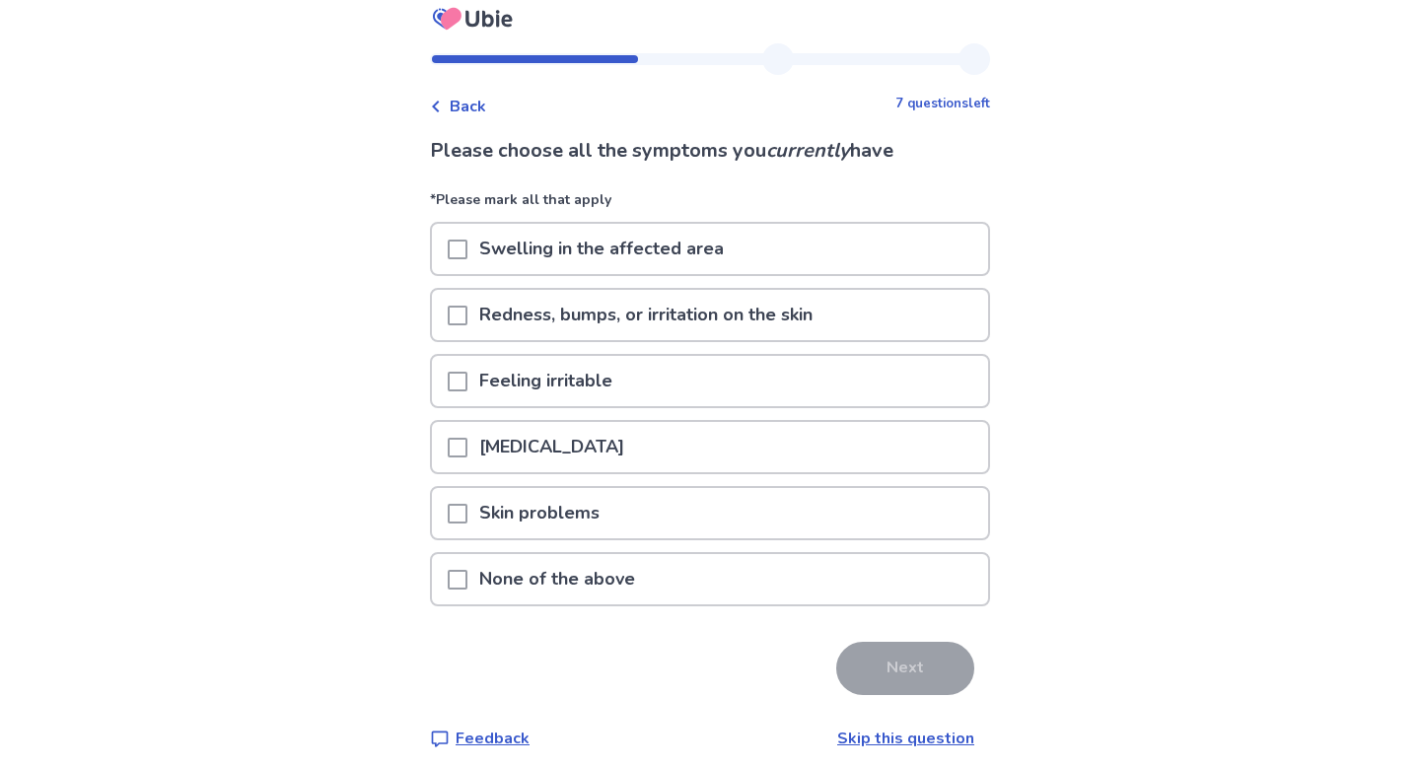
scroll to position [20, 0]
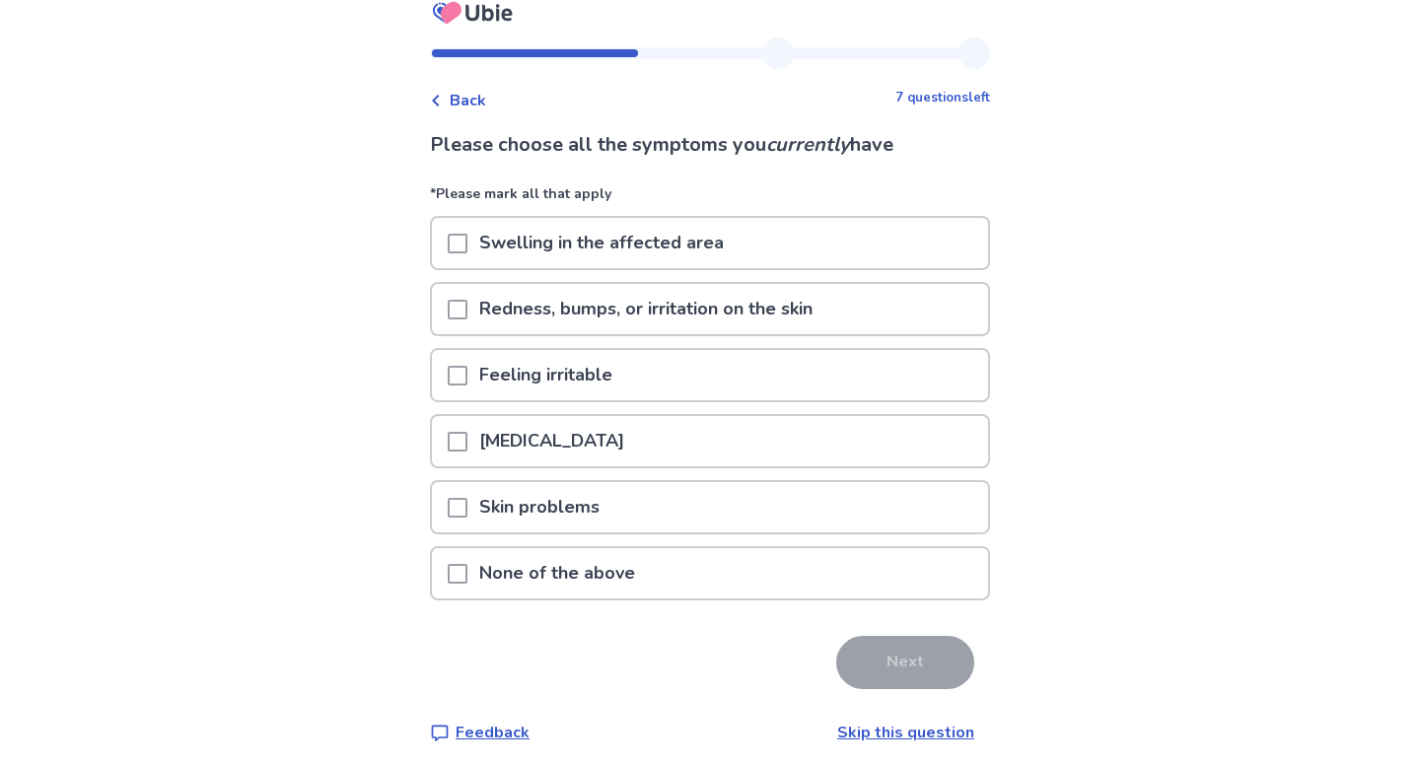
click at [756, 241] on div "Swelling in the affected area" at bounding box center [710, 243] width 556 height 50
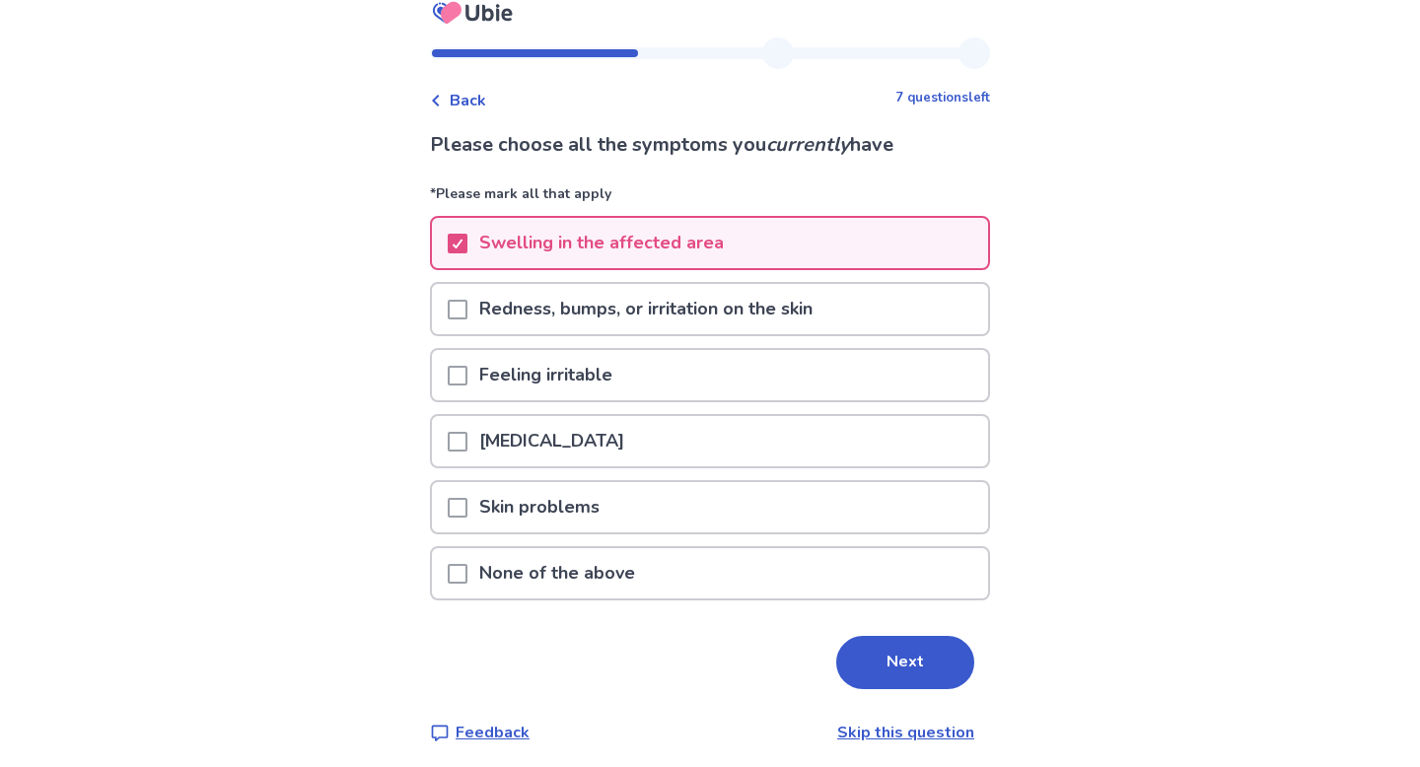
click at [761, 330] on p "Redness, bumps, or irritation on the skin" at bounding box center [645, 309] width 357 height 50
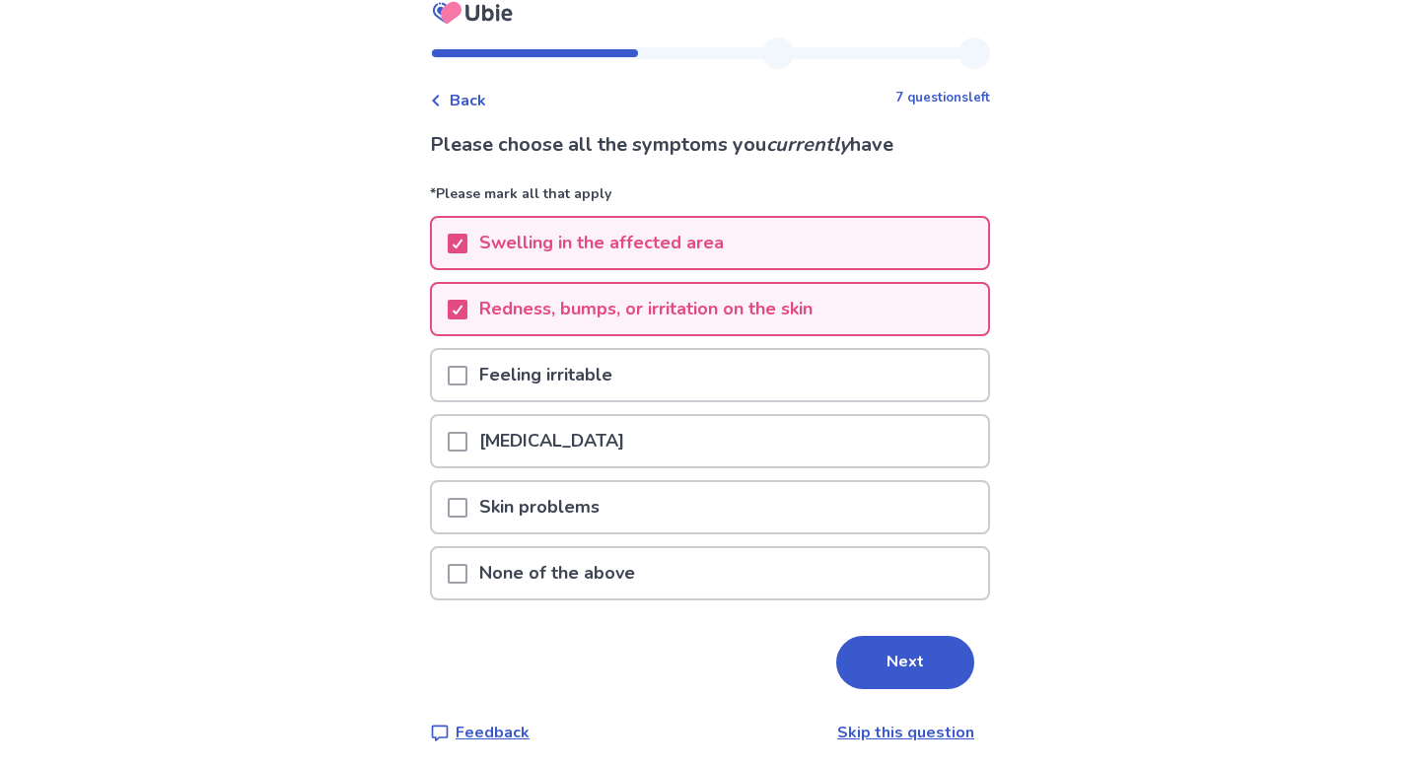
click at [771, 379] on div "Feeling irritable" at bounding box center [710, 375] width 556 height 50
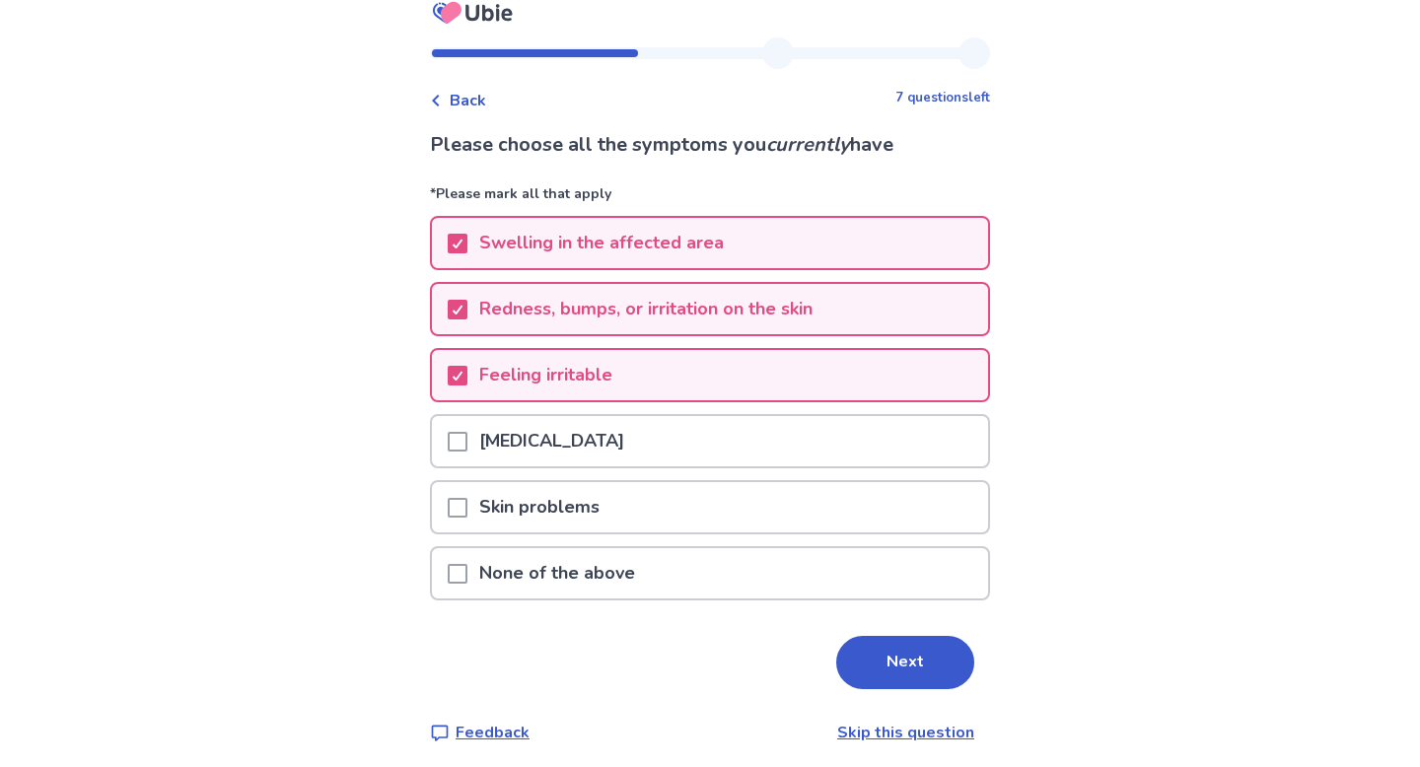
click at [771, 438] on div "[MEDICAL_DATA]" at bounding box center [710, 441] width 556 height 50
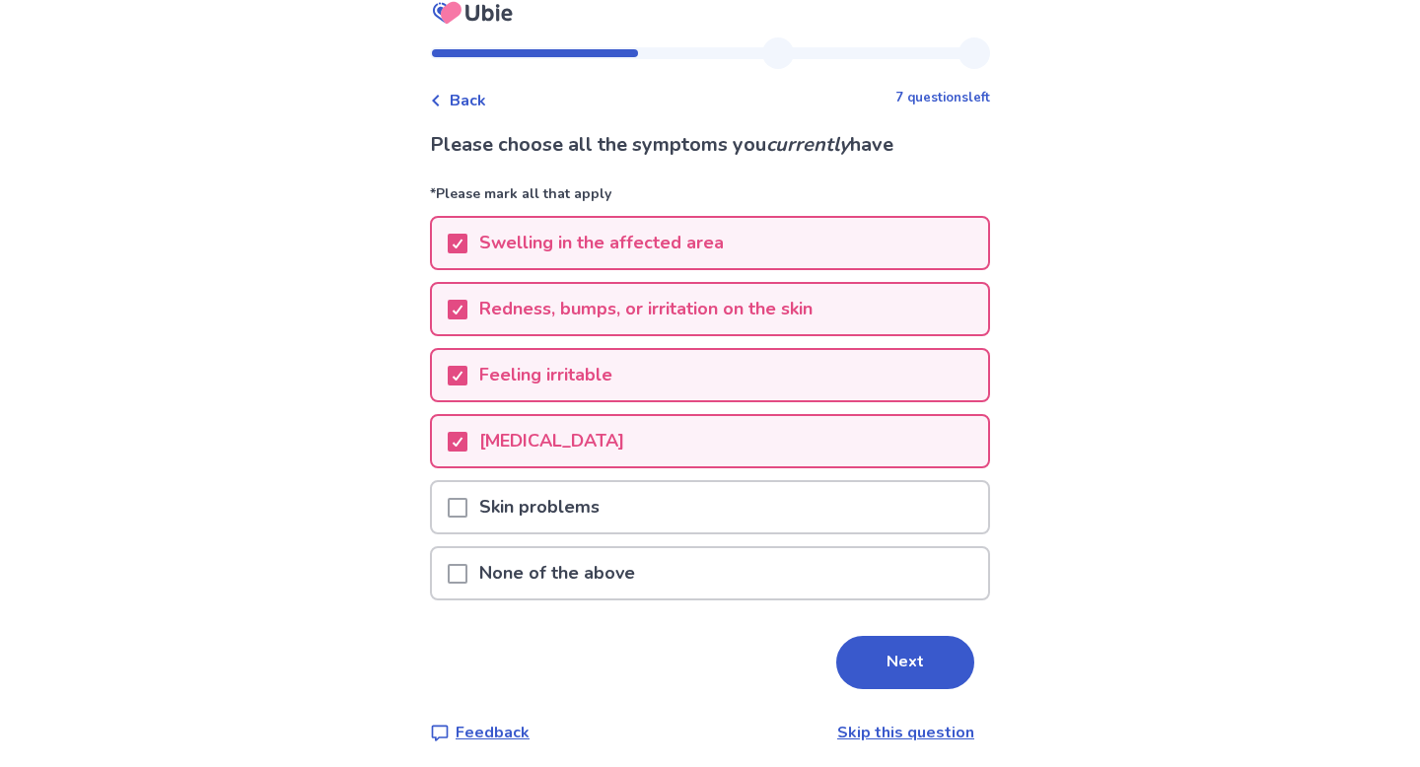
click at [783, 496] on div "Skin problems" at bounding box center [710, 507] width 556 height 50
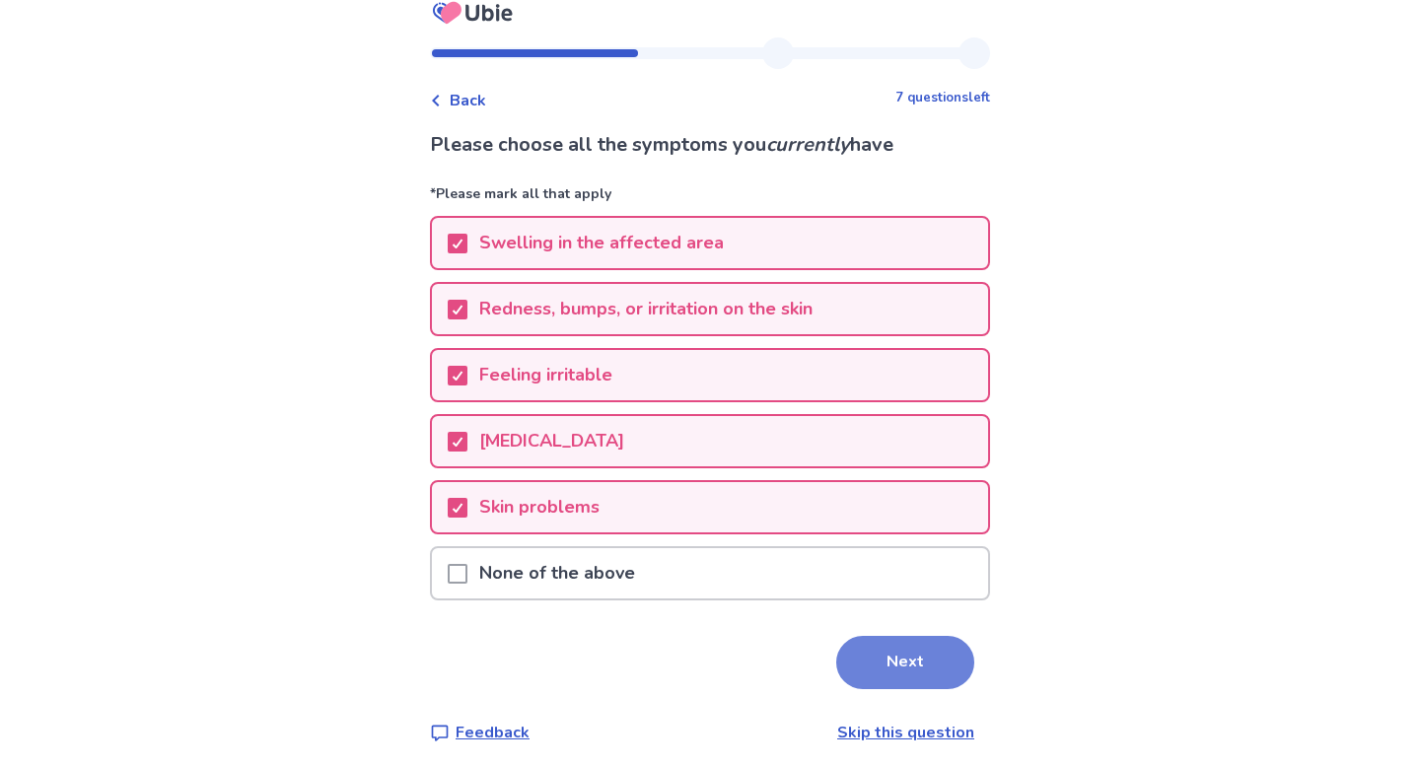
click at [873, 673] on button "Next" at bounding box center [905, 662] width 138 height 53
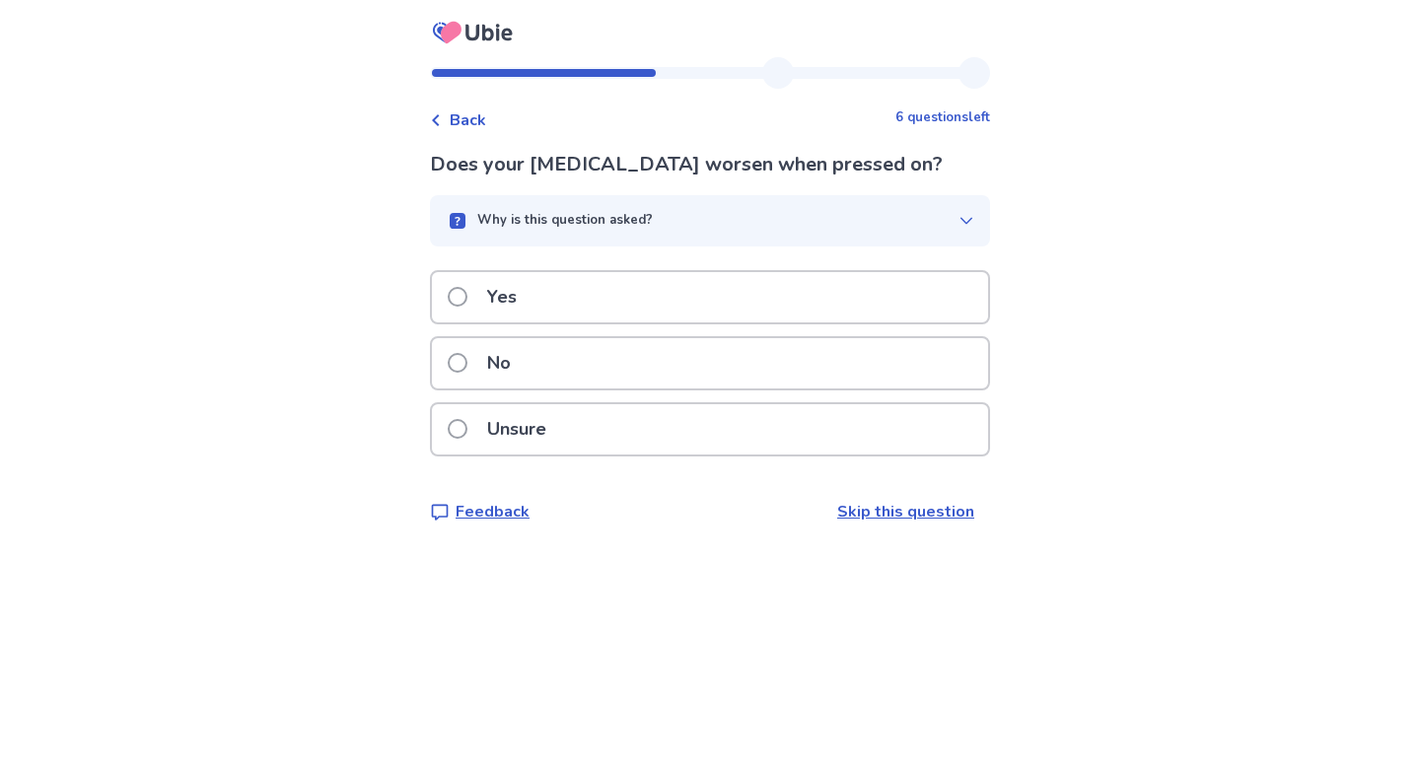
click at [764, 294] on div "Yes" at bounding box center [710, 297] width 556 height 50
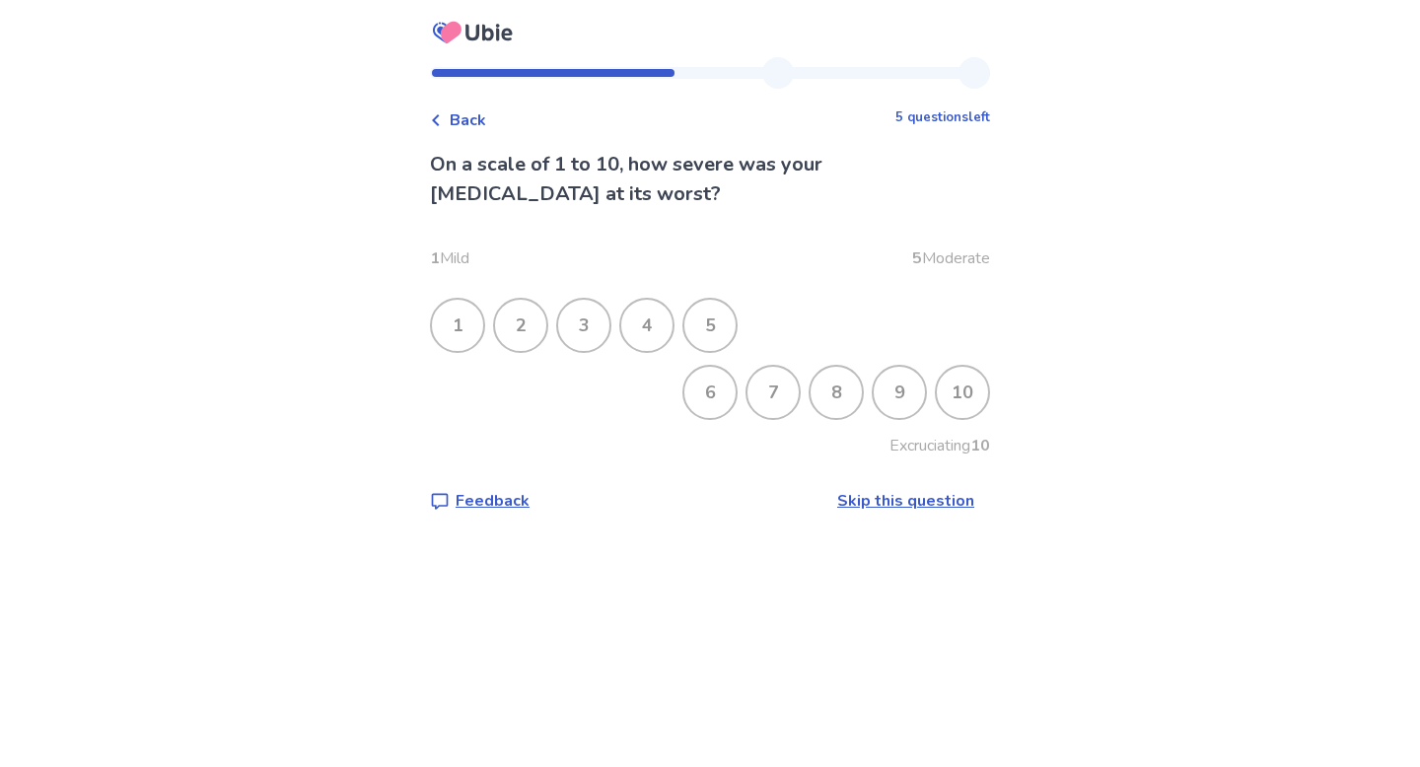
click at [756, 396] on div "7" at bounding box center [772, 392] width 51 height 51
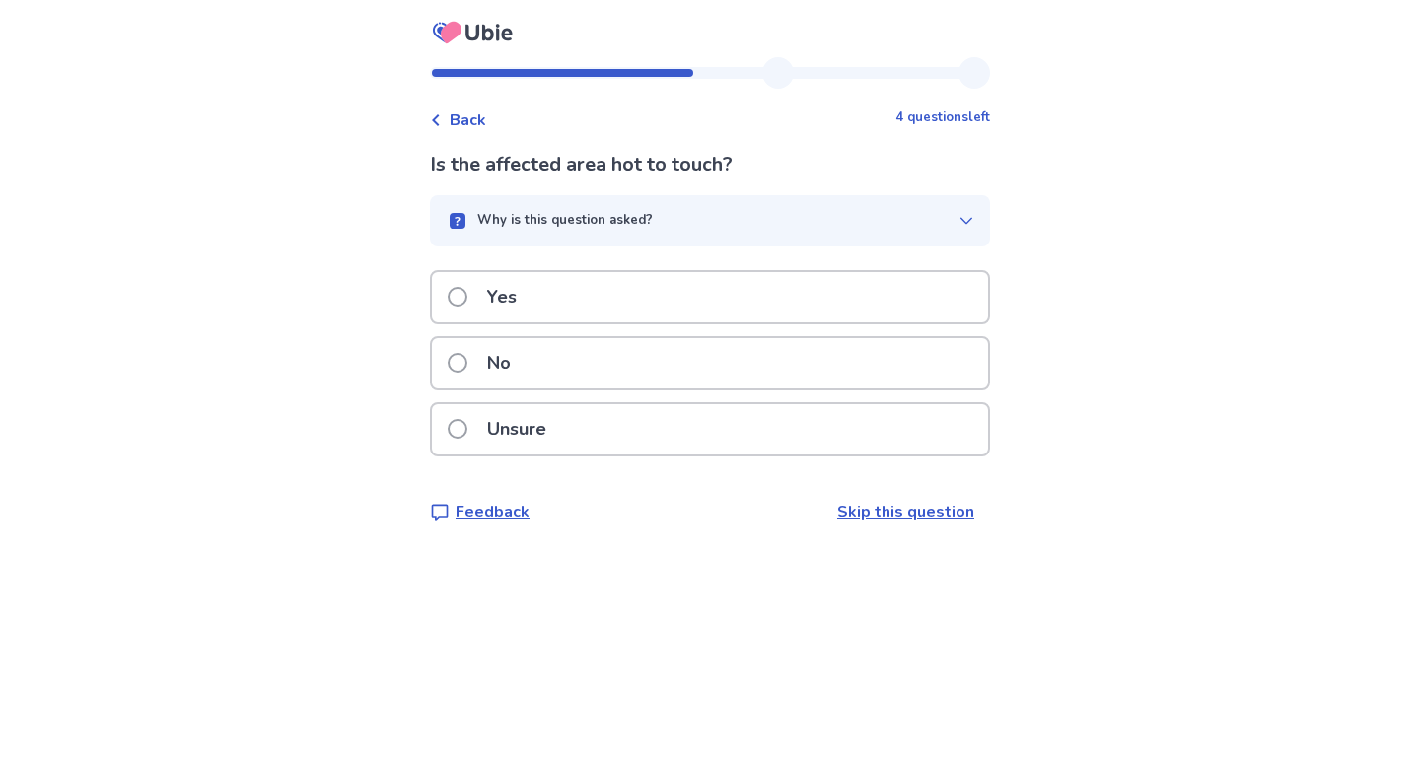
click at [787, 424] on div "Unsure" at bounding box center [710, 429] width 556 height 50
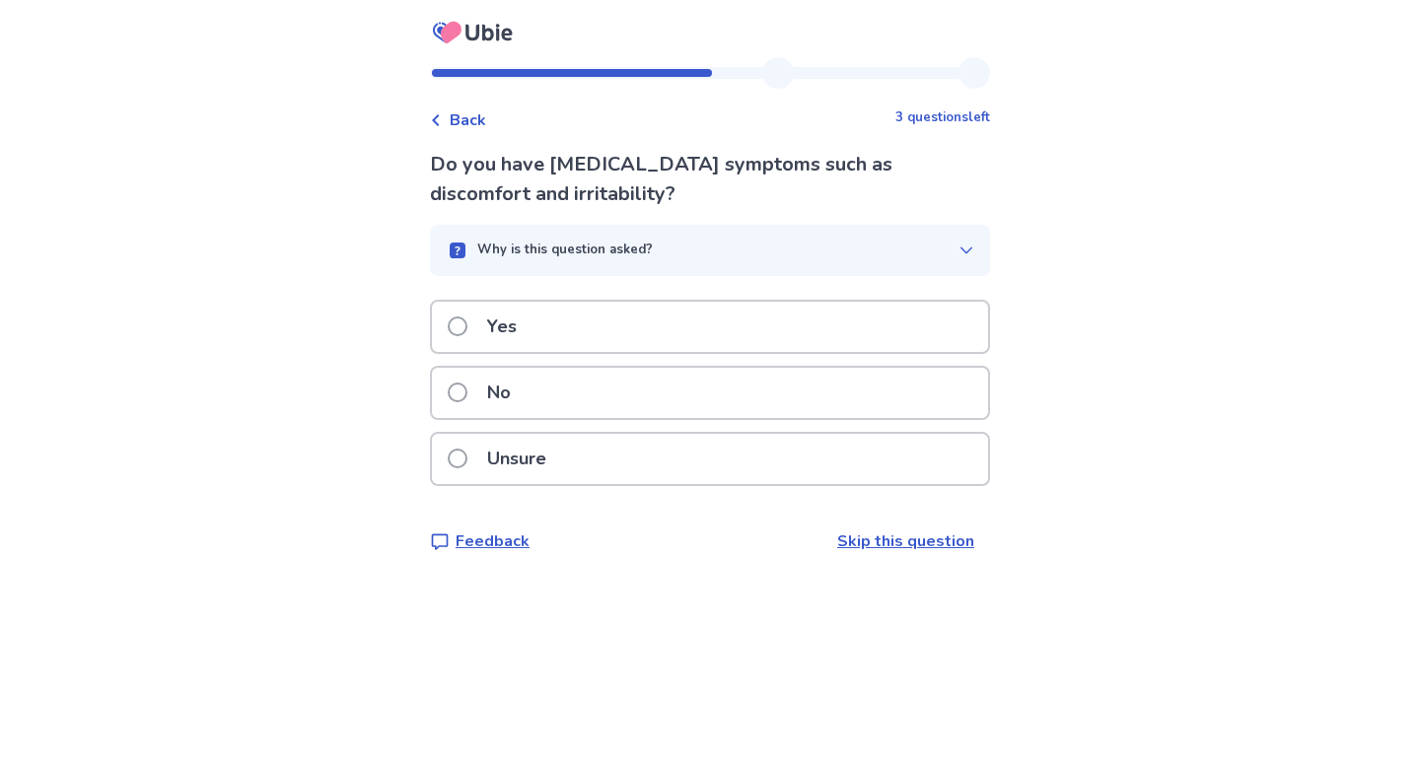
click at [785, 330] on div "Yes" at bounding box center [710, 327] width 556 height 50
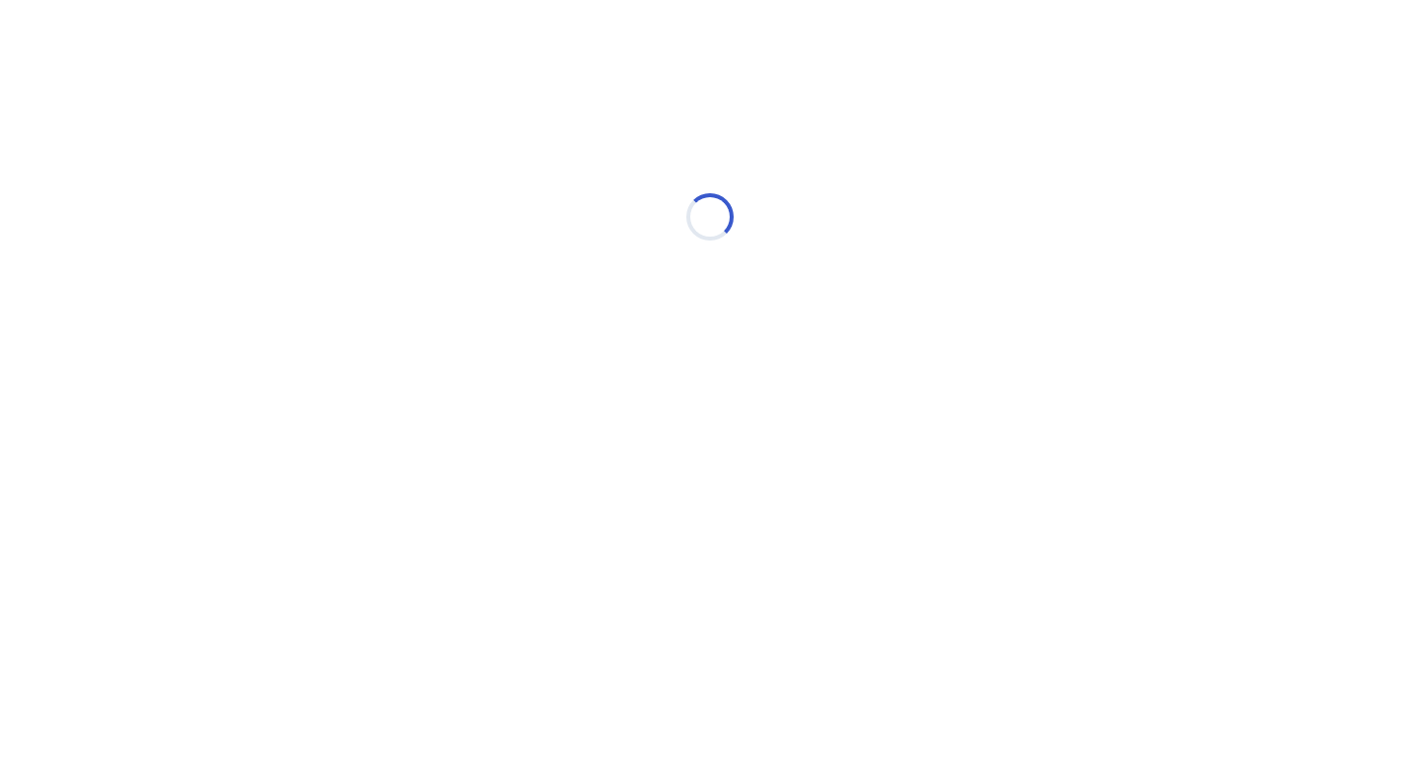
select select "*"
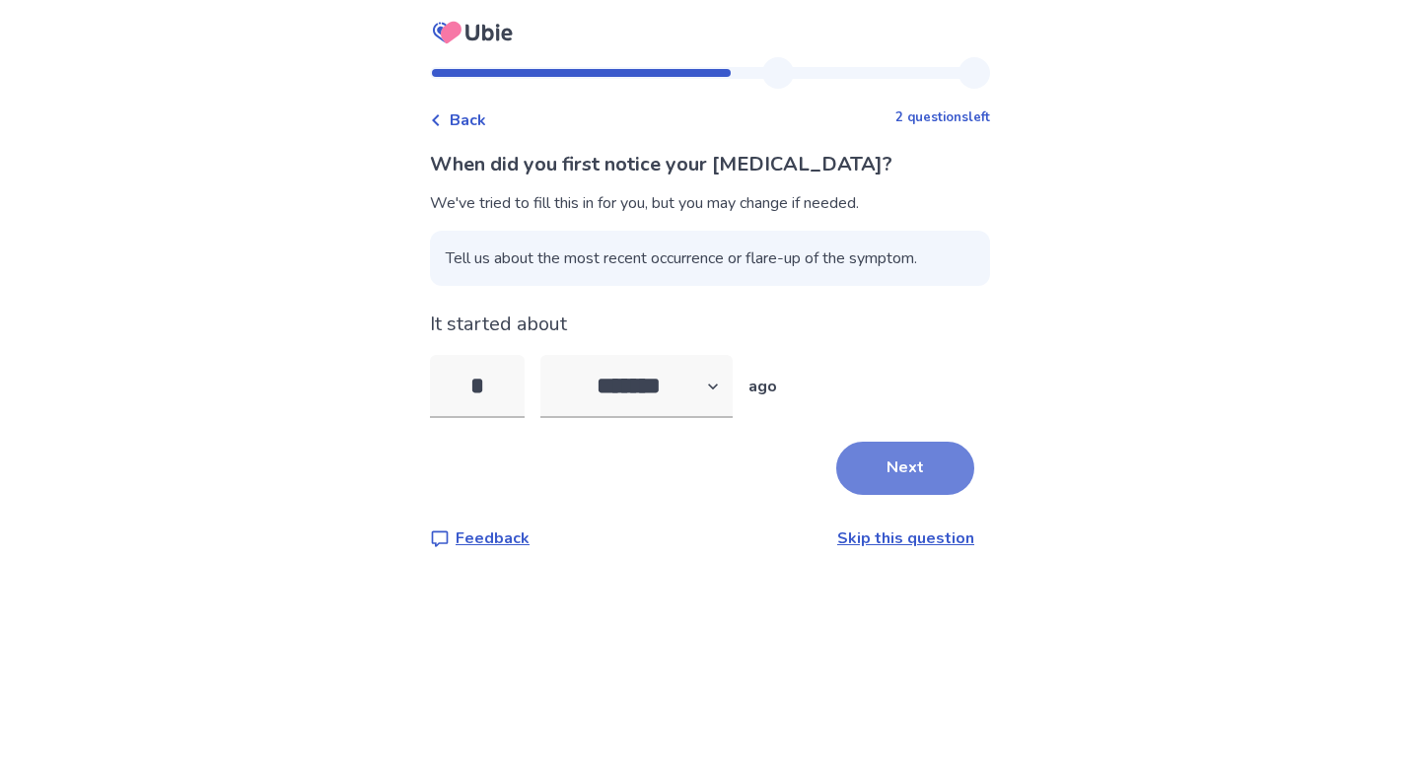
type input "*"
click at [848, 468] on button "Next" at bounding box center [905, 468] width 138 height 53
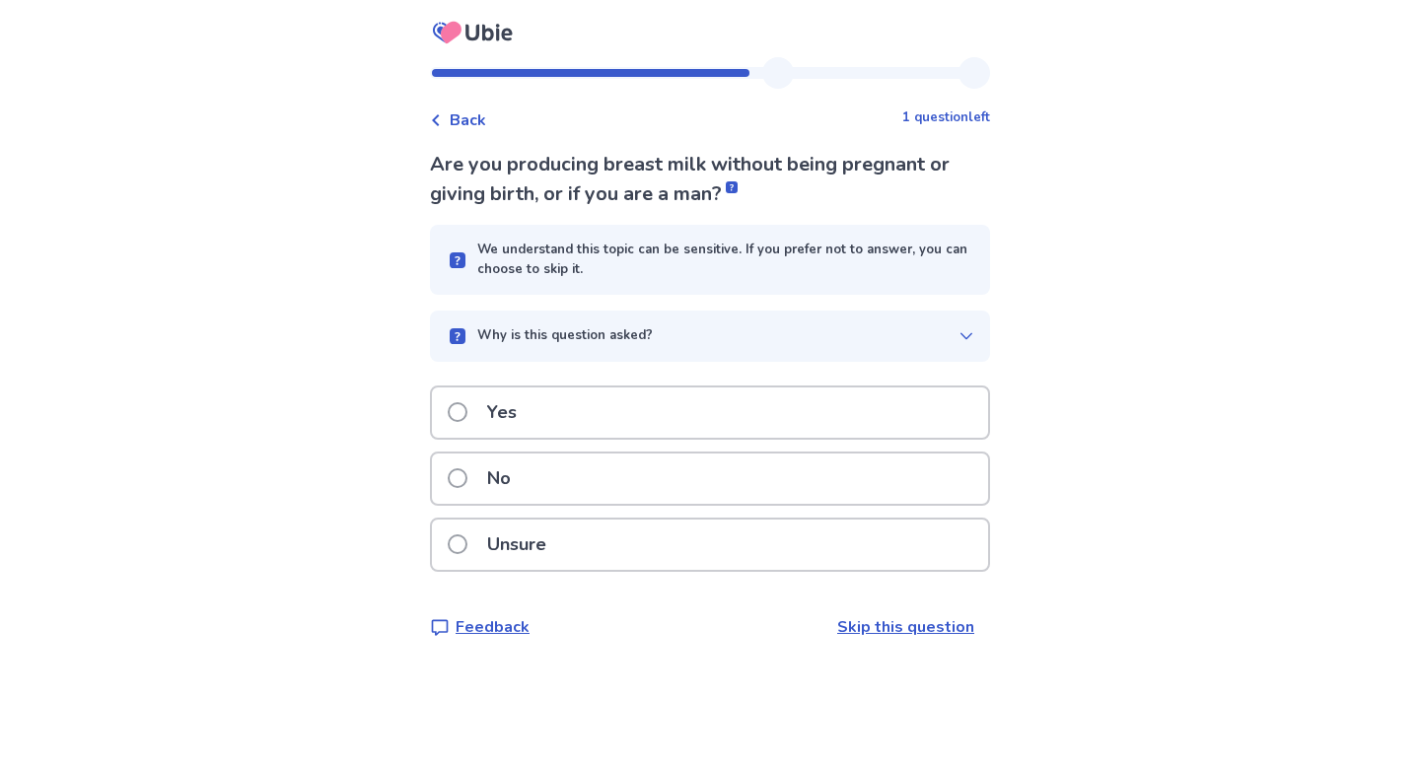
click at [877, 632] on link "Skip this question" at bounding box center [905, 627] width 137 height 22
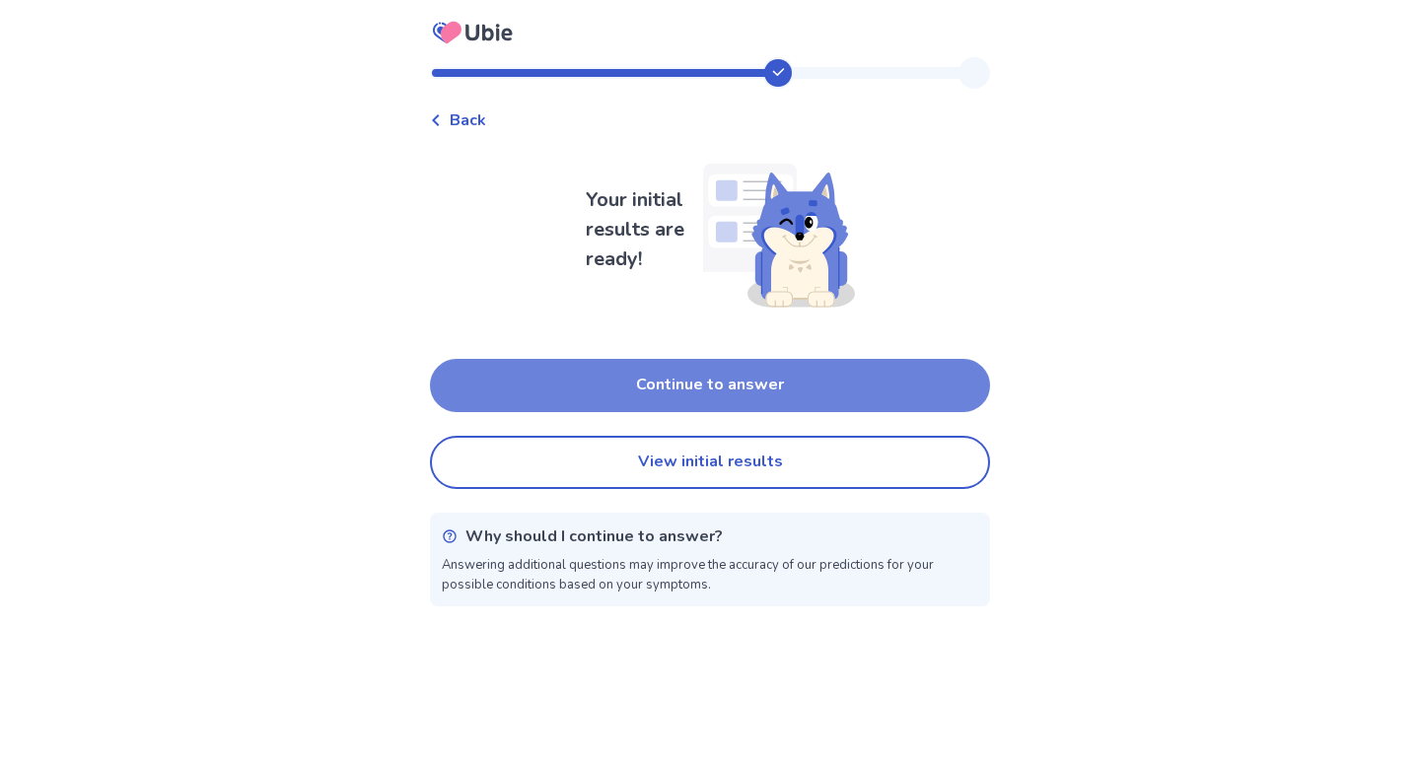
click at [758, 395] on button "Continue to answer" at bounding box center [710, 385] width 560 height 53
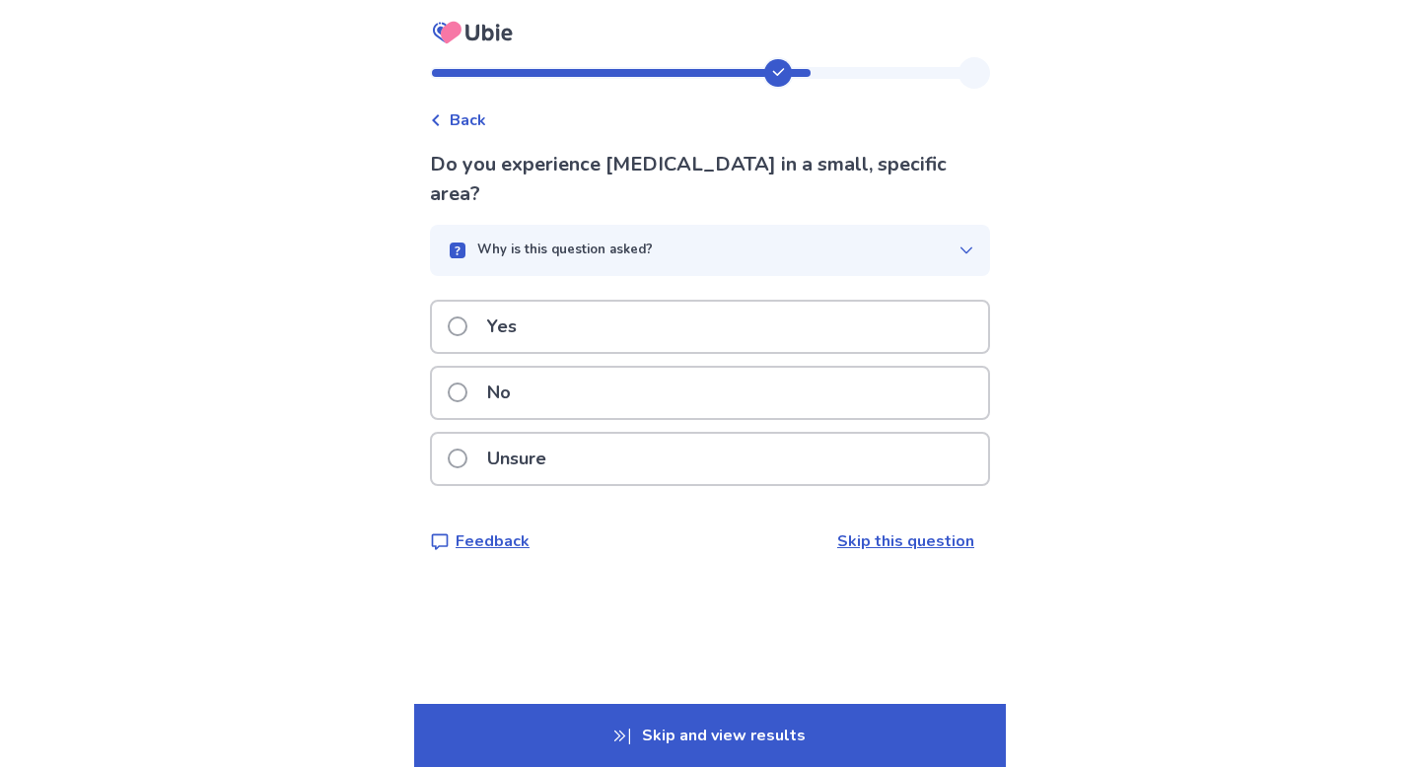
click at [844, 241] on div "Why is this question asked?" at bounding box center [702, 251] width 513 height 20
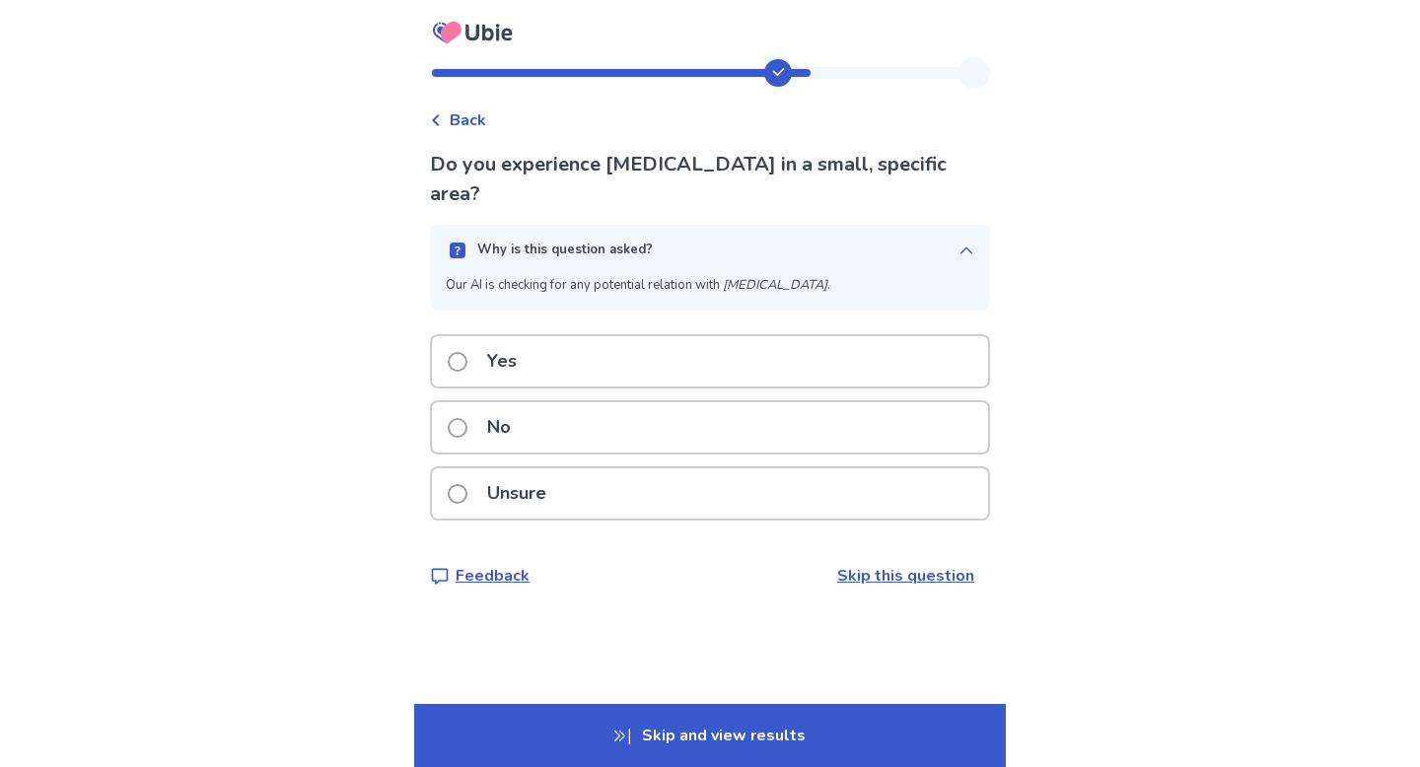
click at [844, 241] on div "Why is this question asked?" at bounding box center [702, 251] width 513 height 20
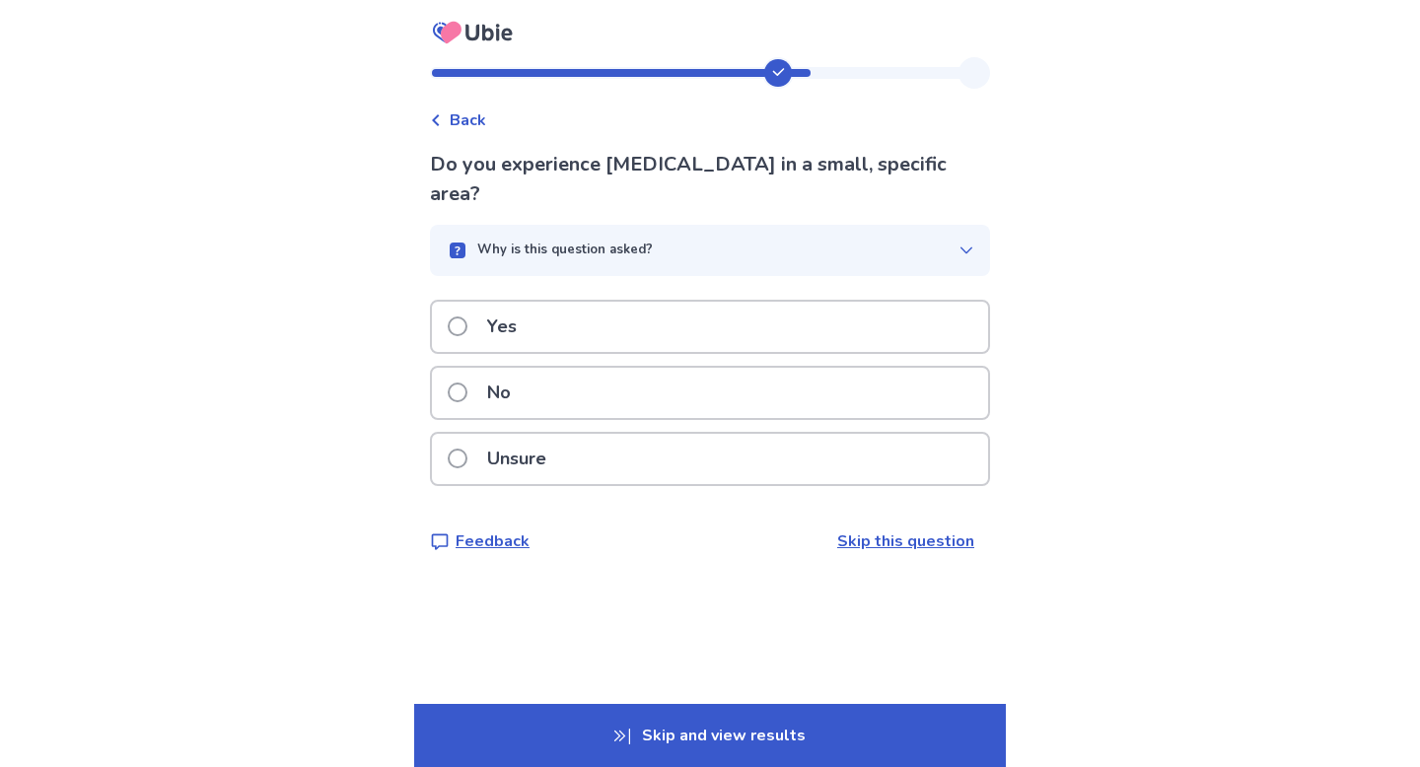
drag, startPoint x: 838, startPoint y: 285, endPoint x: 1039, endPoint y: 237, distance: 206.9
click at [1044, 256] on div "Back Do you experience [MEDICAL_DATA] in a small, specific area? Why is this qu…" at bounding box center [710, 383] width 1420 height 767
click at [904, 444] on div "Unsure" at bounding box center [710, 459] width 556 height 50
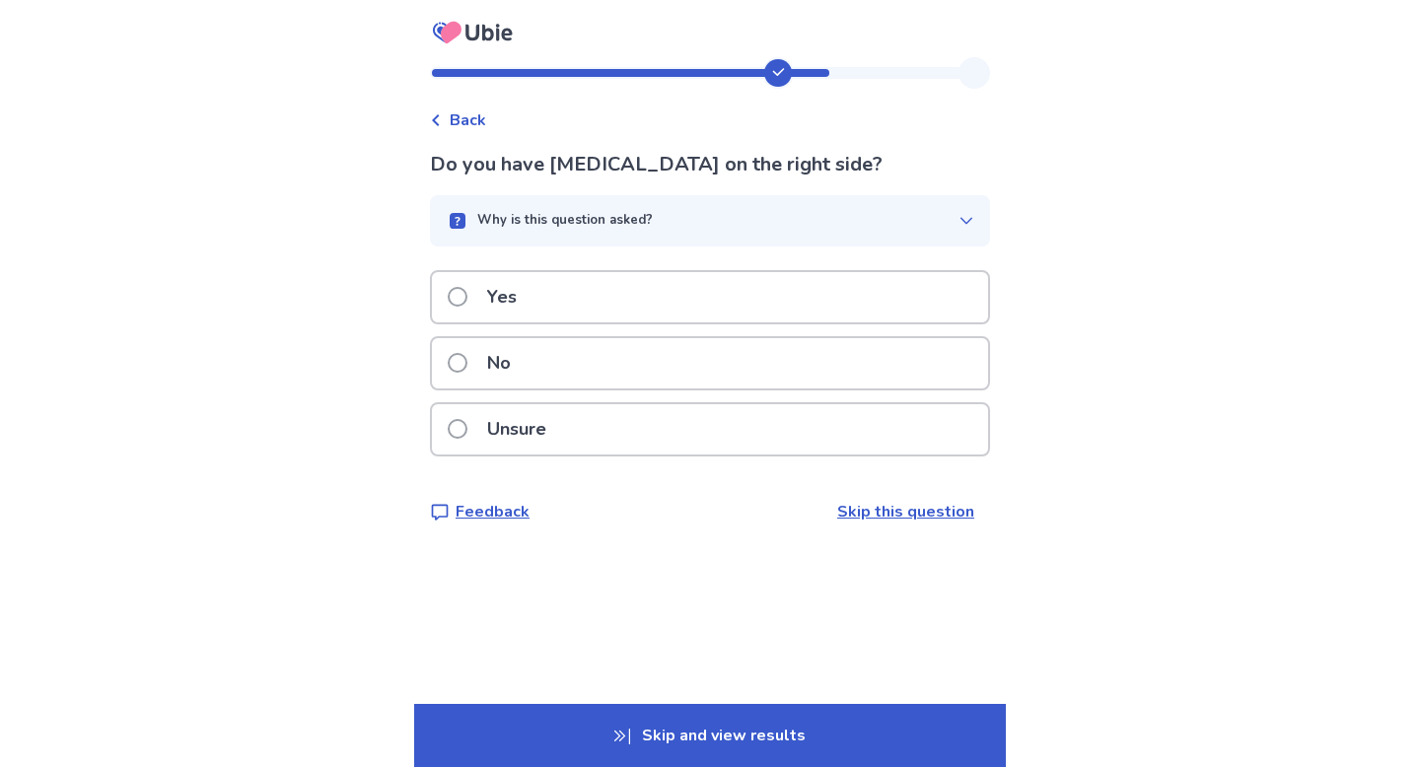
click at [901, 308] on div "Yes" at bounding box center [710, 297] width 556 height 50
click at [878, 427] on div "Unsure" at bounding box center [710, 429] width 556 height 50
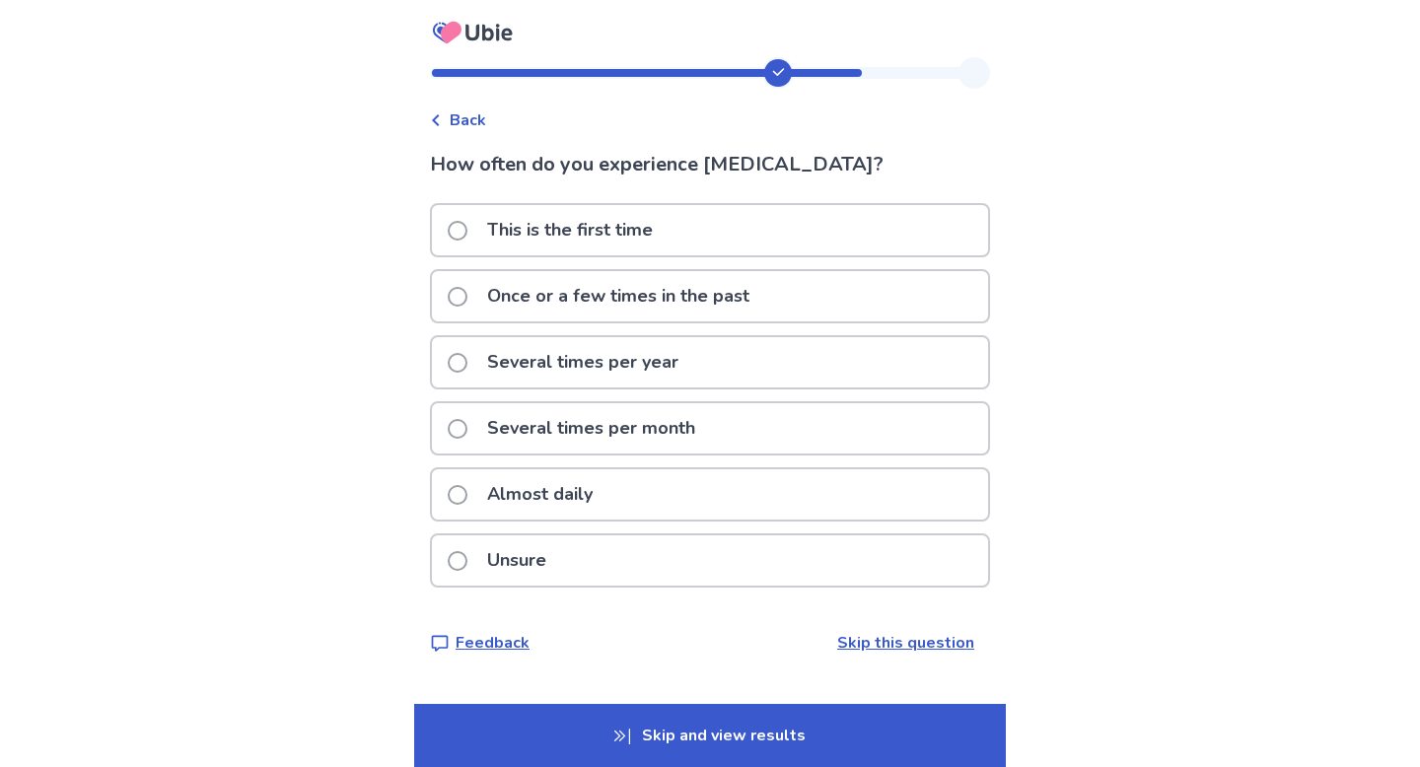
click at [882, 369] on div "Several times per year" at bounding box center [710, 362] width 556 height 50
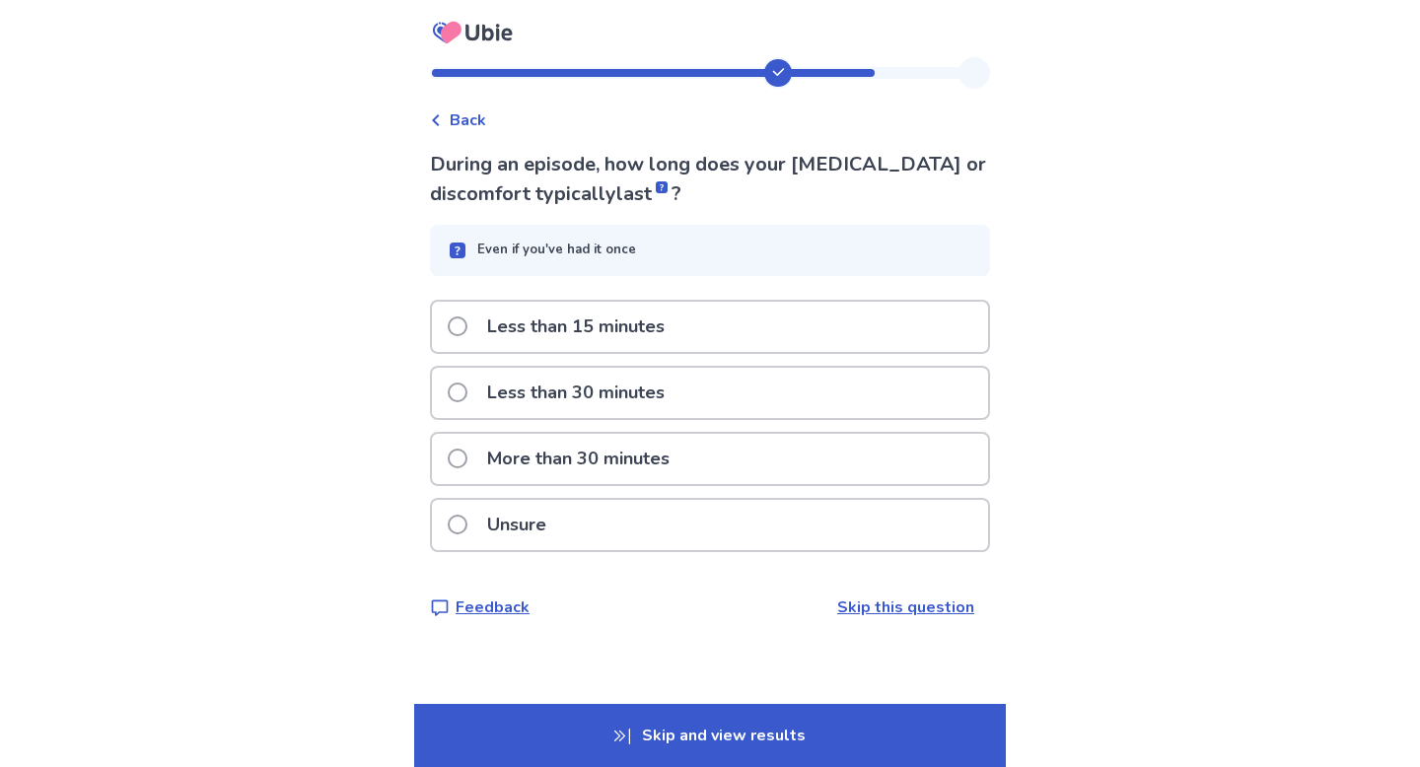
click at [886, 377] on div "Less than 30 minutes" at bounding box center [710, 393] width 556 height 50
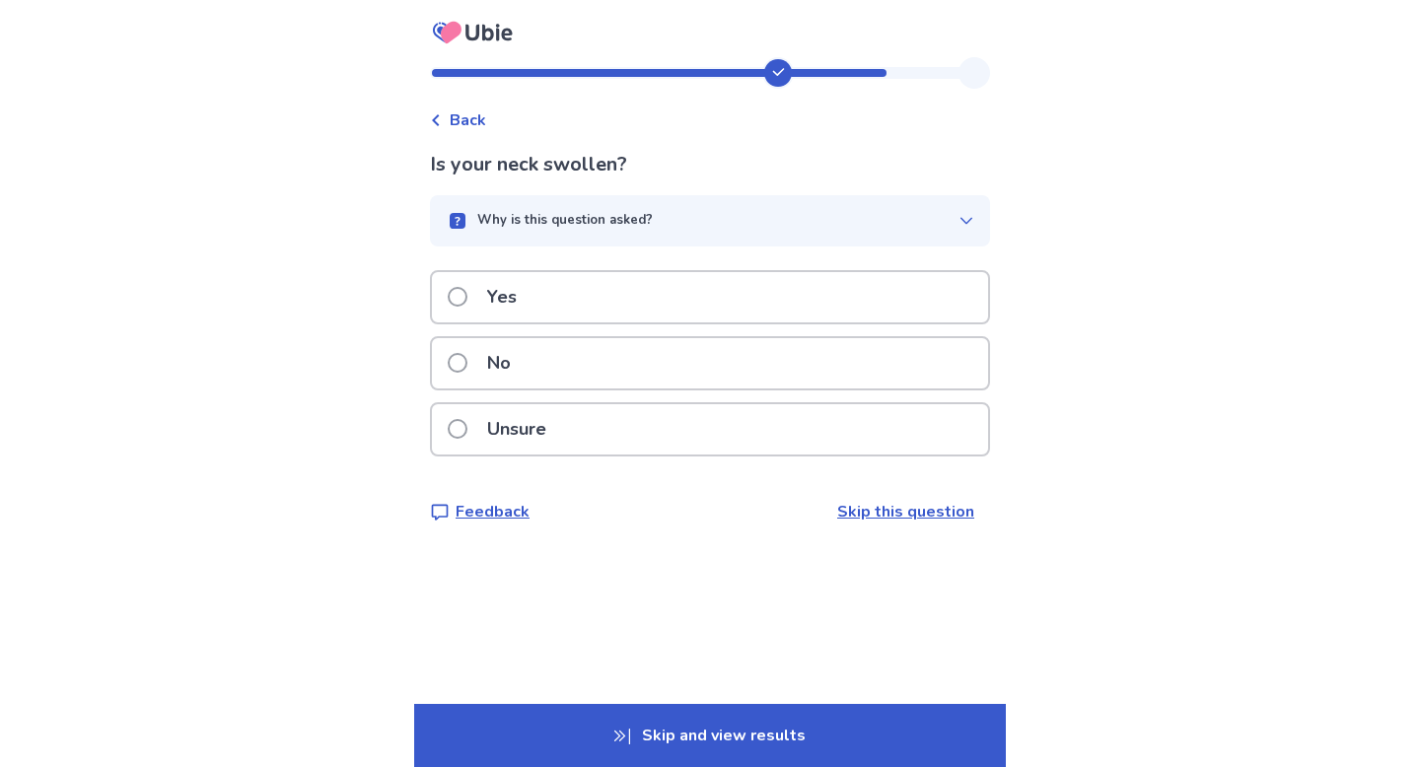
click at [887, 432] on div "Unsure" at bounding box center [710, 429] width 556 height 50
click at [902, 283] on div "Yes" at bounding box center [710, 297] width 556 height 50
click at [900, 301] on div "Yes" at bounding box center [710, 297] width 556 height 50
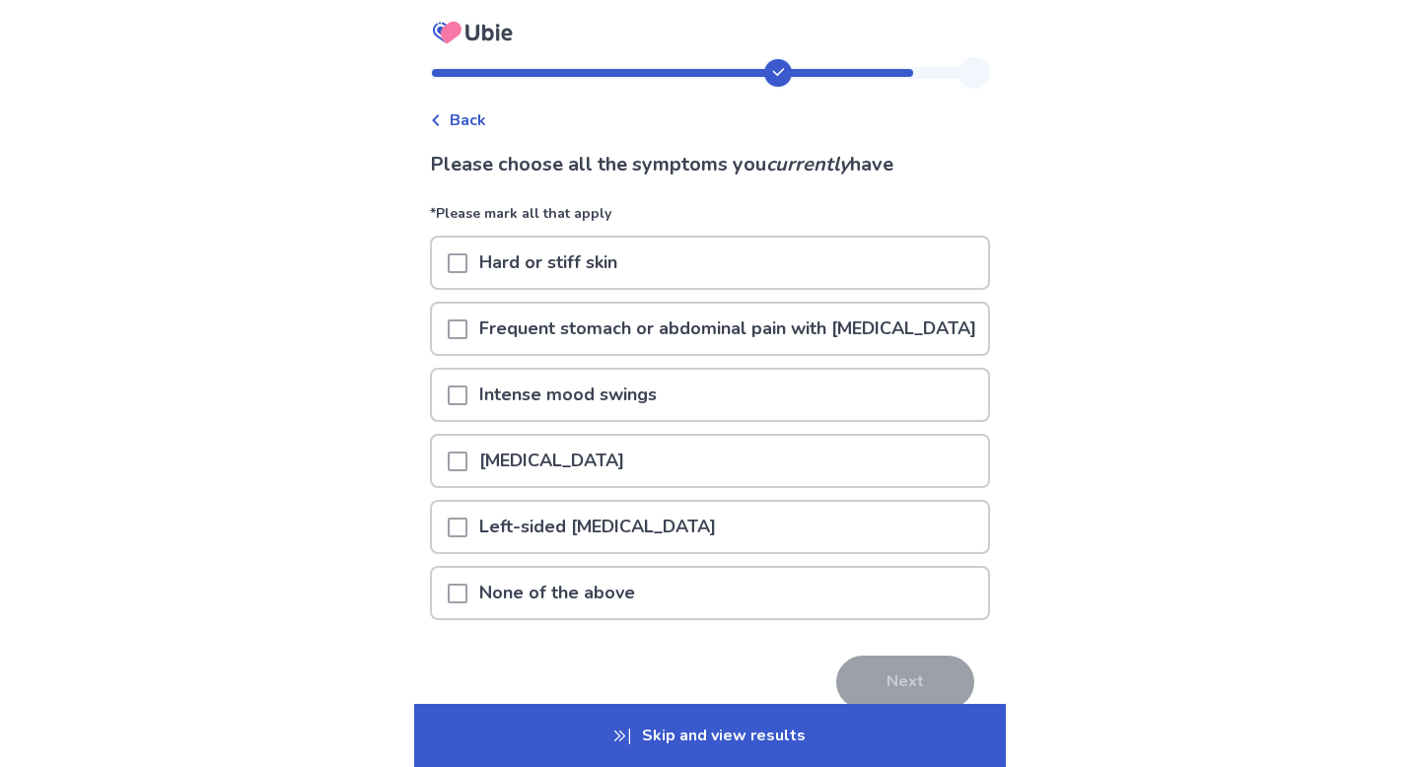
click at [907, 264] on div "Hard or stiff skin" at bounding box center [710, 263] width 556 height 50
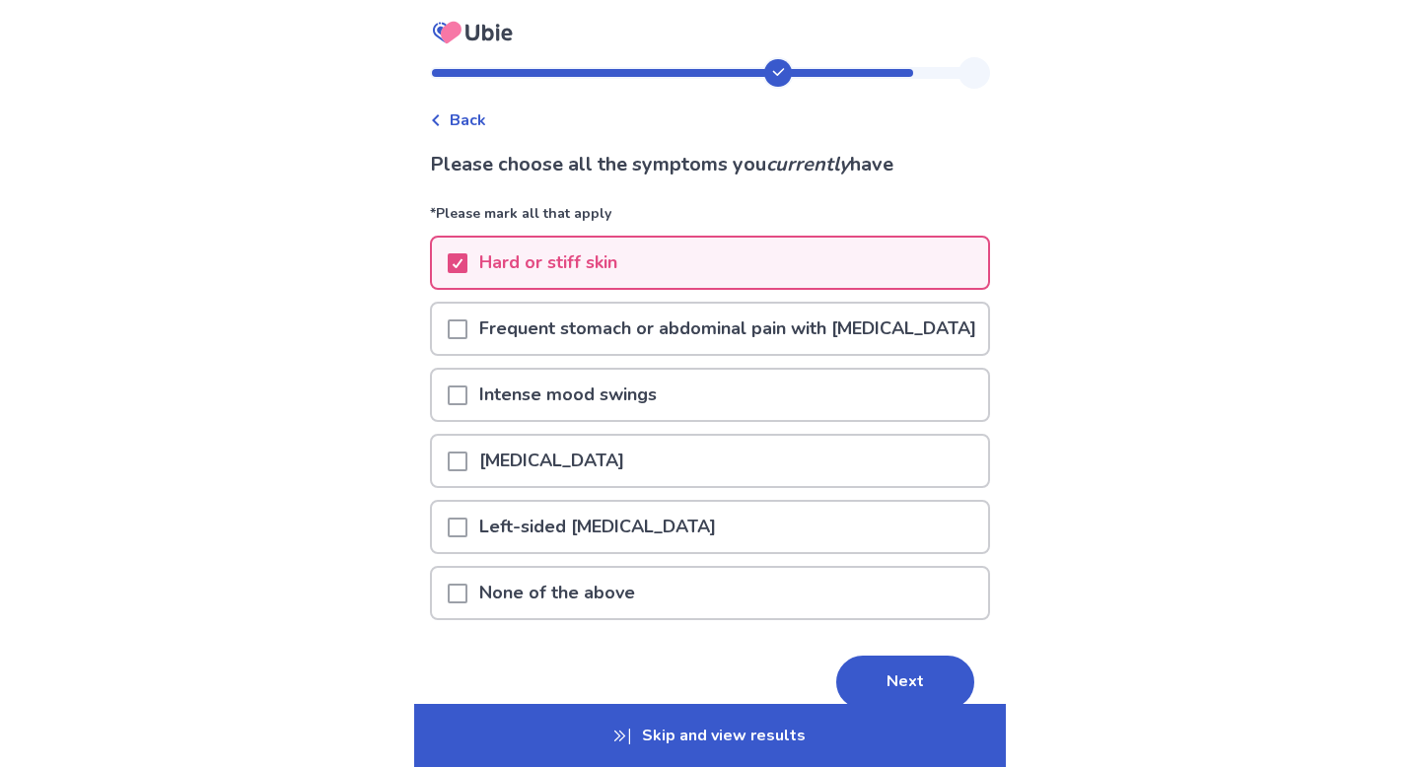
click at [902, 324] on p "Frequent stomach or abdominal pain with [MEDICAL_DATA]" at bounding box center [727, 329] width 521 height 50
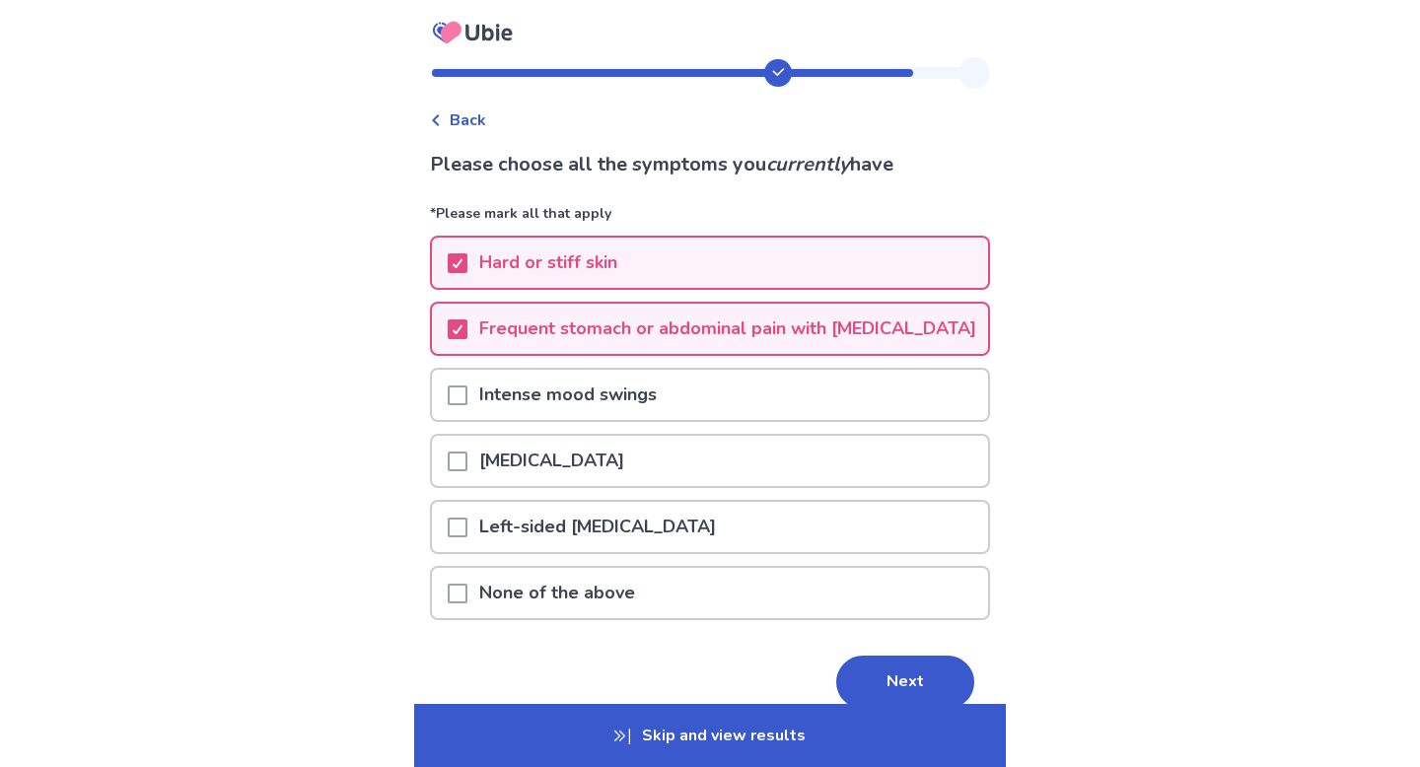
click at [912, 469] on div "[MEDICAL_DATA]" at bounding box center [710, 461] width 556 height 50
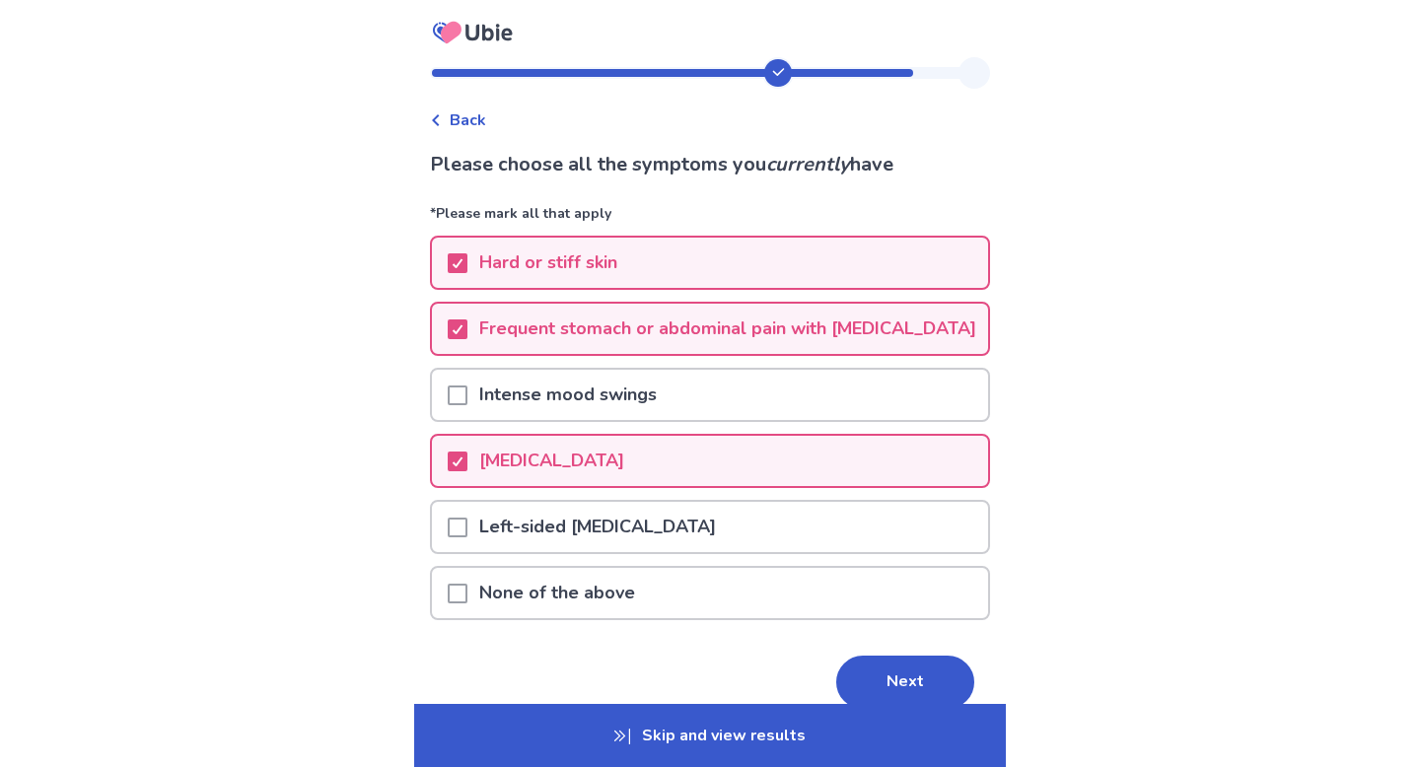
click at [918, 415] on div "Intense mood swings" at bounding box center [710, 395] width 556 height 50
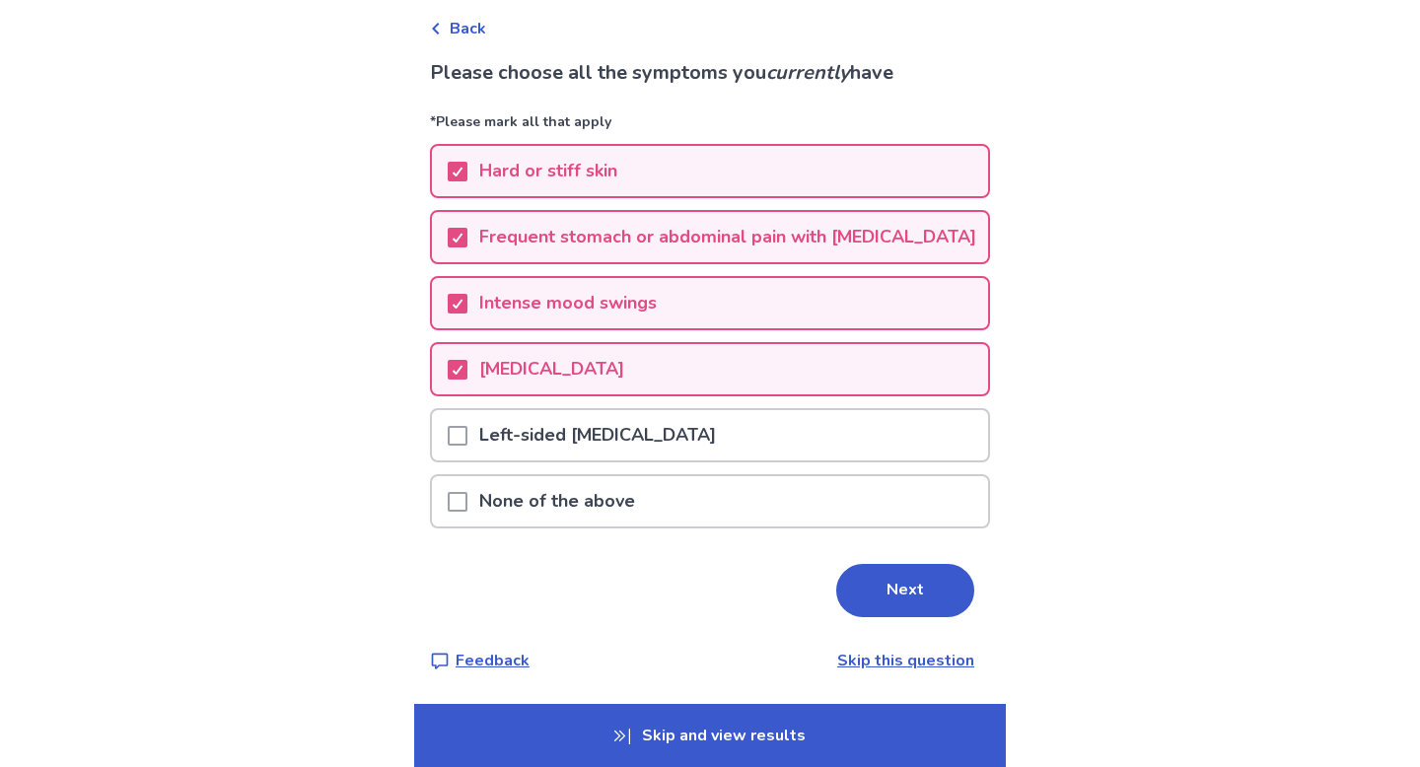
scroll to position [103, 0]
click at [920, 606] on button "Next" at bounding box center [905, 590] width 138 height 53
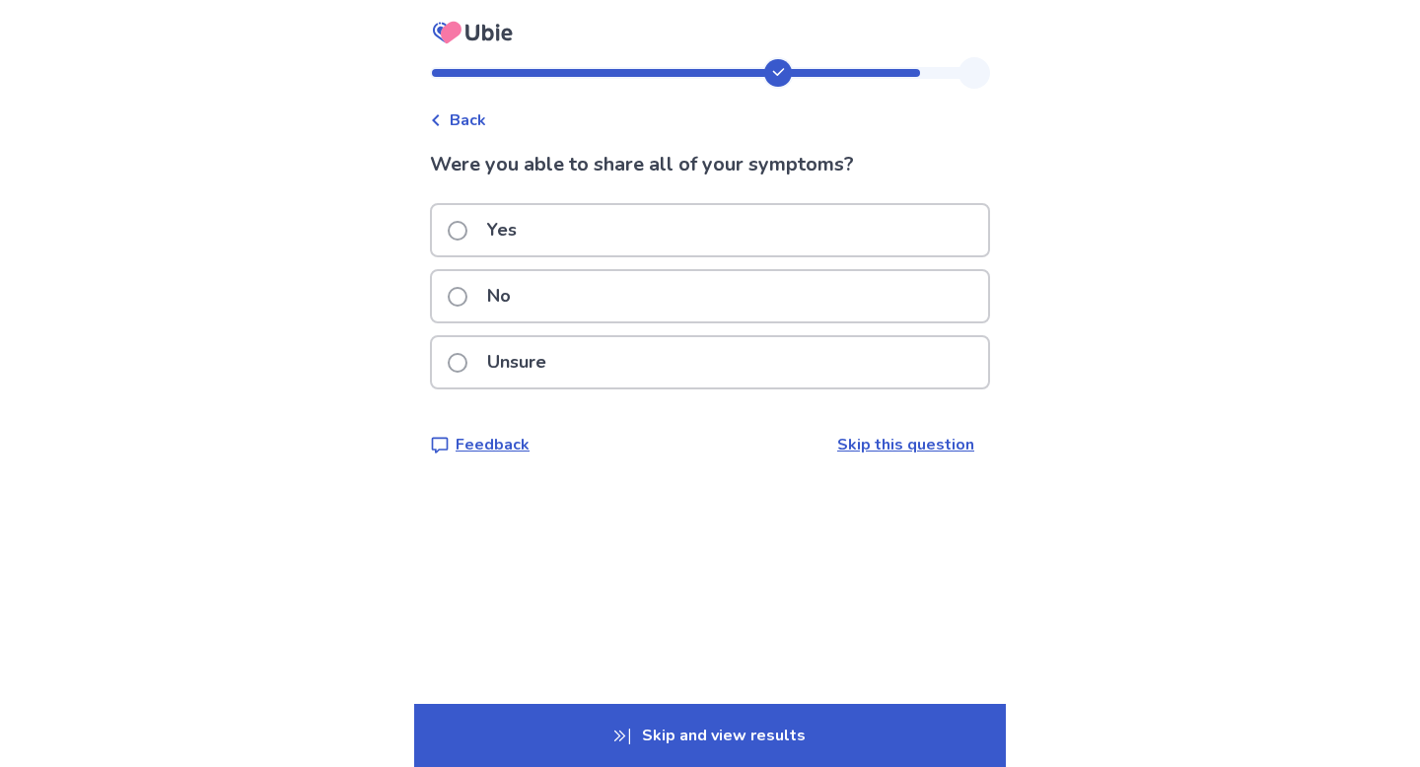
click at [925, 233] on div "Yes" at bounding box center [710, 230] width 556 height 50
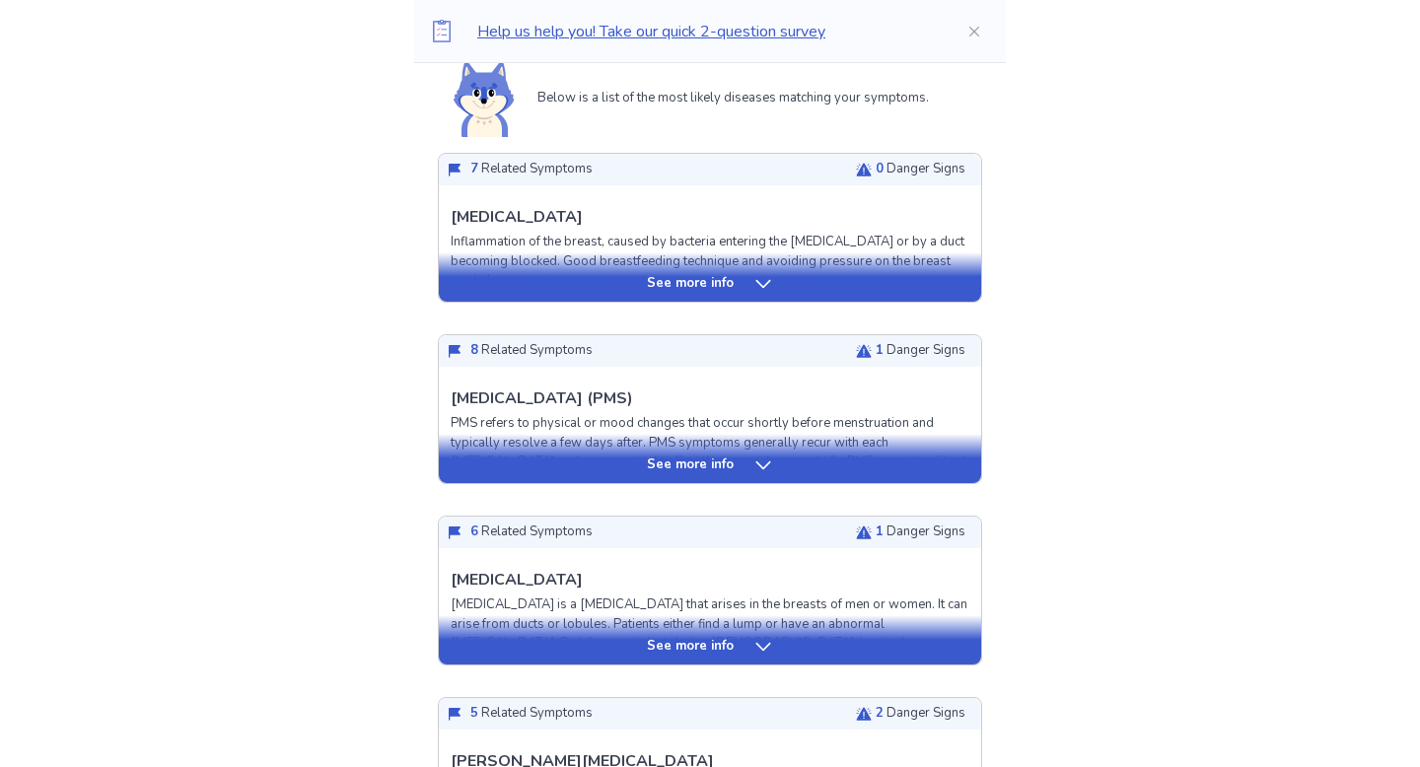
scroll to position [469, 0]
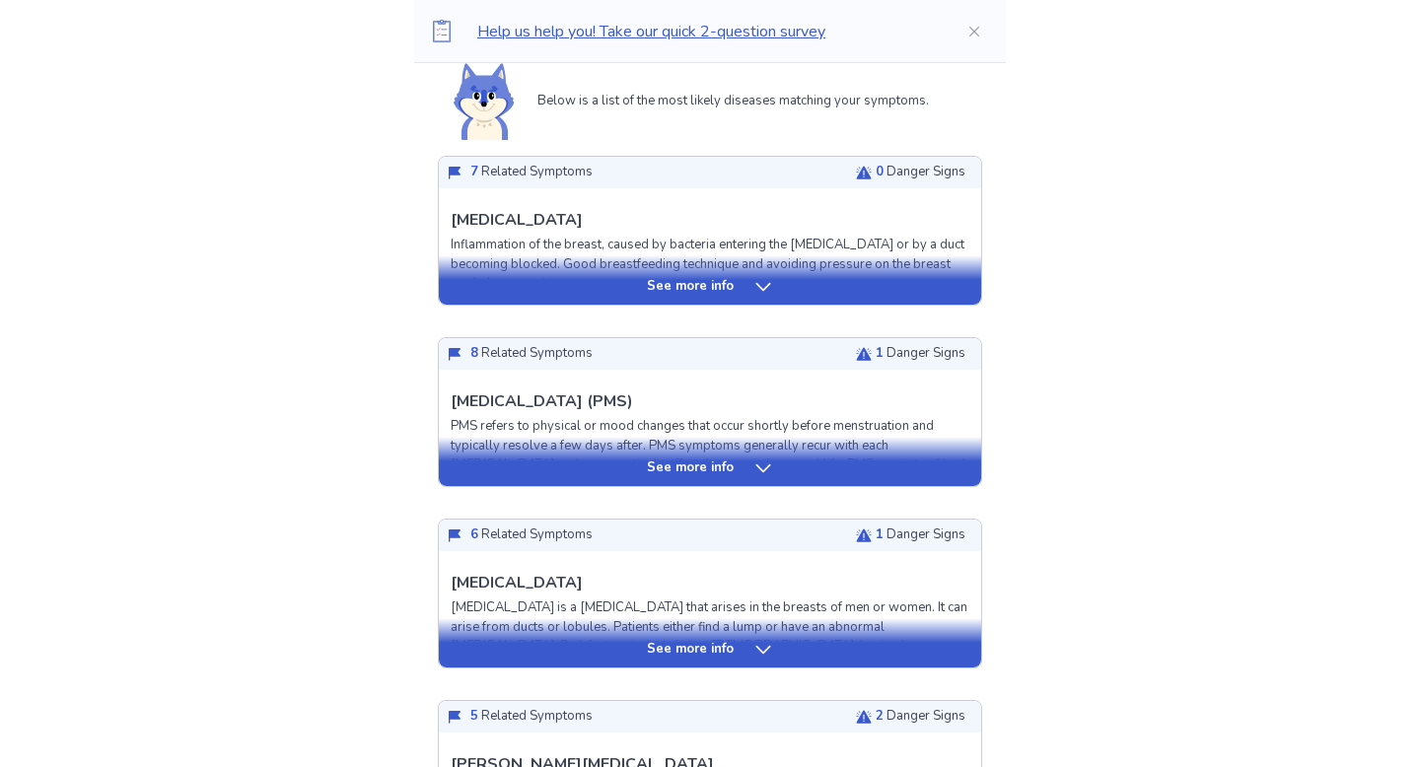
click at [920, 278] on div "See more info" at bounding box center [710, 287] width 542 height 20
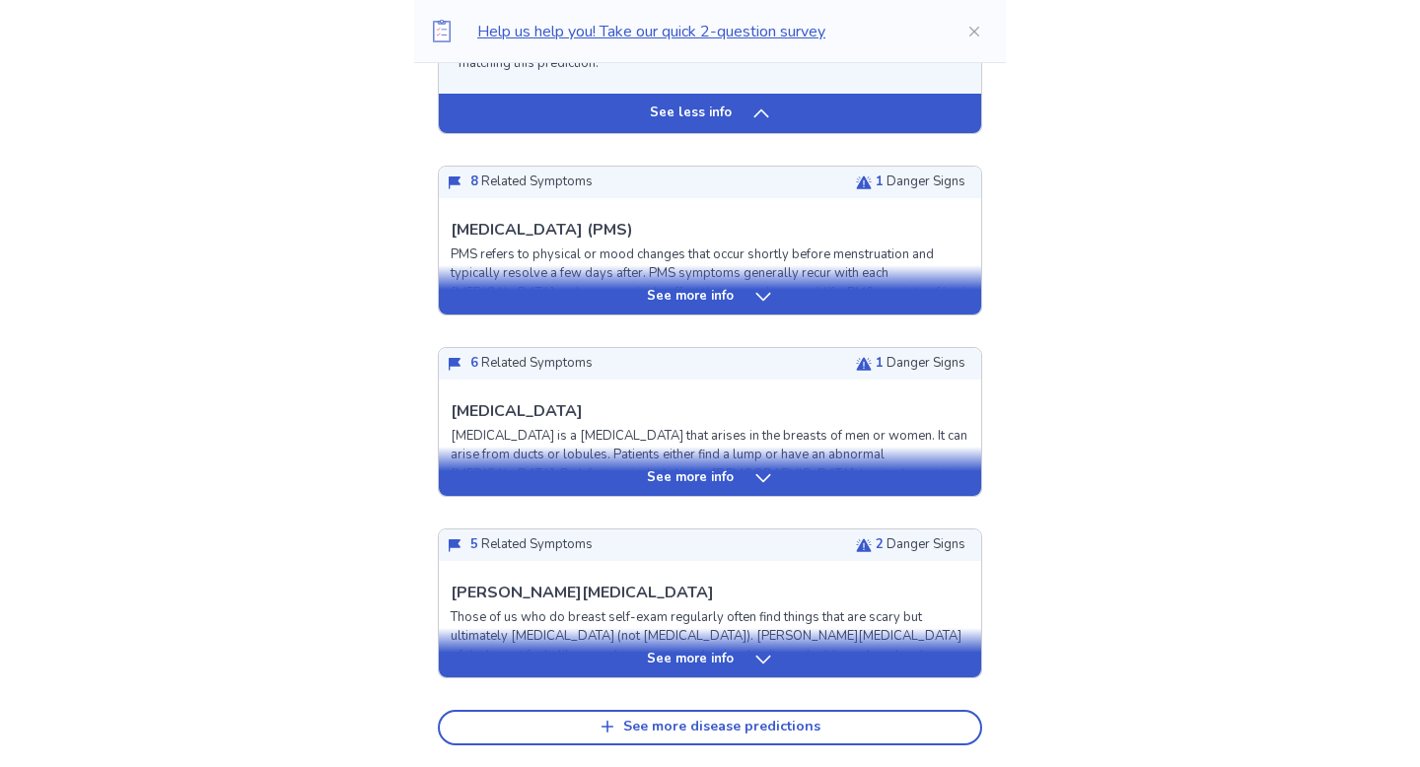
scroll to position [2126, 0]
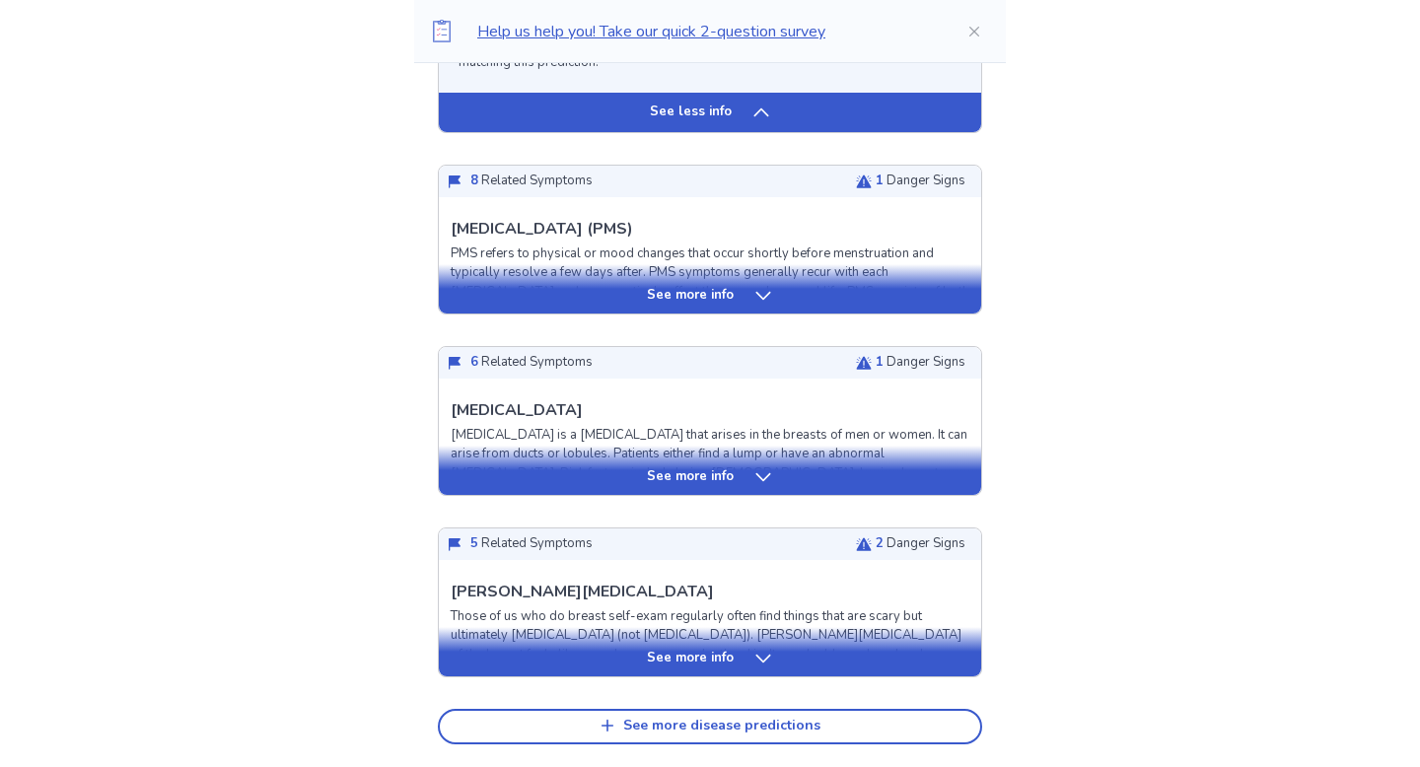
click at [899, 454] on div "See more info" at bounding box center [710, 470] width 542 height 49
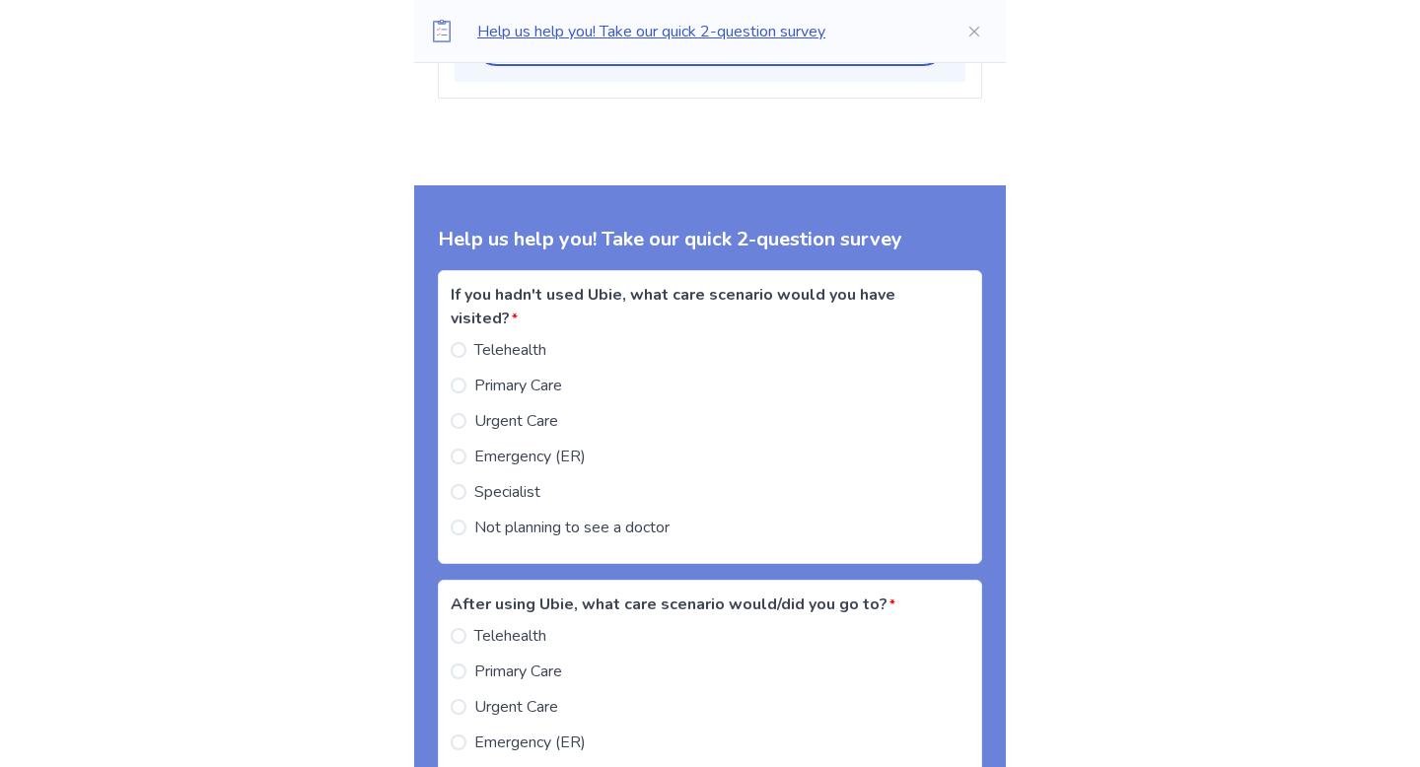
scroll to position [5124, 0]
